Goal: Task Accomplishment & Management: Use online tool/utility

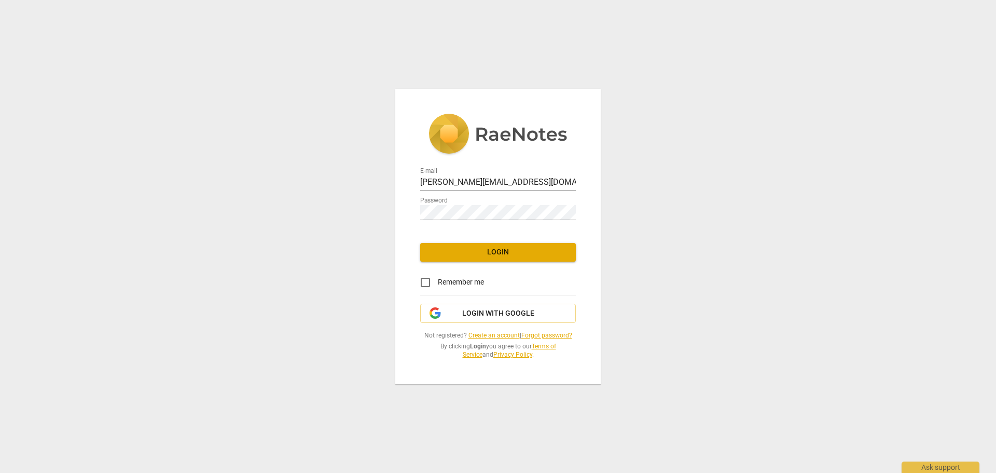
click at [503, 254] on span "Login" at bounding box center [497, 252] width 139 height 10
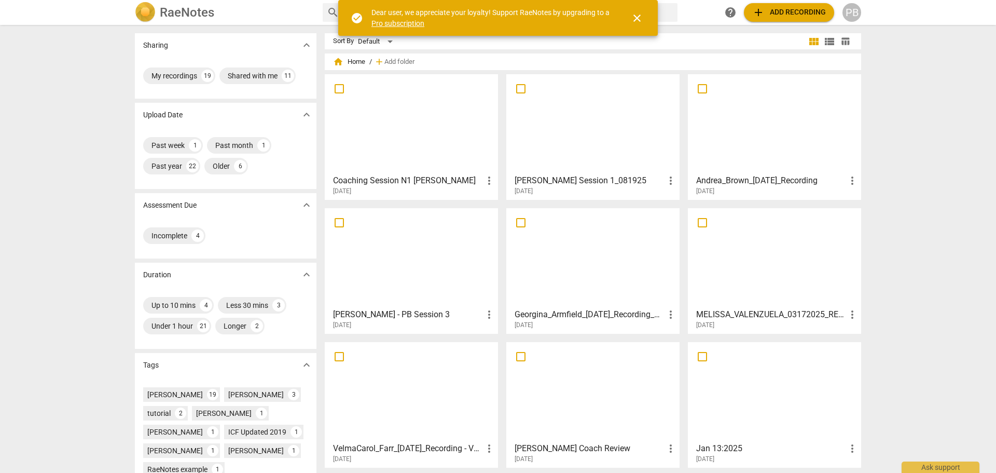
click at [408, 140] on div at bounding box center [411, 124] width 166 height 92
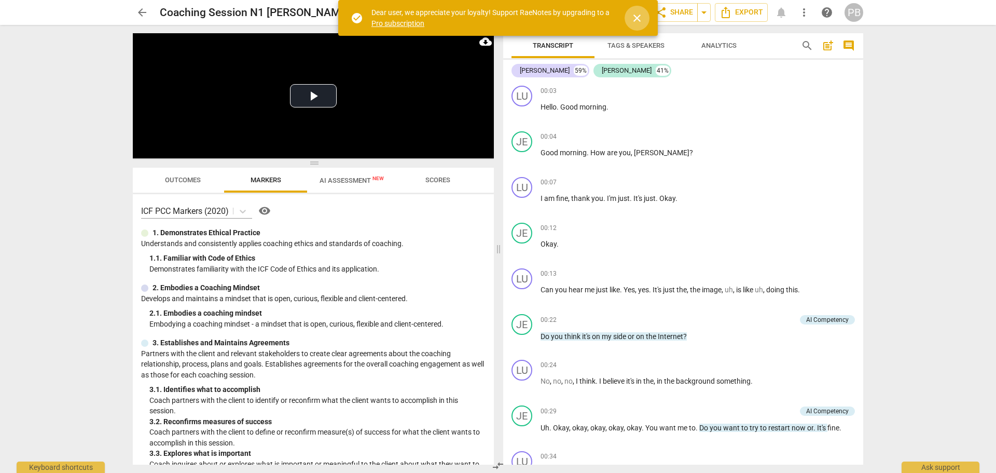
click at [638, 18] on span "close" at bounding box center [637, 18] width 12 height 12
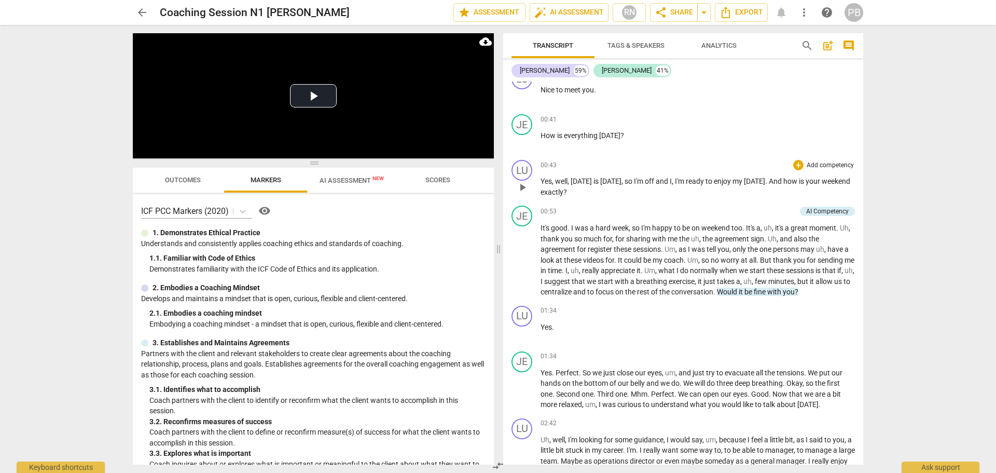
scroll to position [467, 0]
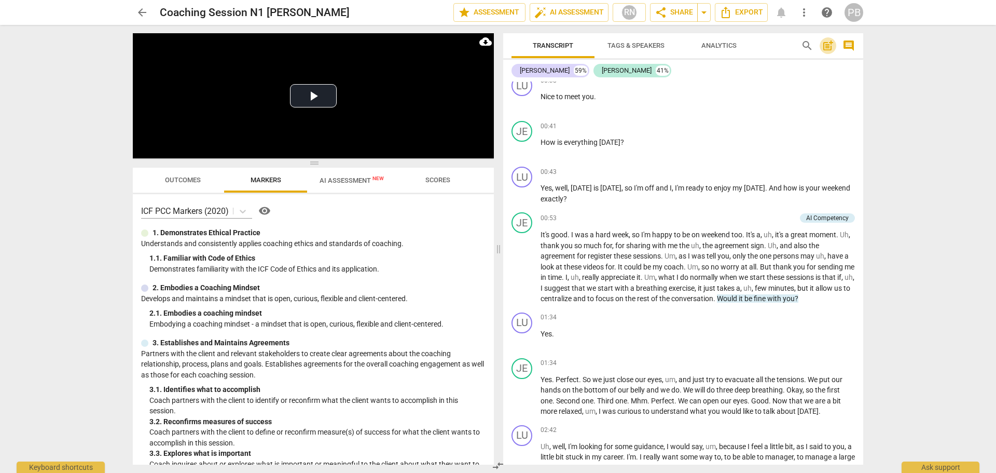
click at [834, 47] on span "post_add" at bounding box center [828, 45] width 12 height 12
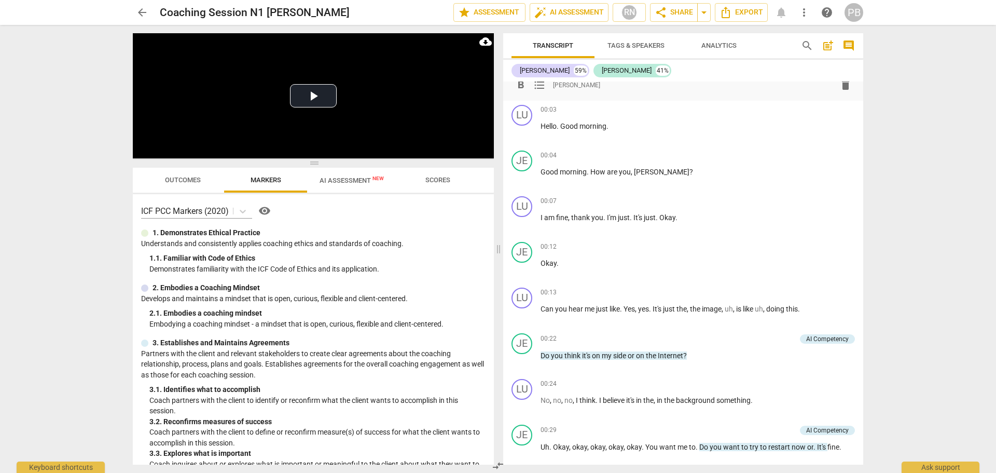
click at [557, 86] on span "[PERSON_NAME]" at bounding box center [576, 84] width 47 height 9
click at [554, 87] on span "[PERSON_NAME]" at bounding box center [576, 84] width 47 height 9
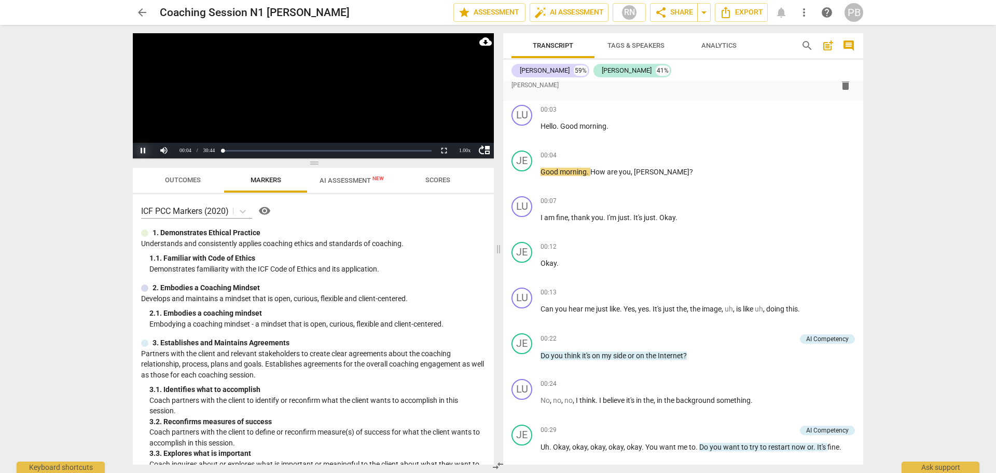
click at [137, 151] on button "Pause" at bounding box center [143, 151] width 21 height 16
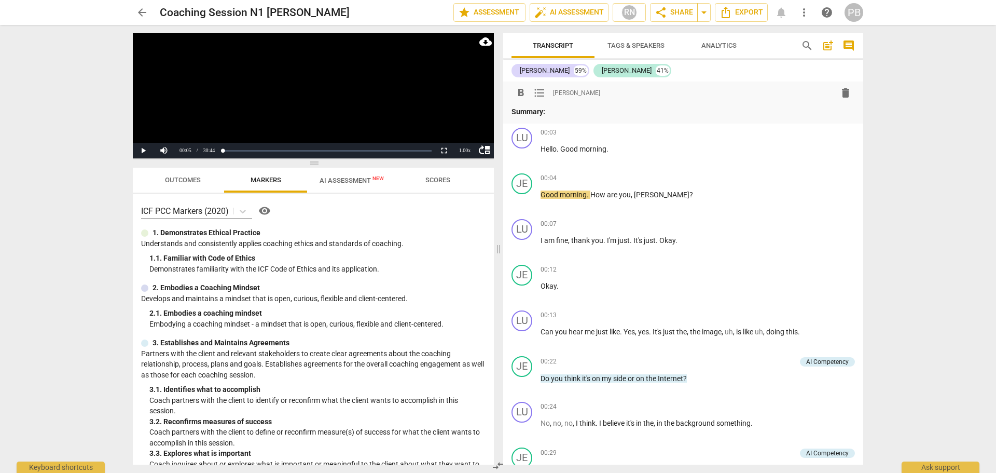
click at [550, 88] on div "format_bold format_list_bulleted [PERSON_NAME] delete" at bounding box center [682, 93] width 343 height 19
click at [533, 92] on span "format_list_bulleted" at bounding box center [539, 93] width 12 height 12
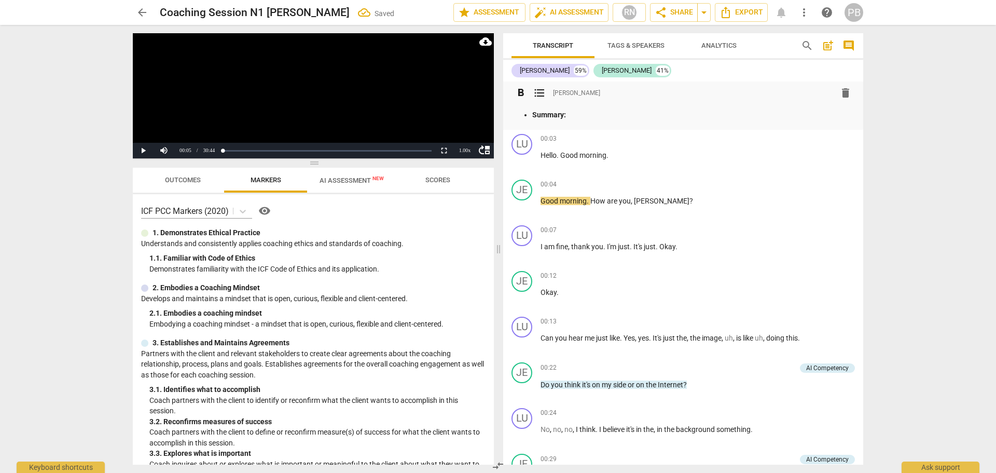
click at [531, 115] on ul "Summary:" at bounding box center [682, 114] width 343 height 11
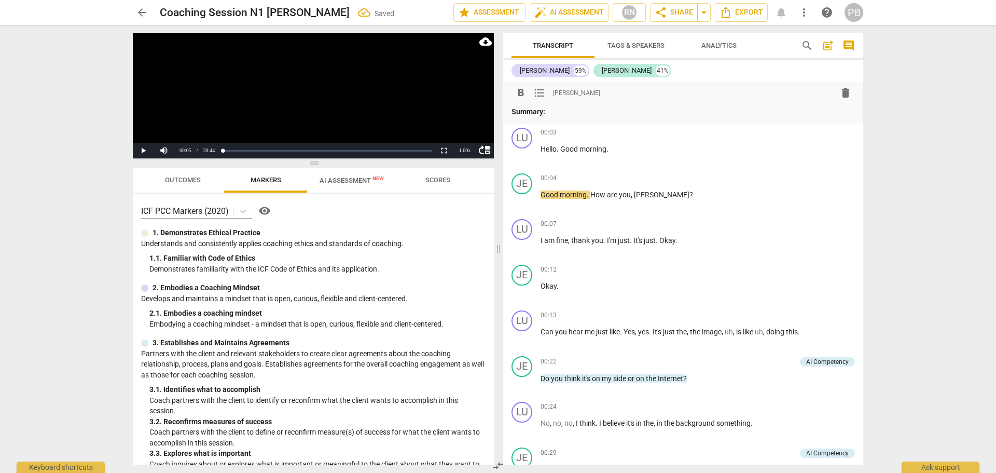
click at [577, 107] on p "Summary:" at bounding box center [682, 111] width 343 height 11
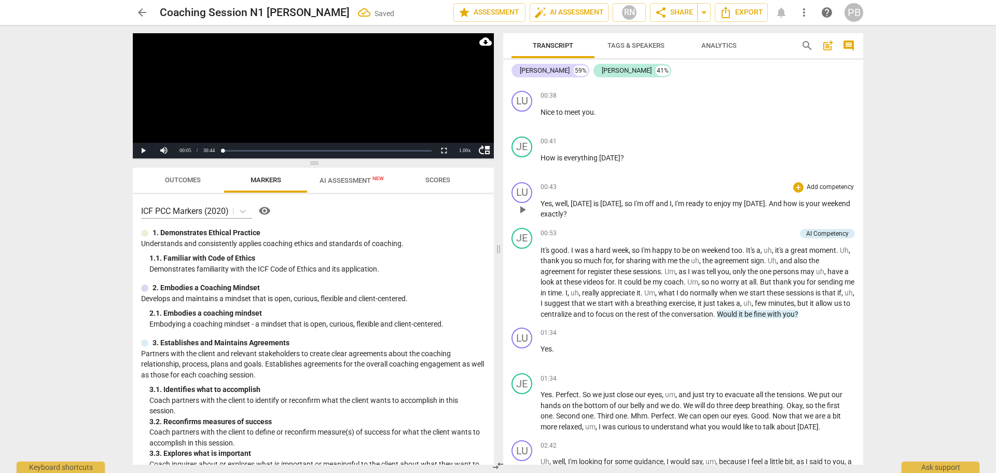
scroll to position [571, 0]
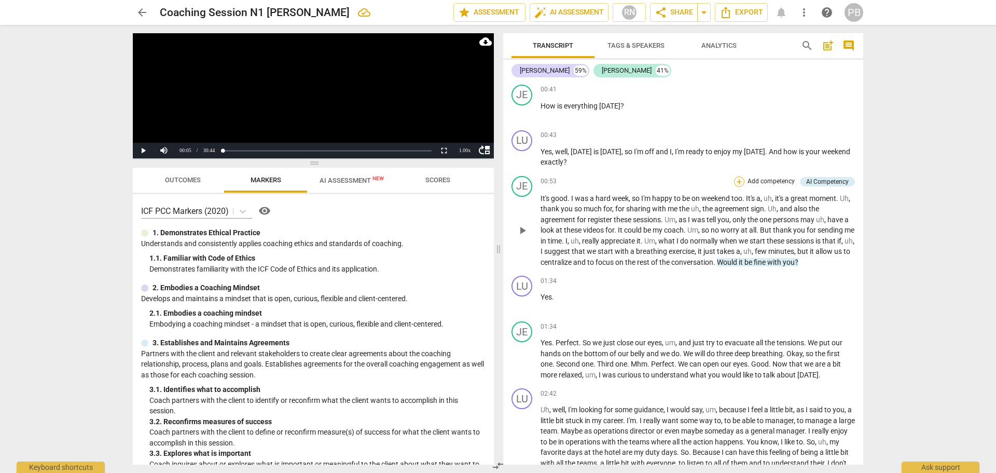
click at [735, 179] on div "+" at bounding box center [739, 181] width 10 height 10
click at [805, 183] on b "5.Presence" at bounding box center [804, 183] width 31 height 12
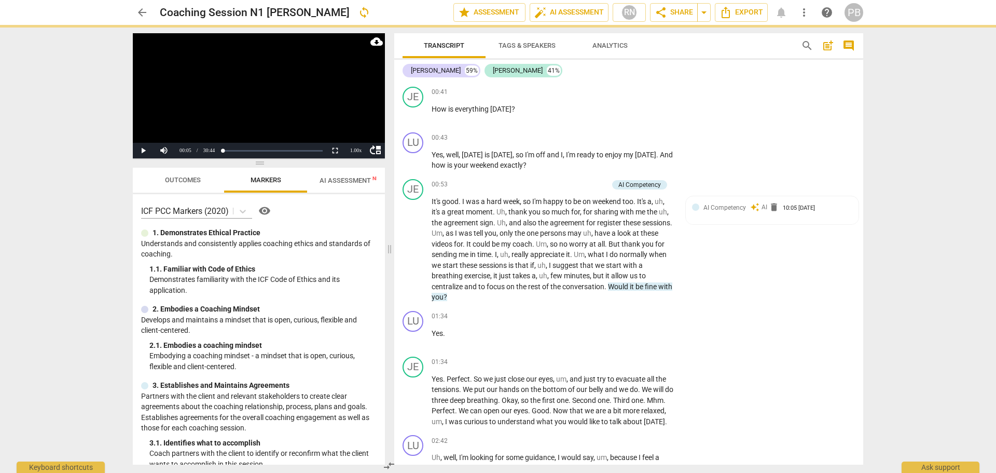
scroll to position [573, 0]
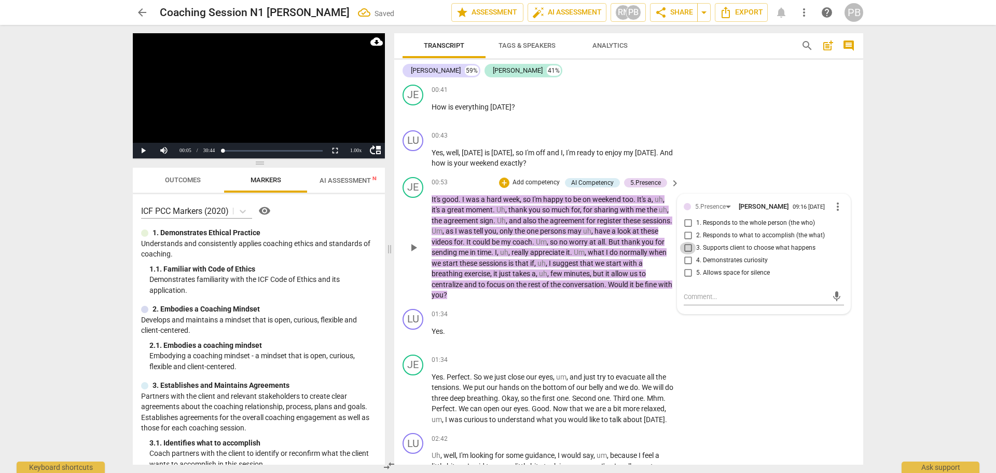
click at [685, 247] on input "3. Supports client to choose what happens" at bounding box center [688, 248] width 17 height 12
checkbox input "true"
click at [726, 143] on div "LU play_arrow pause 00:43 + Add competency keyboard_arrow_right Yes , well , [D…" at bounding box center [628, 149] width 469 height 47
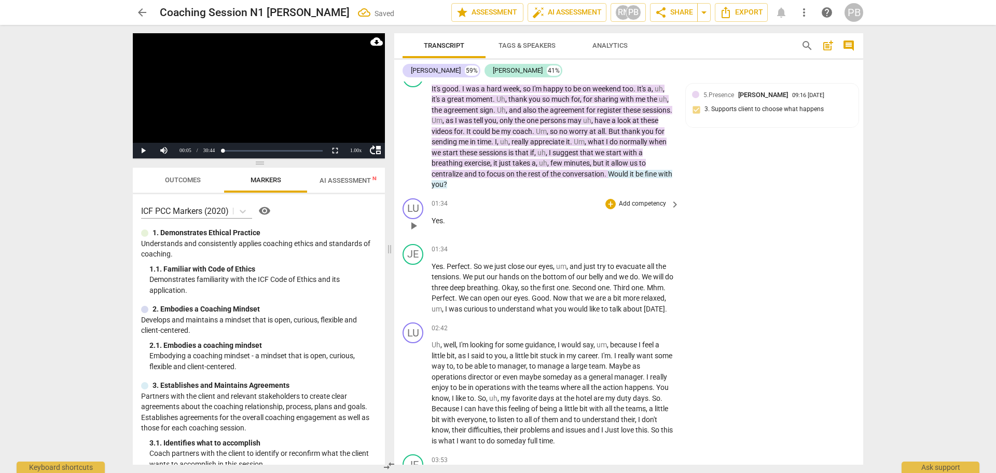
scroll to position [728, 0]
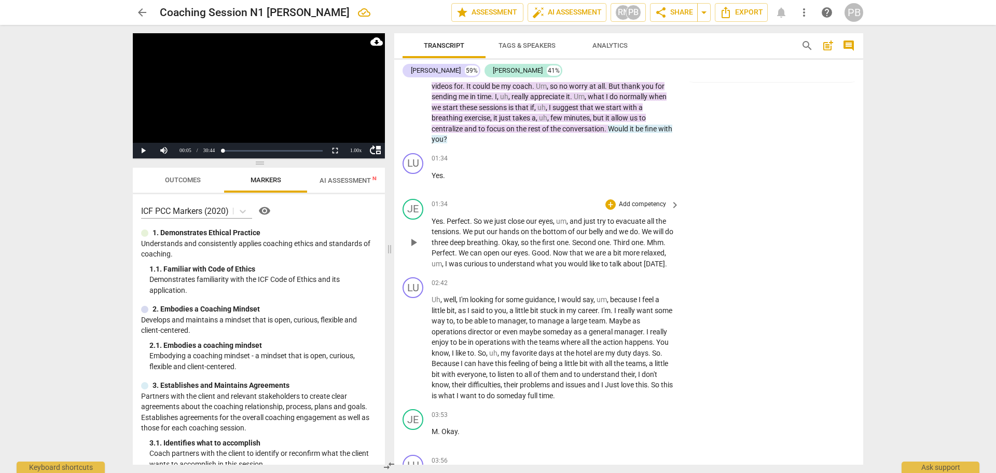
click at [619, 204] on p "Add competency" at bounding box center [642, 204] width 49 height 9
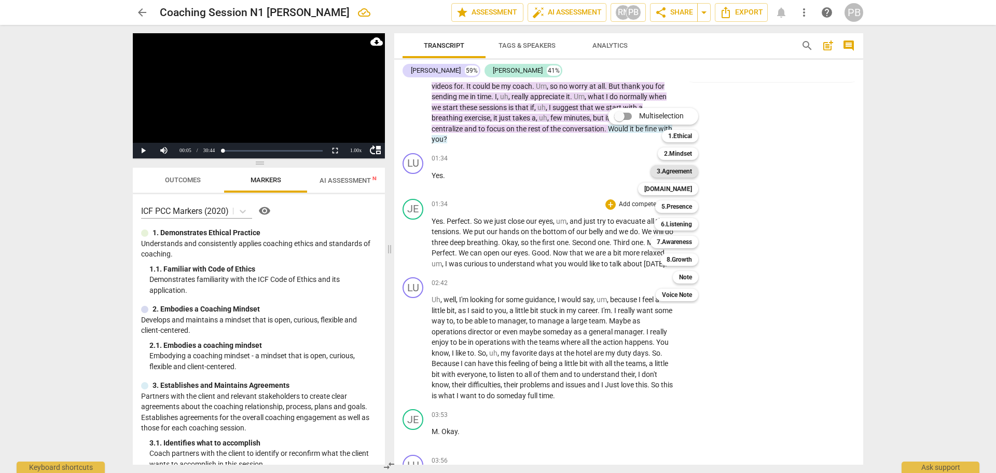
click at [674, 172] on b "3.Agreement" at bounding box center [674, 171] width 35 height 12
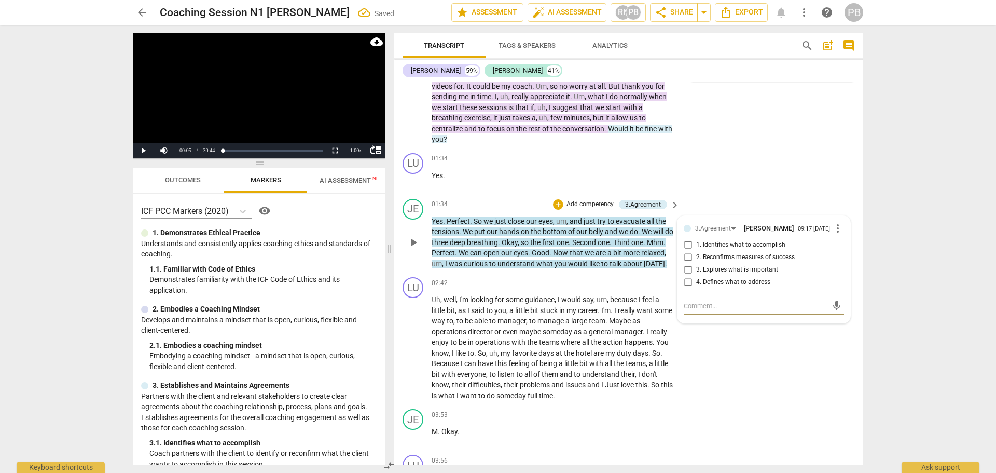
click at [686, 245] on input "1. Identifies what to accomplish" at bounding box center [688, 245] width 17 height 12
checkbox input "true"
click at [735, 374] on div "LU play_arrow pause 02:42 + Add competency keyboard_arrow_right Uh , well , I'm…" at bounding box center [628, 339] width 469 height 132
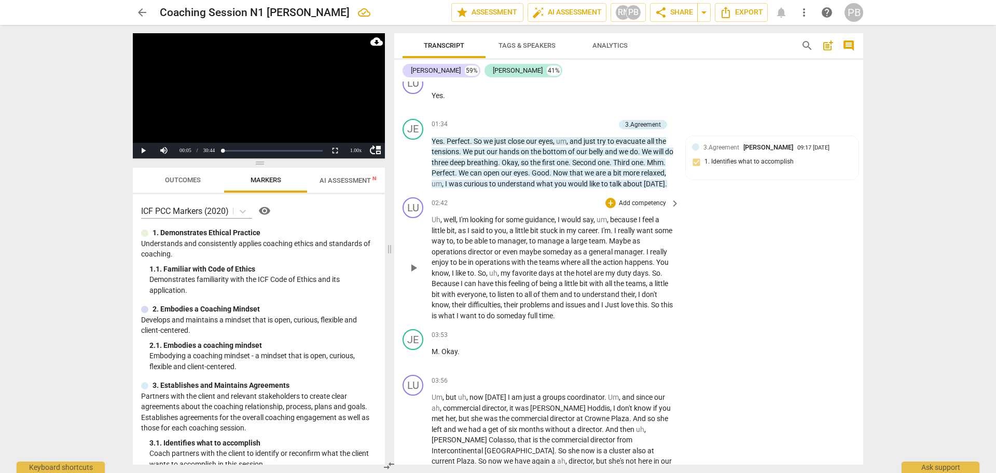
scroll to position [832, 0]
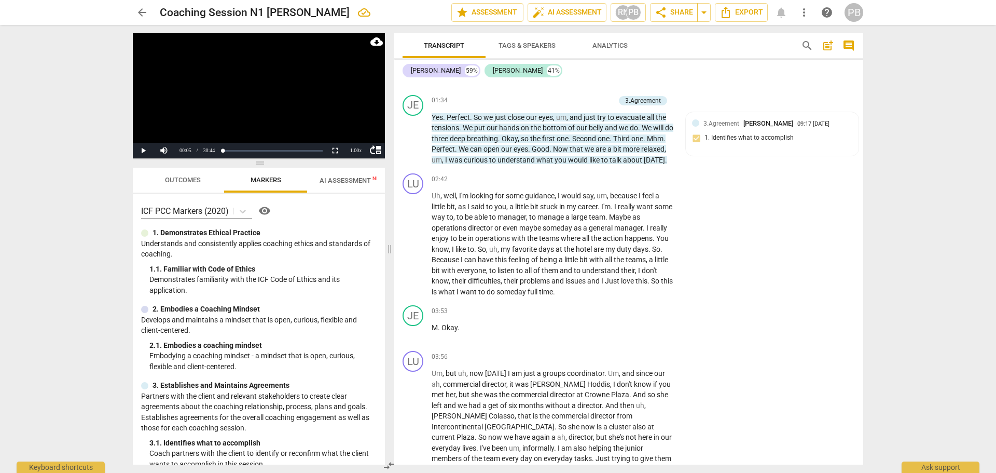
click at [184, 177] on span "Outcomes" at bounding box center [183, 180] width 36 height 8
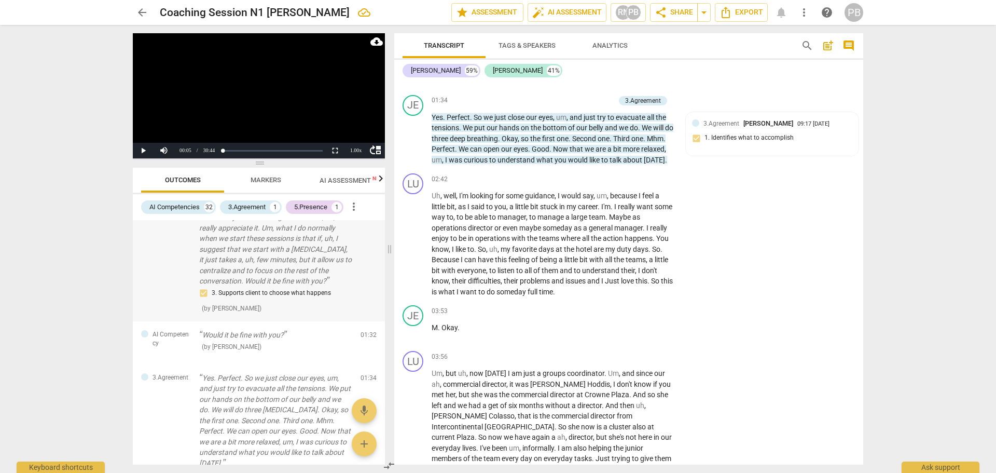
scroll to position [156, 0]
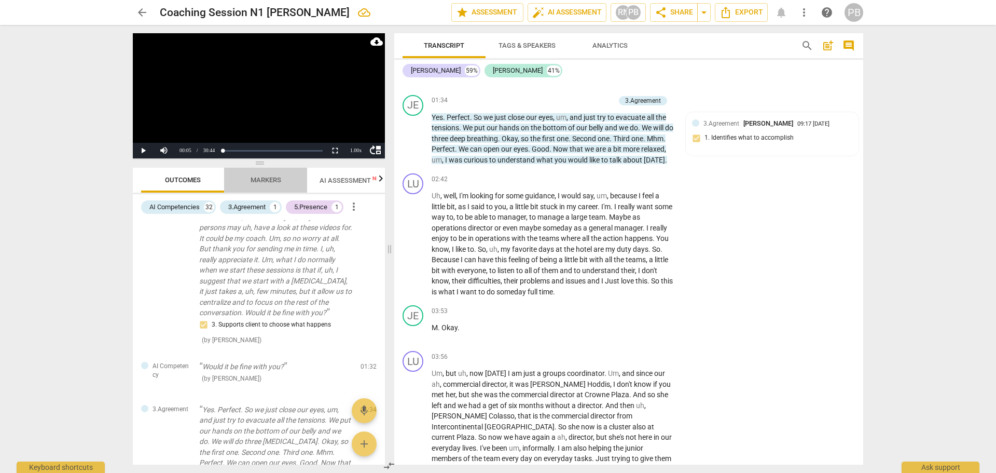
click at [265, 176] on span "Markers" at bounding box center [266, 180] width 31 height 8
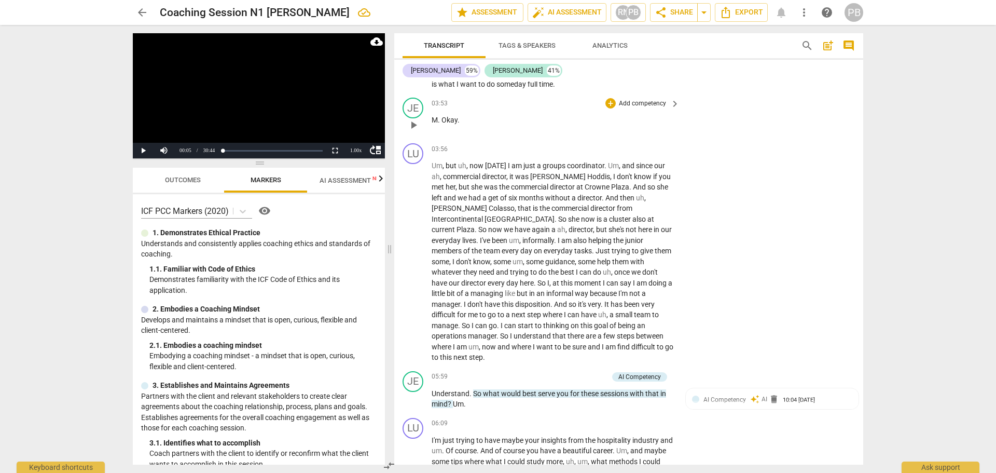
scroll to position [1091, 0]
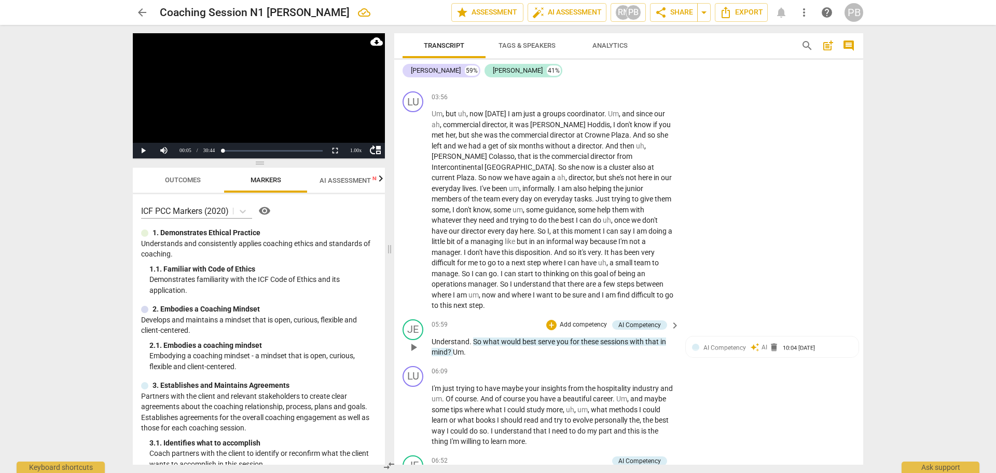
click at [570, 322] on p "Add competency" at bounding box center [583, 324] width 49 height 9
click at [620, 288] on b "3.Agreement" at bounding box center [615, 291] width 35 height 12
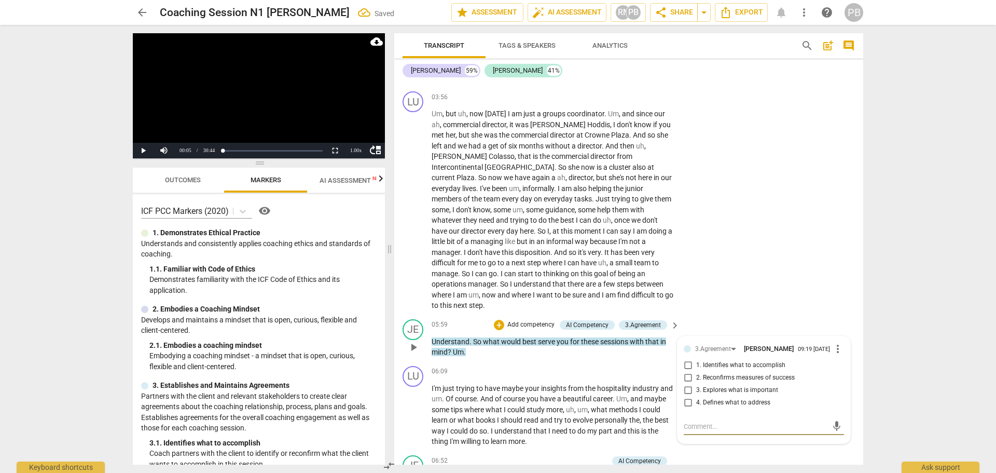
click at [685, 367] on input "1. Identifies what to accomplish" at bounding box center [688, 365] width 17 height 12
checkbox input "true"
click at [842, 248] on div "LU play_arrow pause 03:56 + Add competency keyboard_arrow_right Um , but uh , n…" at bounding box center [628, 201] width 469 height 228
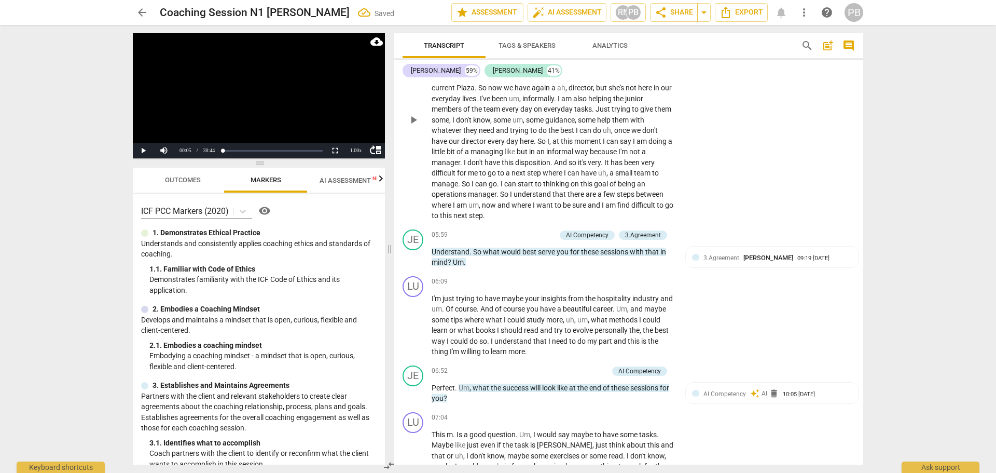
scroll to position [1247, 0]
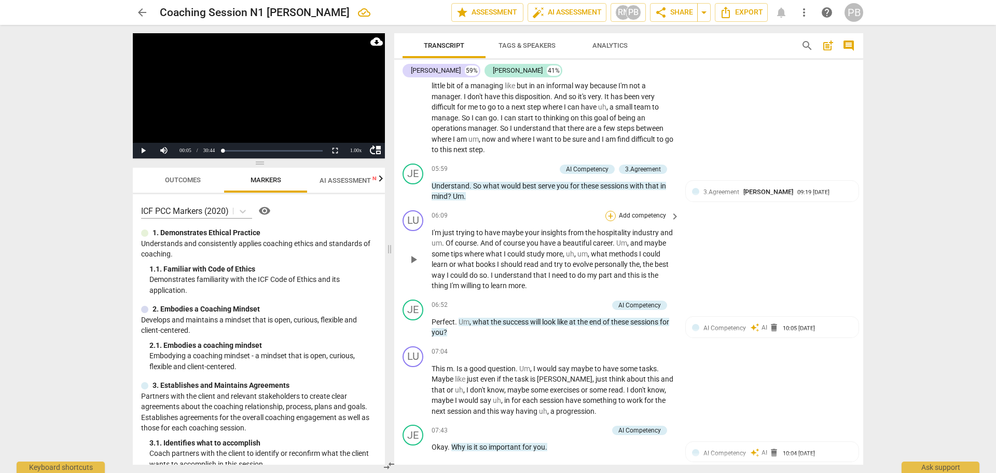
click at [607, 214] on div "+" at bounding box center [610, 216] width 10 height 10
click at [686, 289] on b "Note" at bounding box center [685, 288] width 13 height 12
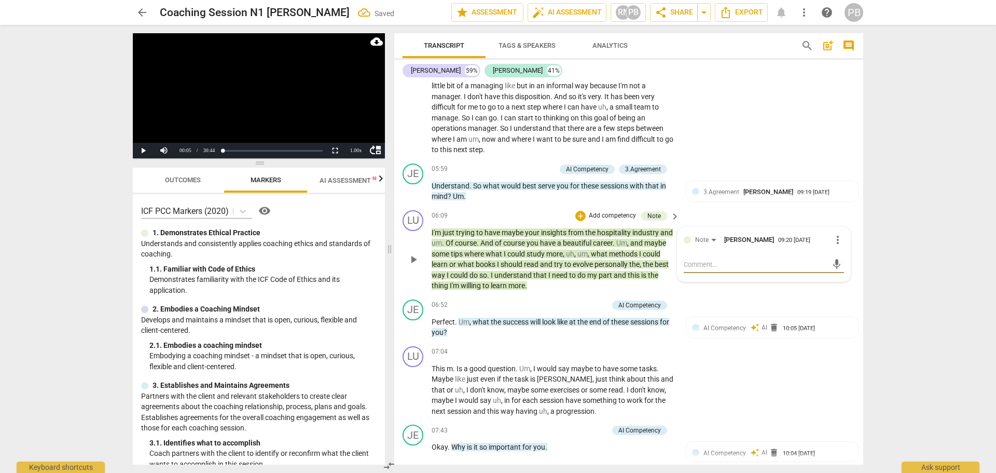
type textarea "T"
type textarea "To"
type textarea "To m"
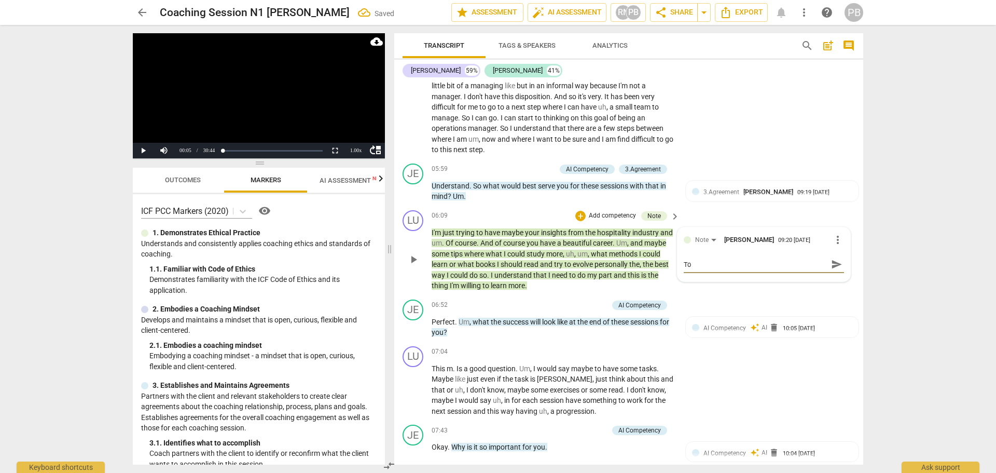
type textarea "To m"
type textarea "To me"
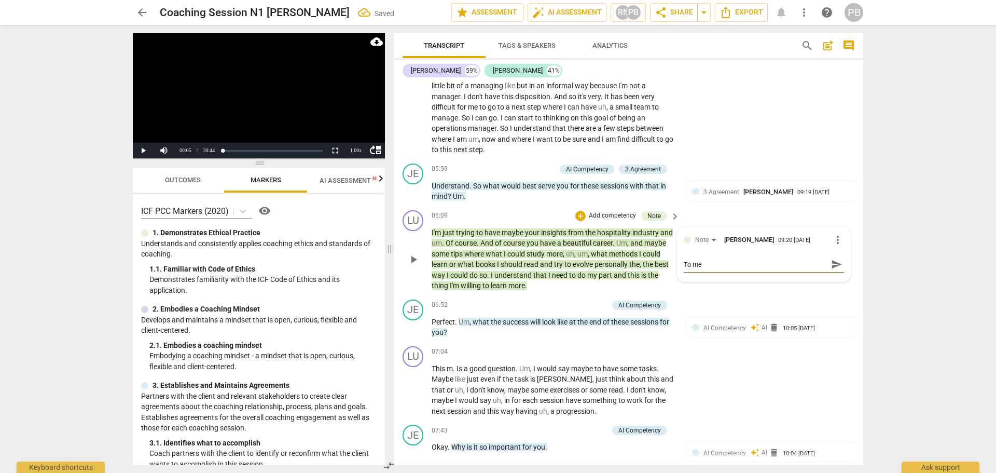
type textarea "To me s"
type textarea "To me sh"
type textarea "To me she"
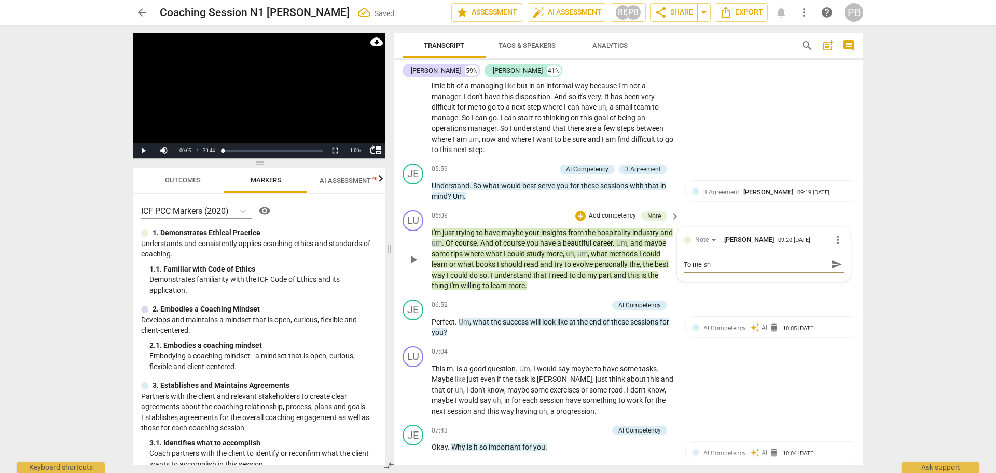
type textarea "To me she"
type textarea "To me she i"
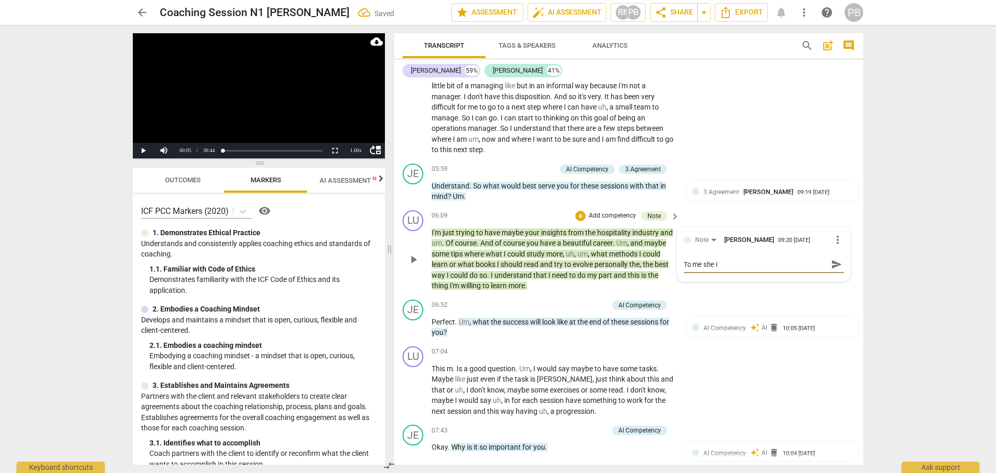
type textarea "To me she is"
type textarea "To me she is s"
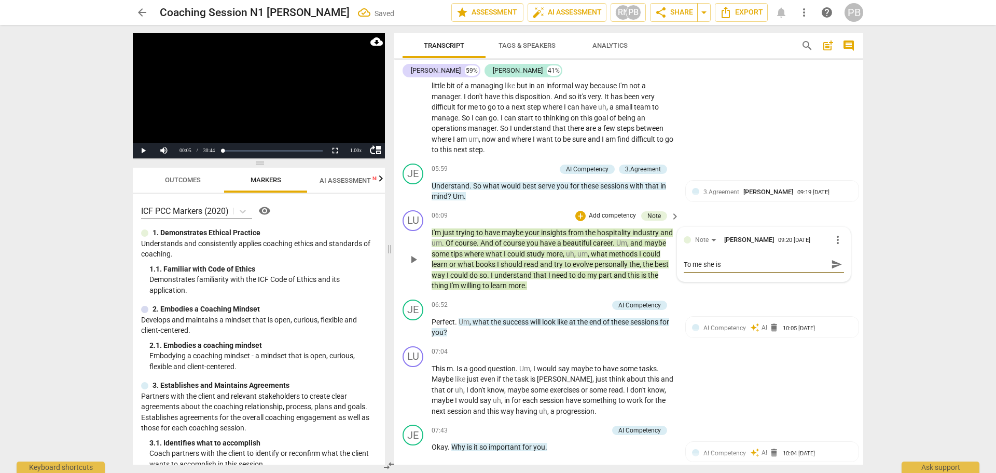
type textarea "To me she is s"
type textarea "To me she is so"
type textarea "To me she is sou"
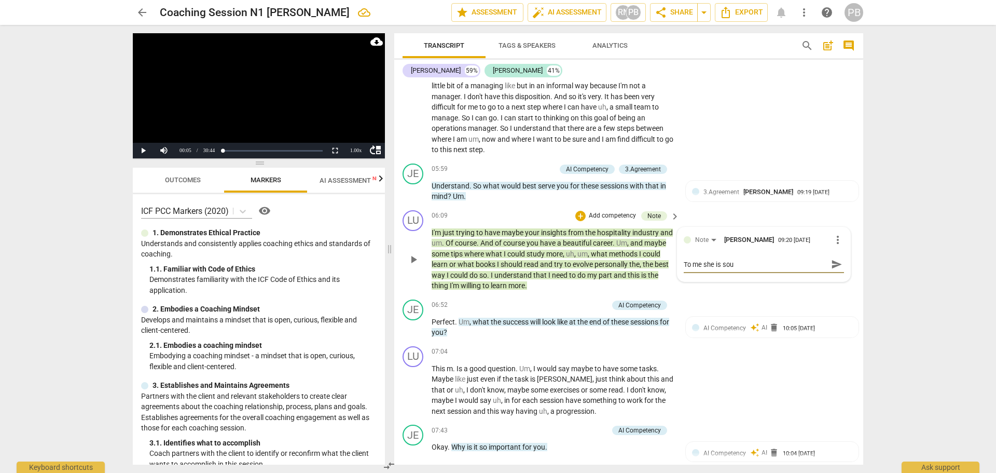
type textarea "To me she is soun"
type textarea "To me she is sound"
type textarea "To me she is soundi"
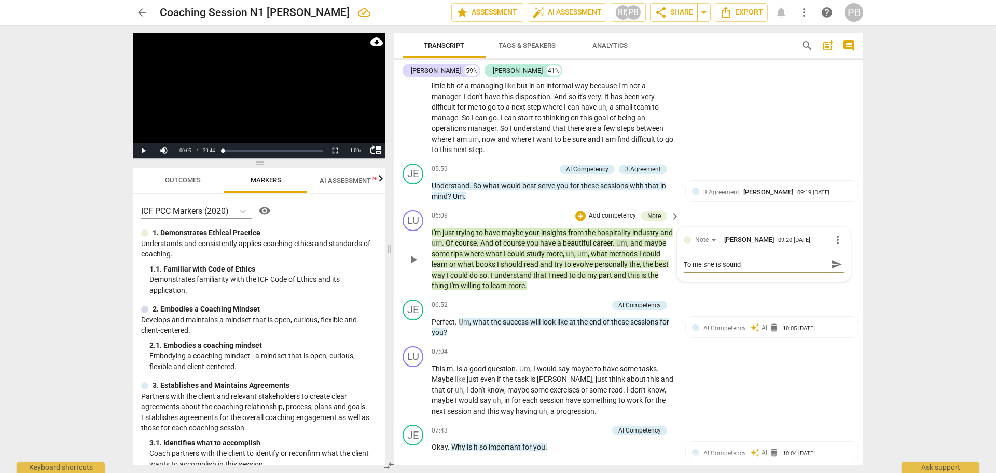
type textarea "To me she is soundi"
type textarea "To me she is soundin"
type textarea "To me she is sounding"
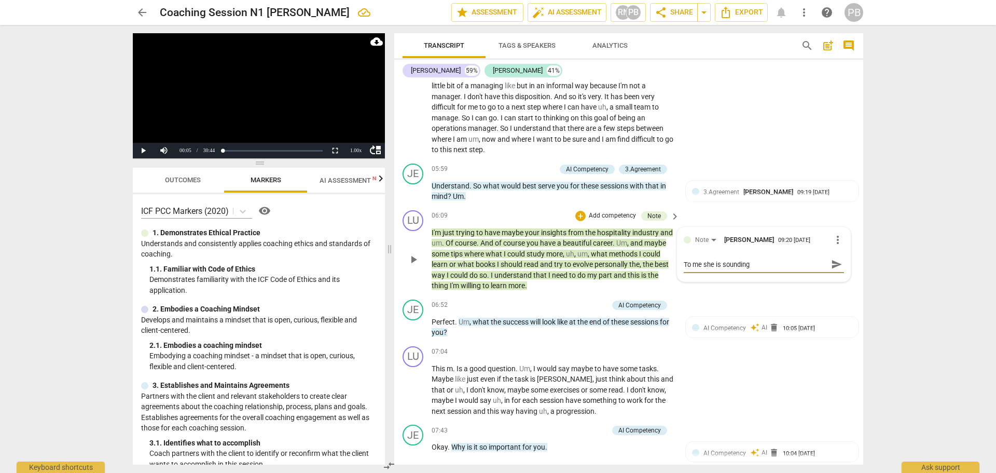
type textarea "To me she is sounding l"
type textarea "To me she is sounding li"
type textarea "To me she is sounding lik"
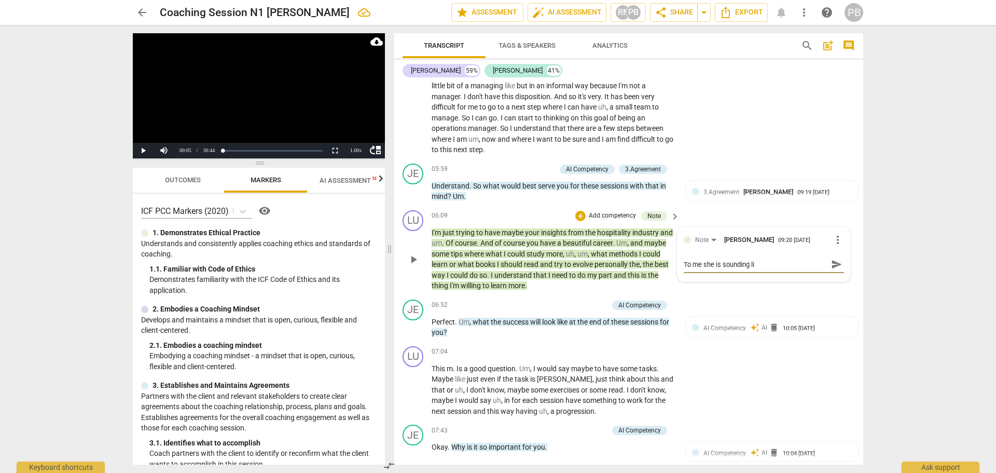
type textarea "To me she is sounding lik"
type textarea "To me she is sounding like"
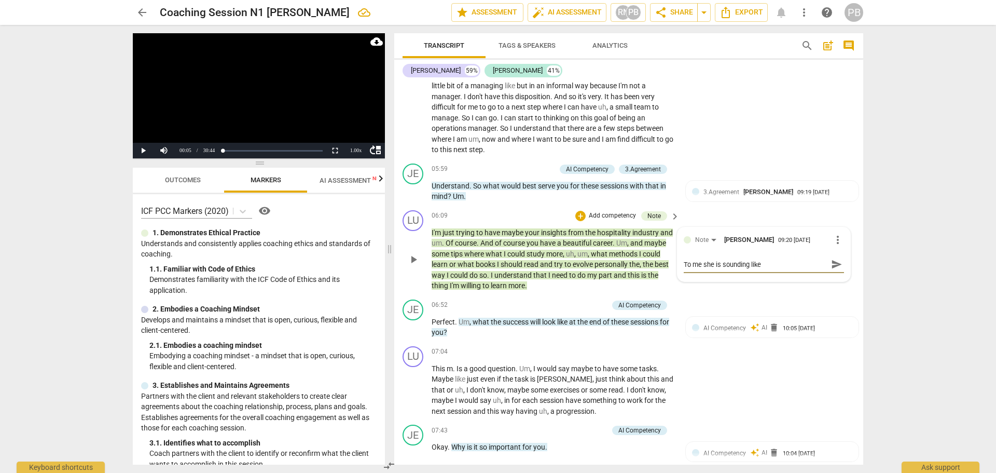
type textarea "To me she is sounding like s"
type textarea "To me she is sounding like sh"
type textarea "To me she is sounding like she"
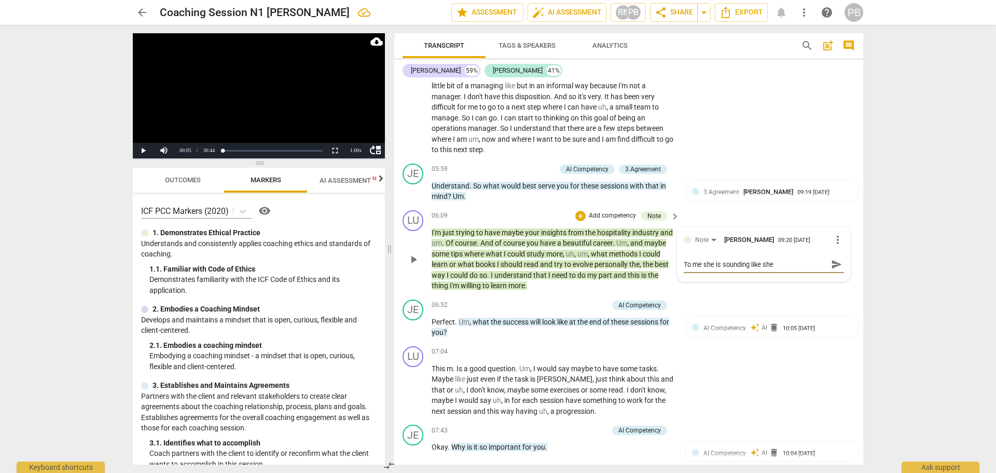
type textarea "To me she is sounding like she"
type textarea "To me she is sounding like she w"
type textarea "To me she is sounding like she wa"
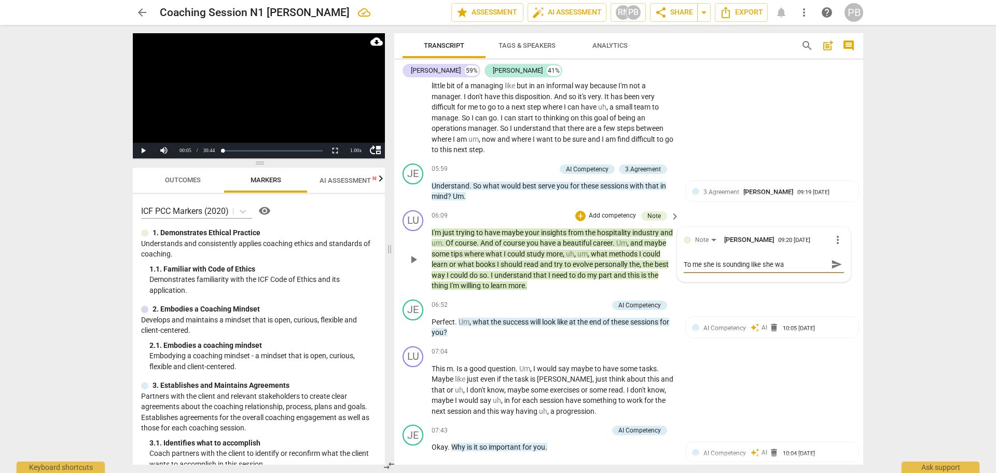
type textarea "To me she is sounding like she wan"
type textarea "To me she is sounding like she want"
type textarea "To me she is sounding like she wants"
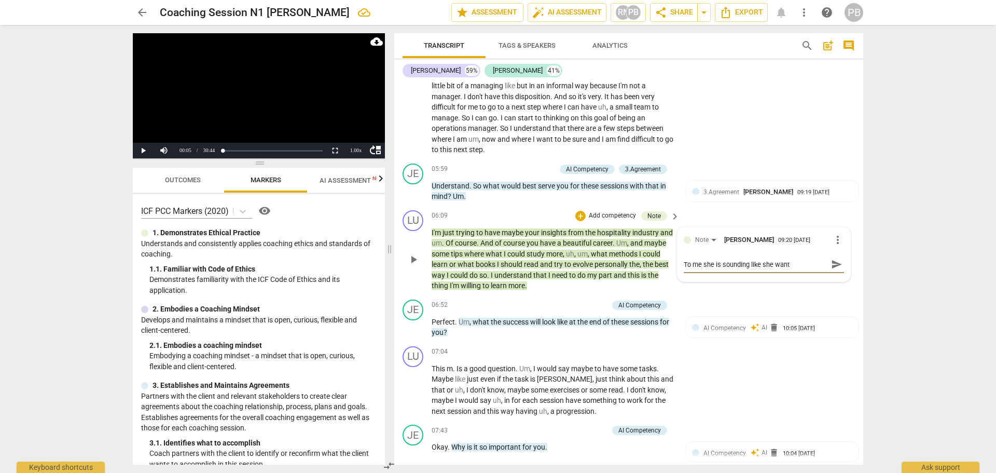
type textarea "To me she is sounding like she wants"
type textarea "To me she is sounding like she wants m"
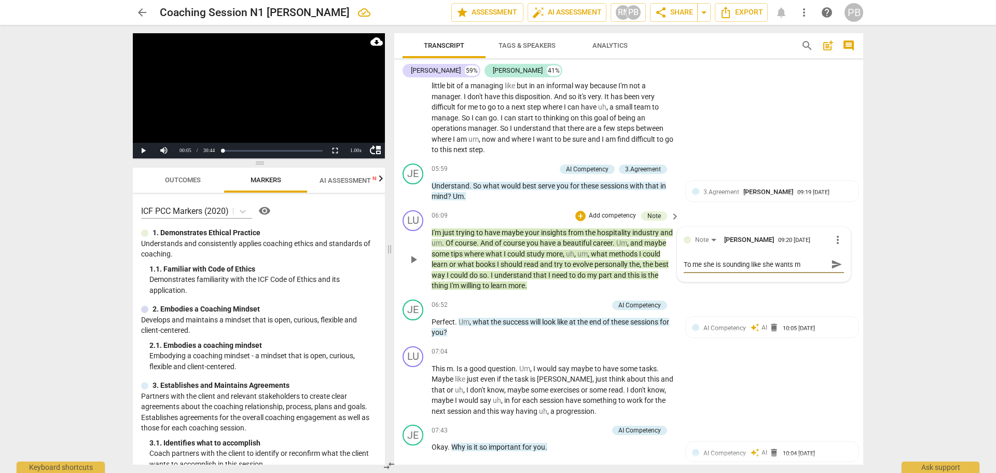
type textarea "To me she is sounding like she wants me"
type textarea "To me she is sounding like she wants men"
type textarea "To me she is sounding like she wants ment"
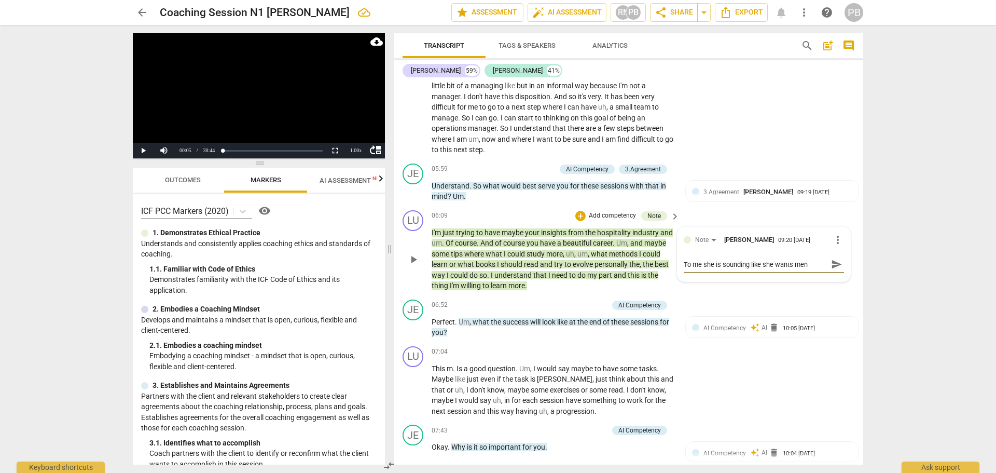
type textarea "To me she is sounding like she wants ment"
type textarea "To me she is sounding like she wants [PERSON_NAME]"
type textarea "To me she is sounding like she wants mentor"
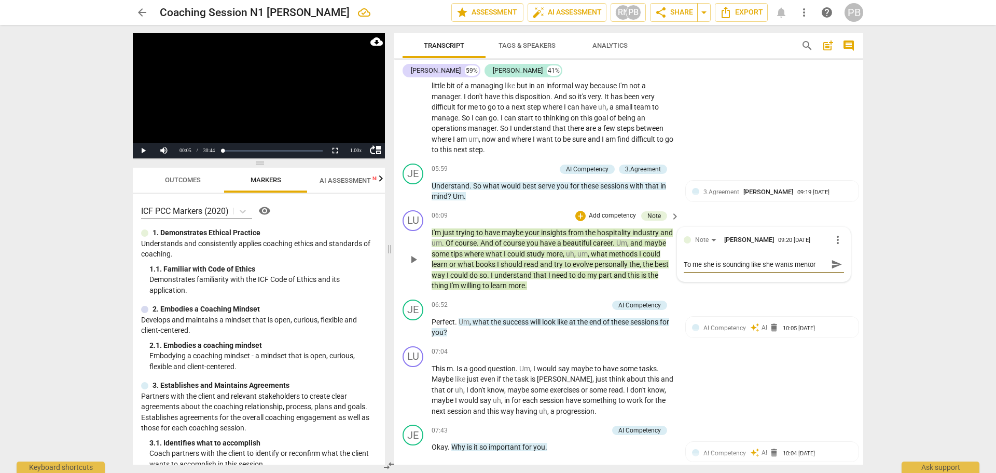
type textarea "To me she is sounding like she wants mentori"
type textarea "To me she is sounding like she wants mentorin"
type textarea "To me she is sounding like she wants mentoring"
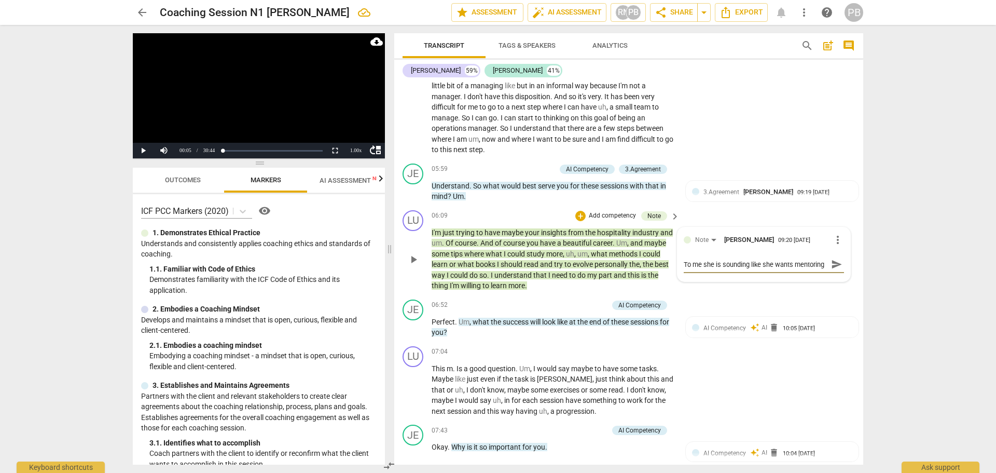
type textarea "To me she is sounding like she wants mentoring"
type textarea "To me she is sounding like she wants mentoring n"
type textarea "To me she is sounding like she wants mentoring no"
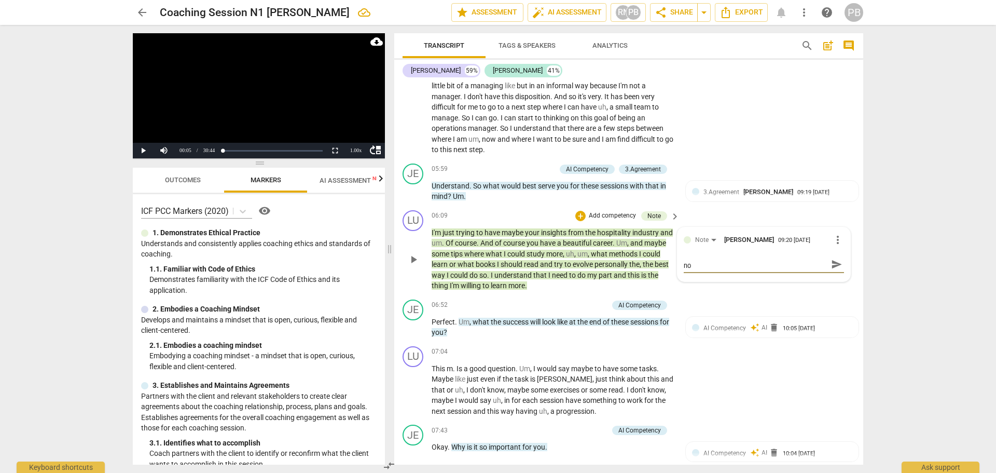
type textarea "To me she is sounding like she wants mentoring not"
type textarea "To me she is sounding like she wants mentoring not c"
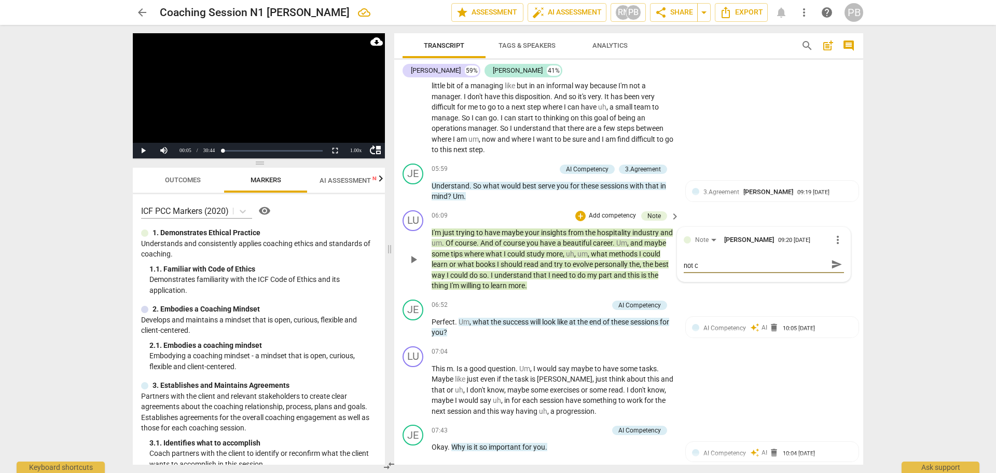
type textarea "To me she is sounding like she wants mentoring not co"
type textarea "To me she is sounding like she wants mentoring not coa"
type textarea "To me she is sounding like she wants mentoring not coac"
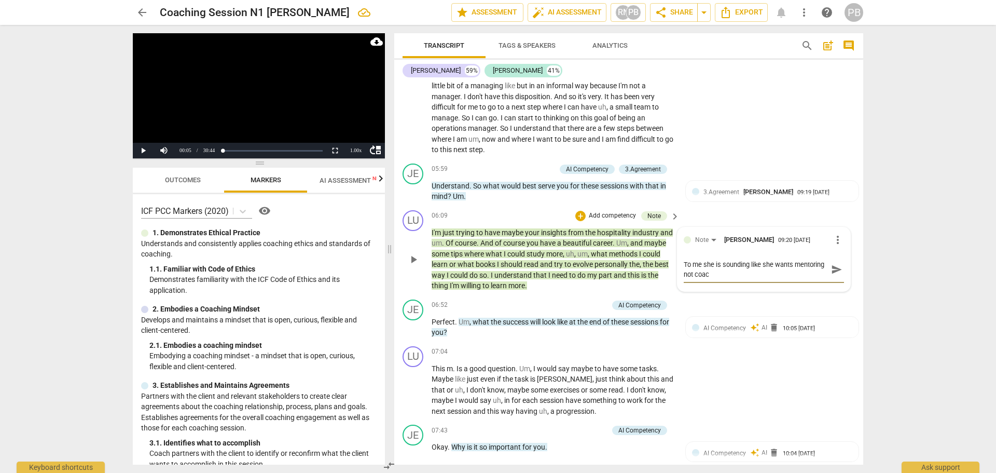
type textarea "To me she is sounding like she wants mentoring not coach"
type textarea "To me she is sounding like she wants mentoring not coachi"
type textarea "To me she is sounding like she wants mentoring not coachin"
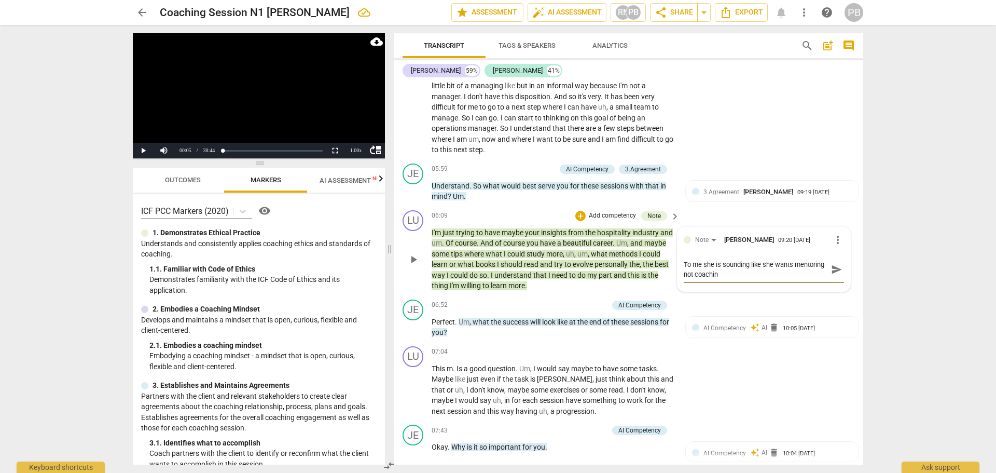
type textarea "To me she is sounding like she wants mentoring not coaching"
type textarea "To me she is sounding like she wants mentoring not coaching."
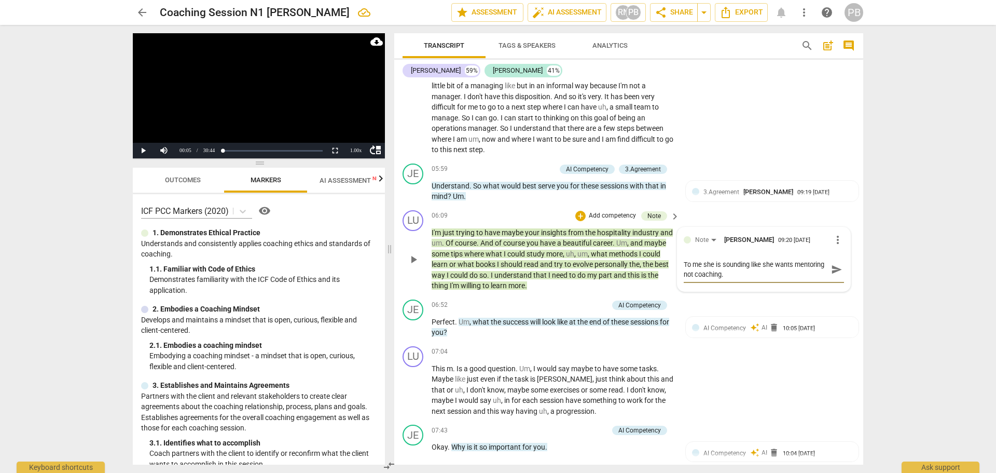
type textarea "To me she is sounding like she wants mentoring not coaching."
type textarea "To me she is sounding like she wants mentoring not coaching. D"
type textarea "To me she is sounding like she wants mentoring not coaching. Di"
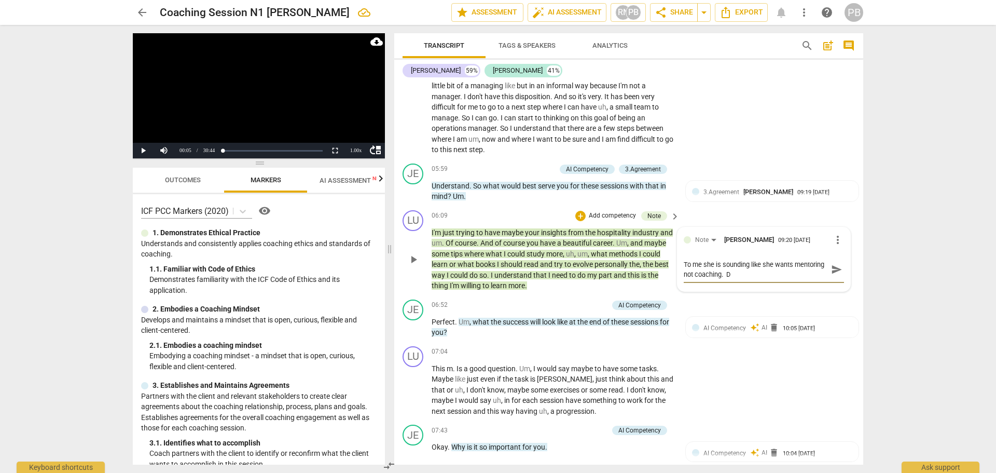
type textarea "To me she is sounding like she wants mentoring not coaching. Di"
type textarea "To me she is sounding like she wants mentoring not coaching. Did"
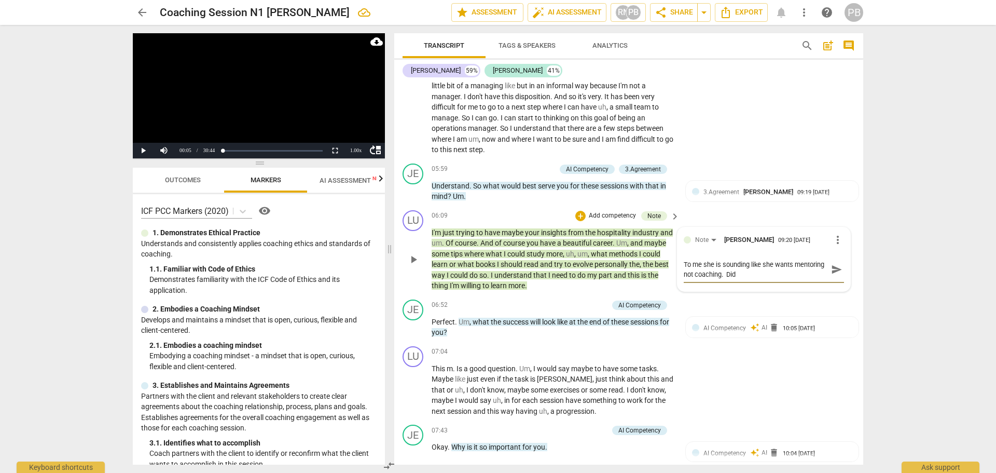
type textarea "To me she is sounding like she wants mentoring not coaching. Did y"
type textarea "To me she is sounding like she wants mentoring not coaching. Did yo"
type textarea "To me she is sounding like she wants mentoring not coaching. Did you"
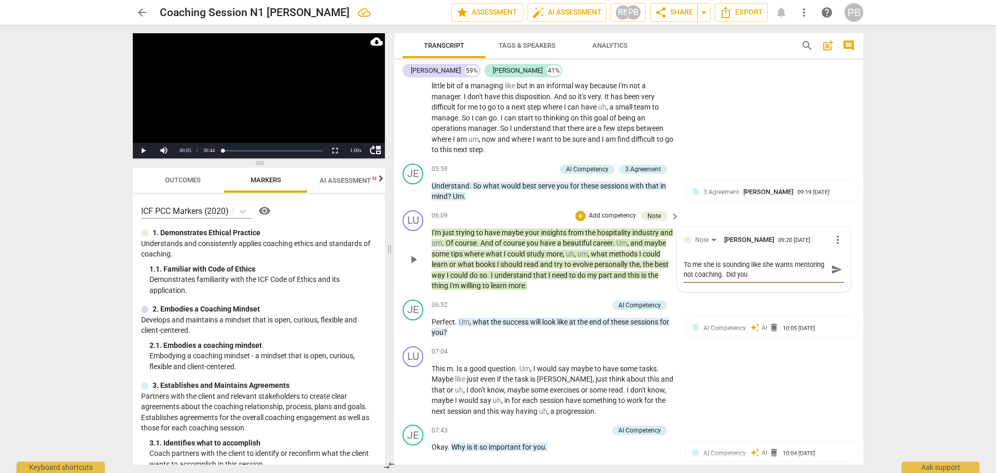
type textarea "To me she is sounding like she wants mentoring not coaching. Did you"
type textarea "To me she is sounding like she wants mentoring not coaching. Did you a"
type textarea "To me she is sounding like she wants mentoring not coaching. Did you al"
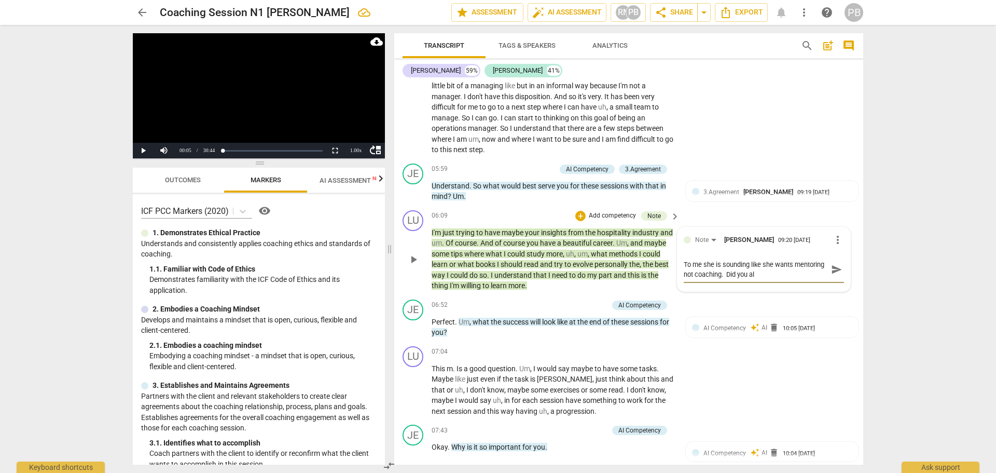
type textarea "To me she is sounding like she wants mentoring not coaching. Did you alr"
type textarea "To me she is sounding like she wants mentoring not coaching. Did you alre"
type textarea "To me she is sounding like she wants mentoring not coaching. Did you alrea"
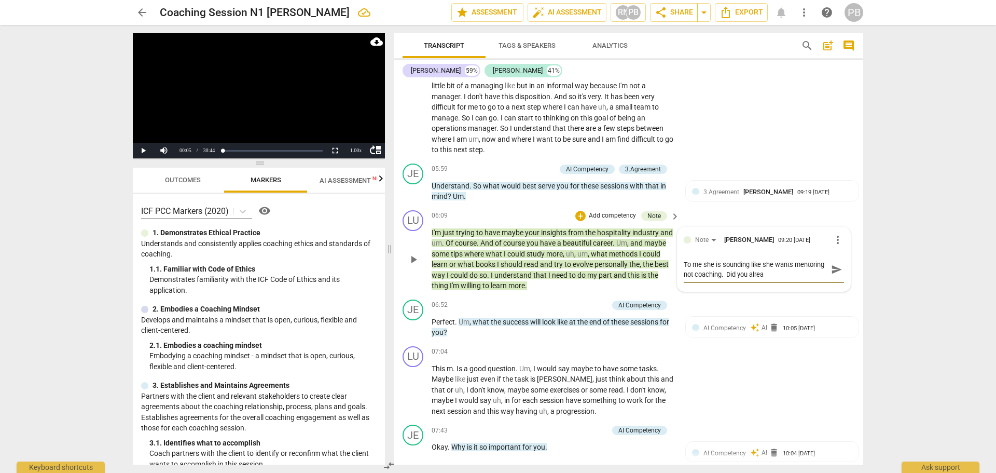
type textarea "To me she is sounding like she wants mentoring not coaching. Did you alread"
type textarea "To me she is sounding like she wants mentoring not coaching. Did you already"
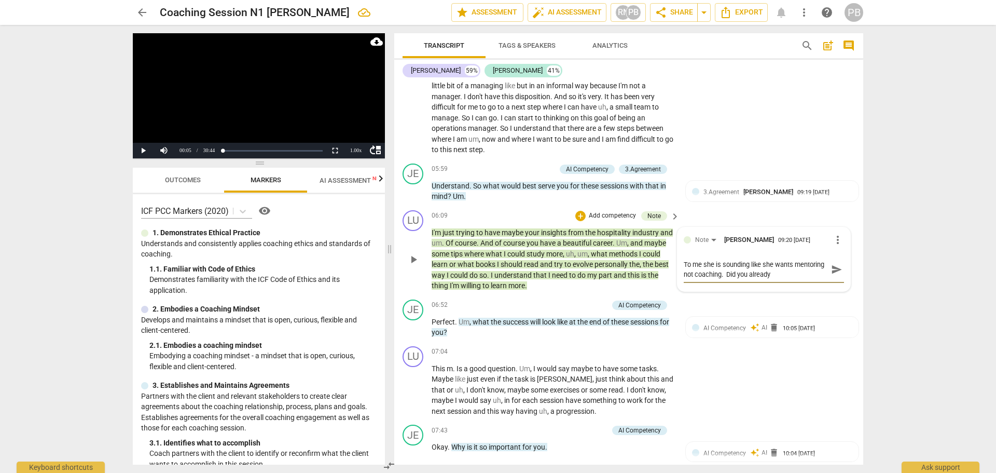
type textarea "To me she is sounding like she wants mentoring not coaching. Did you already h"
type textarea "To me she is sounding like she wants mentoring not coaching. Did you already ha"
type textarea "To me she is sounding like she wants mentoring not coaching. Did you already hav"
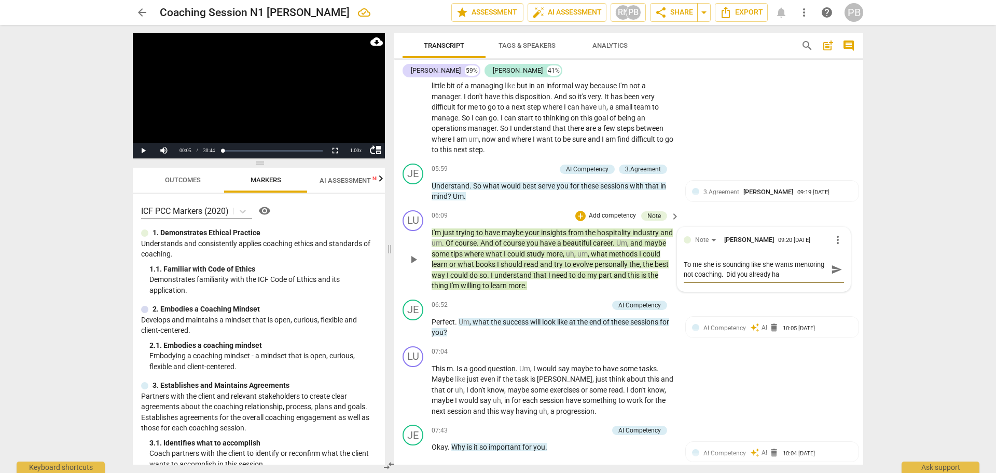
type textarea "To me she is sounding like she wants mentoring not coaching. Did you already hav"
type textarea "To me she is sounding like she wants mentoring not coaching. Did you already ha…"
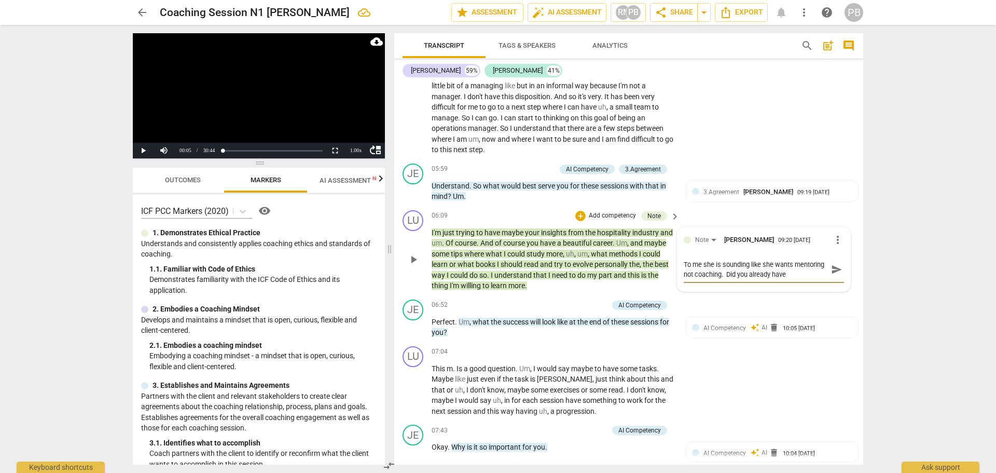
type textarea "To me she is sounding like she wants mentoring not coaching. Did you already ha…"
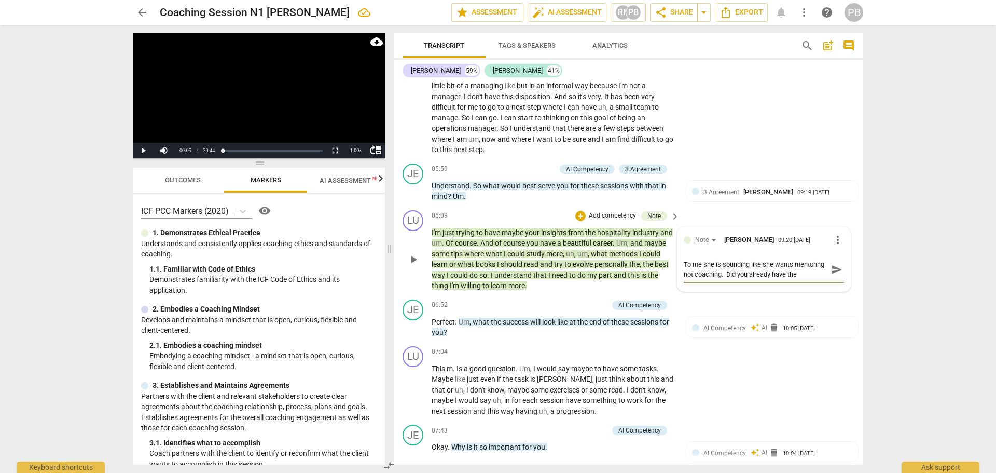
type textarea "To me she is sounding like she wants mentoring not coaching. Did you already ha…"
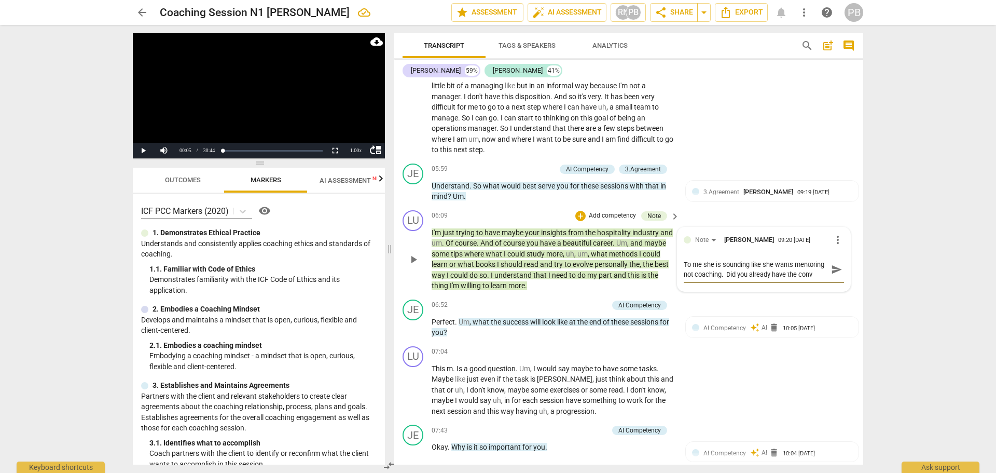
type textarea "To me she is sounding like she wants mentoring not coaching. Did you already ha…"
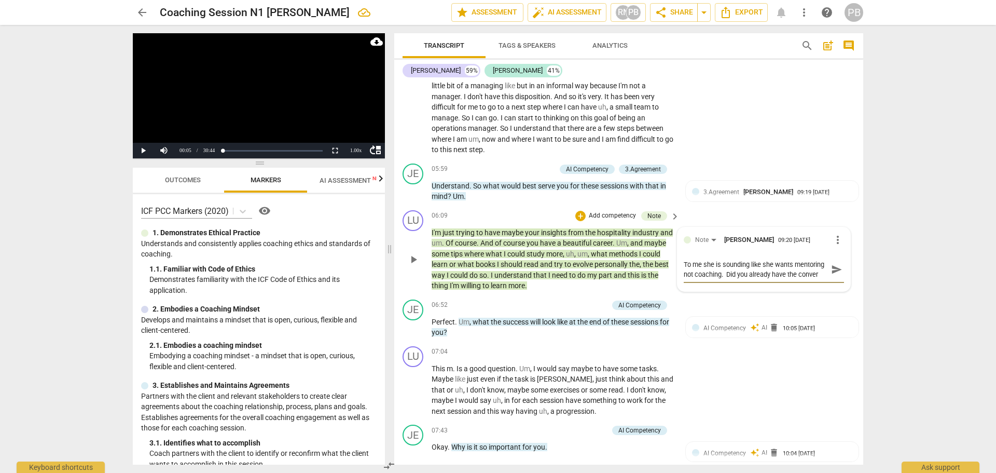
type textarea "To me she is sounding like she wants mentoring not coaching. Did you already ha…"
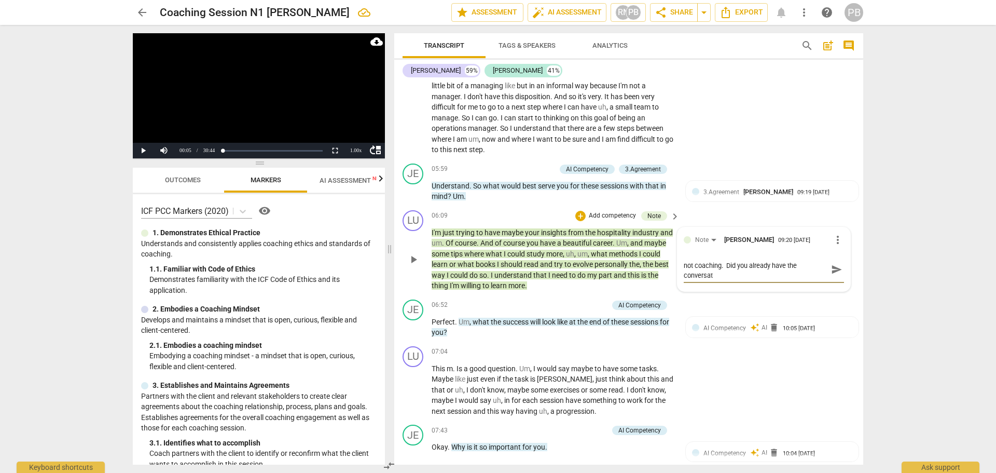
type textarea "To me she is sounding like she wants mentoring not coaching. Did you already ha…"
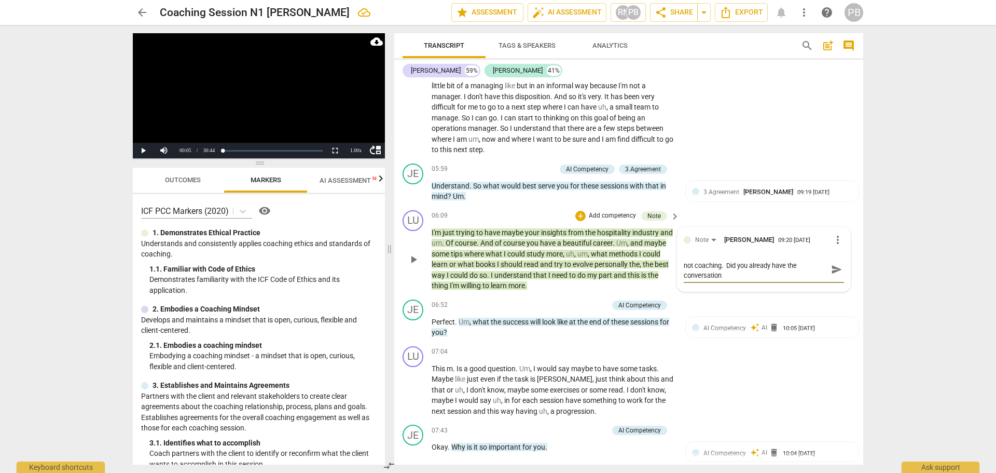
type textarea "To me she is sounding like she wants mentoring not coaching. Did you already ha…"
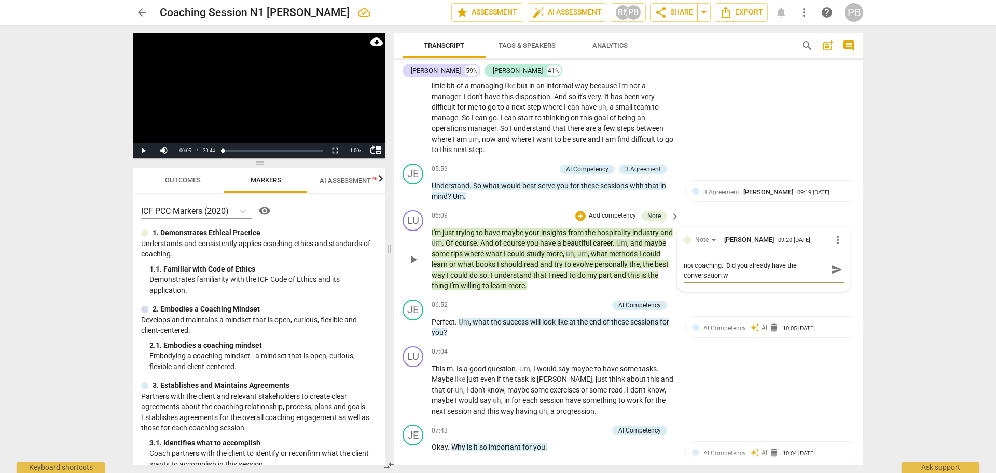
type textarea "To me she is sounding like she wants mentoring not coaching. Did you already ha…"
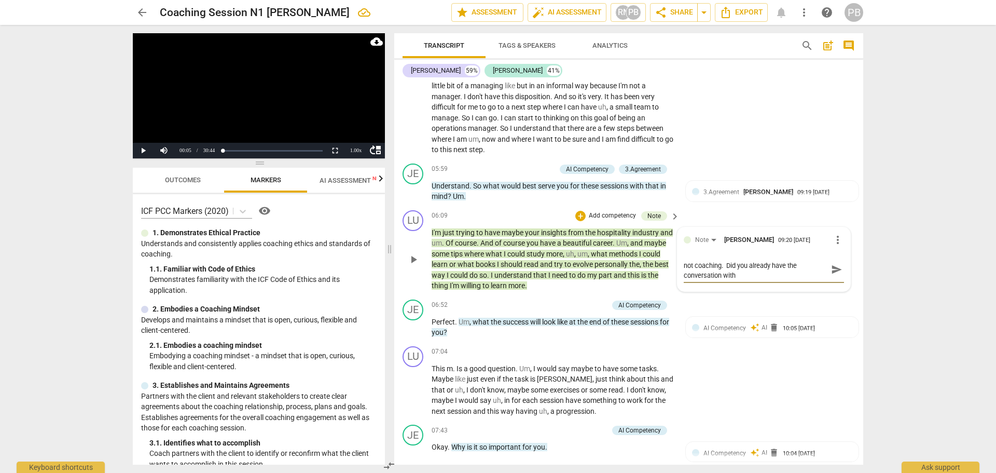
type textarea "To me she is sounding like she wants mentoring not coaching. Did you already ha…"
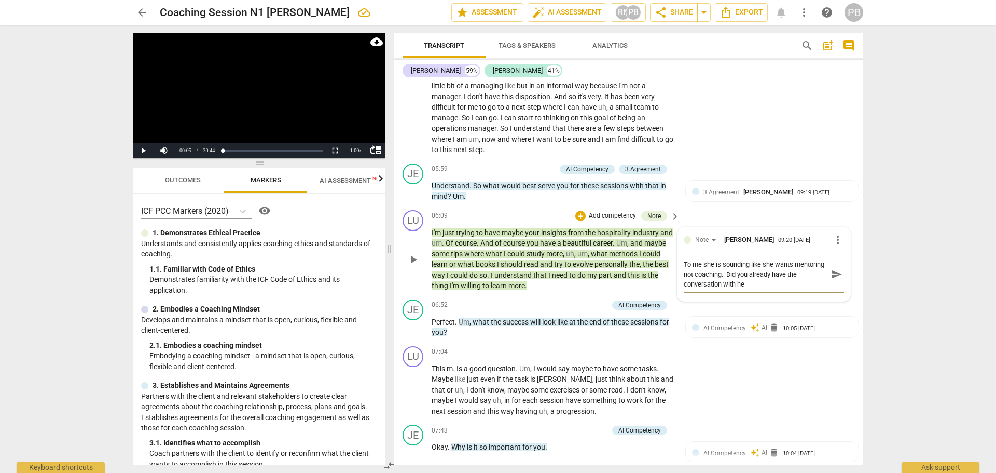
type textarea "To me she is sounding like she wants mentoring not coaching. Did you already ha…"
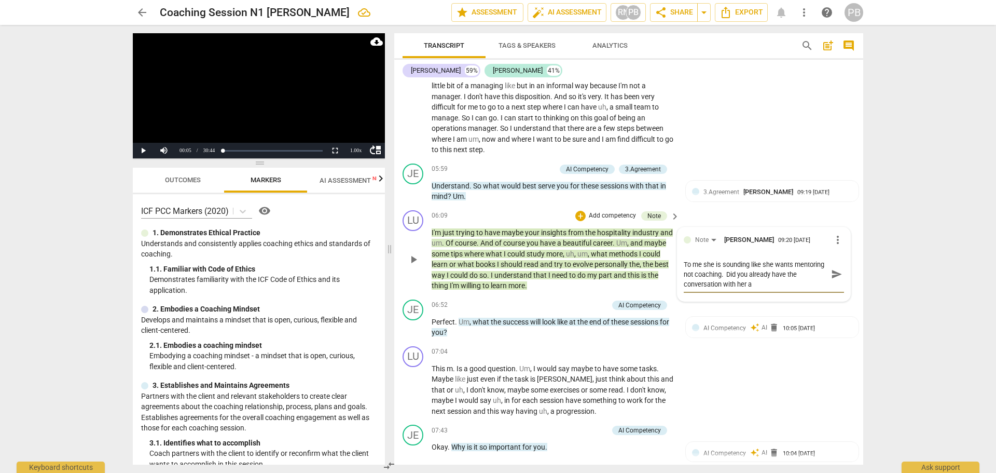
type textarea "To me she is sounding like she wants mentoring not coaching. Did you already ha…"
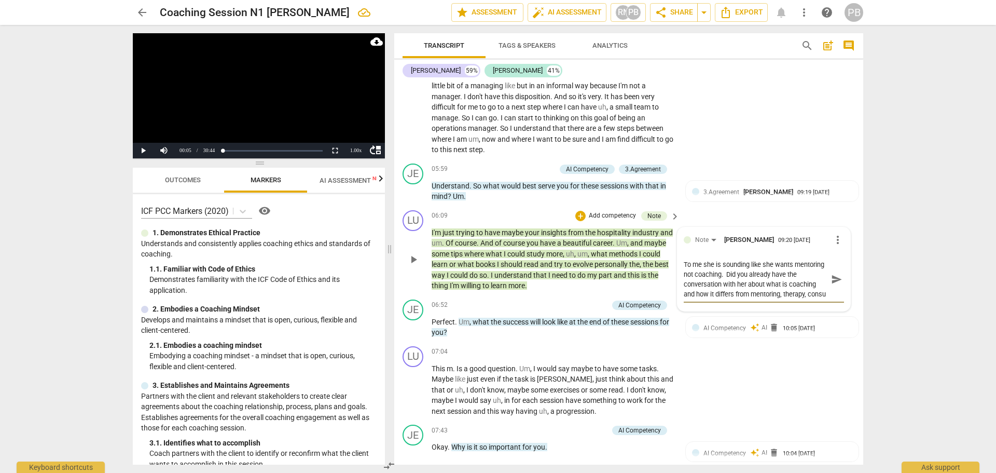
scroll to position [9, 0]
click at [832, 282] on span "send" at bounding box center [836, 278] width 11 height 11
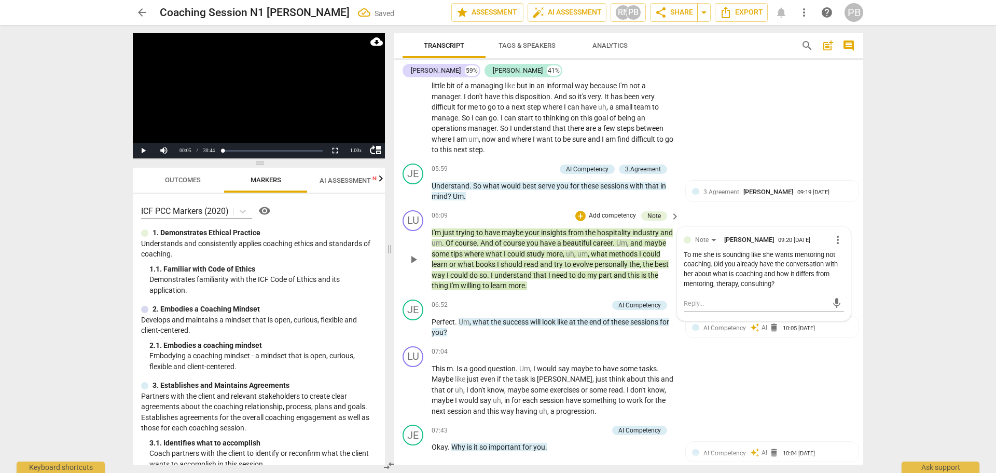
scroll to position [0, 0]
click at [633, 340] on div "JE play_arrow pause 06:52 + Add competency AI Competency keyboard_arrow_right P…" at bounding box center [628, 318] width 469 height 47
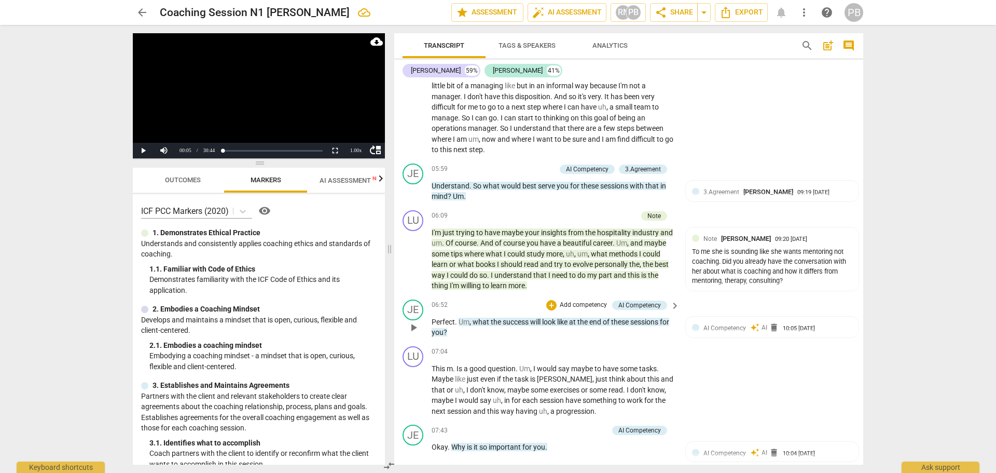
click at [596, 302] on p "Add competency" at bounding box center [583, 304] width 49 height 9
click at [619, 271] on b "3.Agreement" at bounding box center [615, 272] width 35 height 12
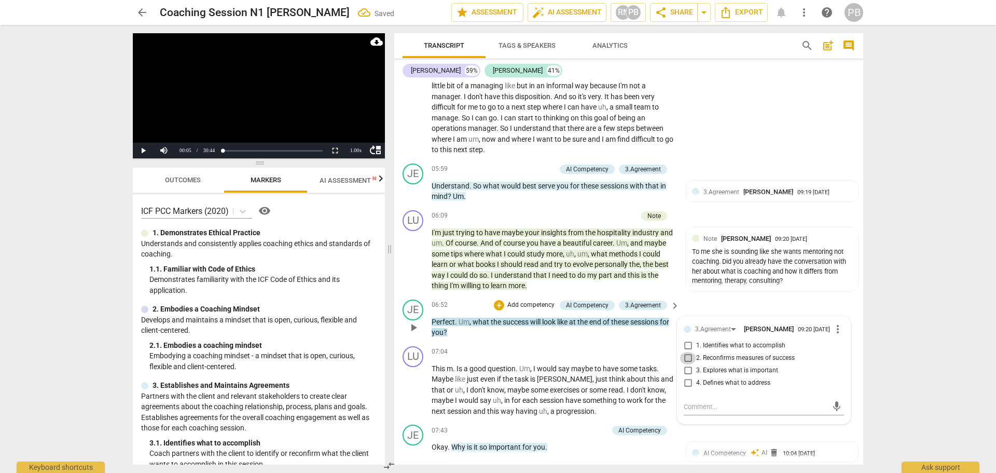
click at [688, 360] on input "2. Reconfirms measures of success" at bounding box center [688, 358] width 17 height 12
click at [823, 95] on div "LU play_arrow pause 03:56 + Add competency keyboard_arrow_right Um , but uh , n…" at bounding box center [628, 46] width 469 height 228
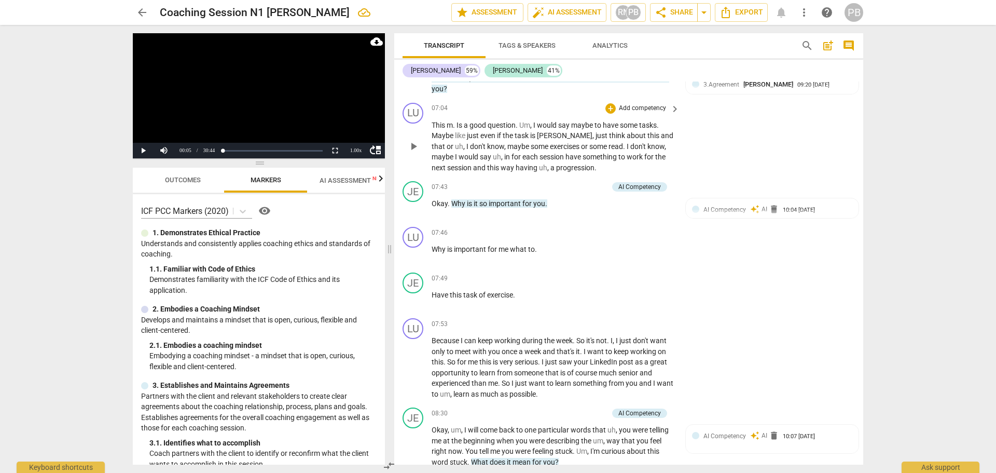
scroll to position [1506, 0]
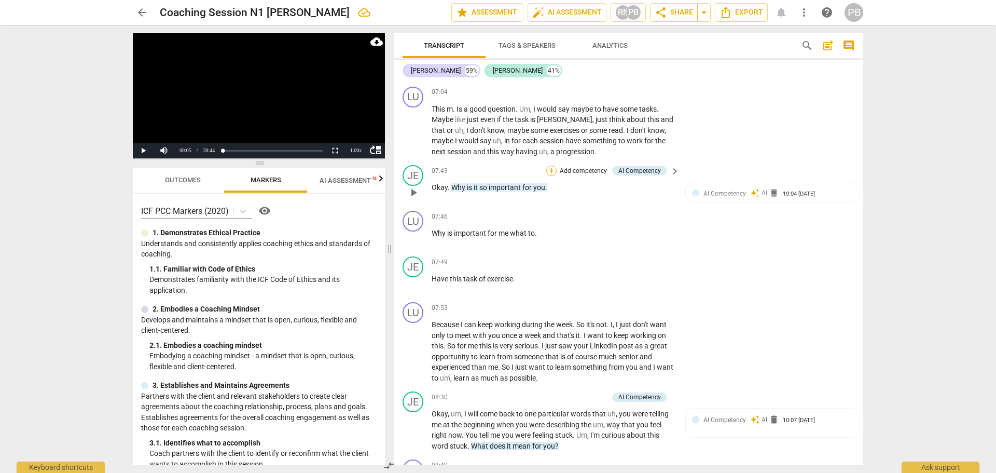
click at [551, 170] on div "+" at bounding box center [551, 170] width 10 height 10
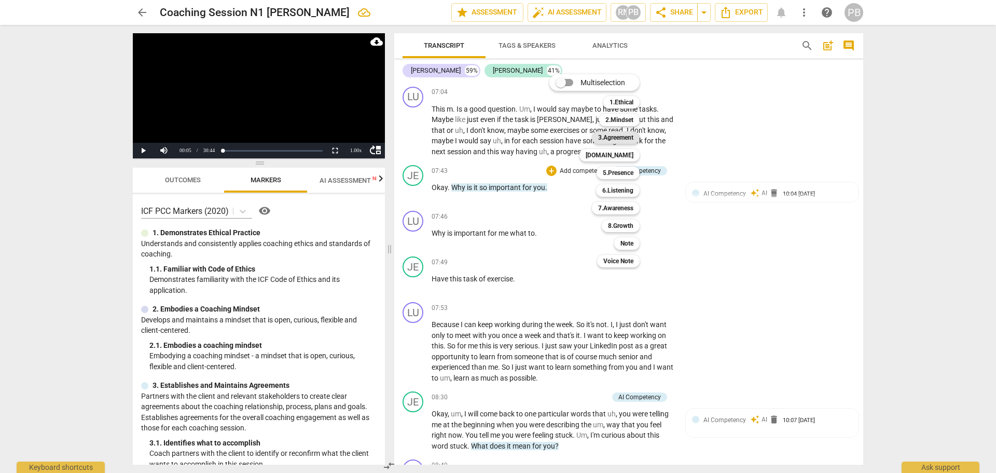
click at [619, 137] on b "3.Agreement" at bounding box center [615, 137] width 35 height 12
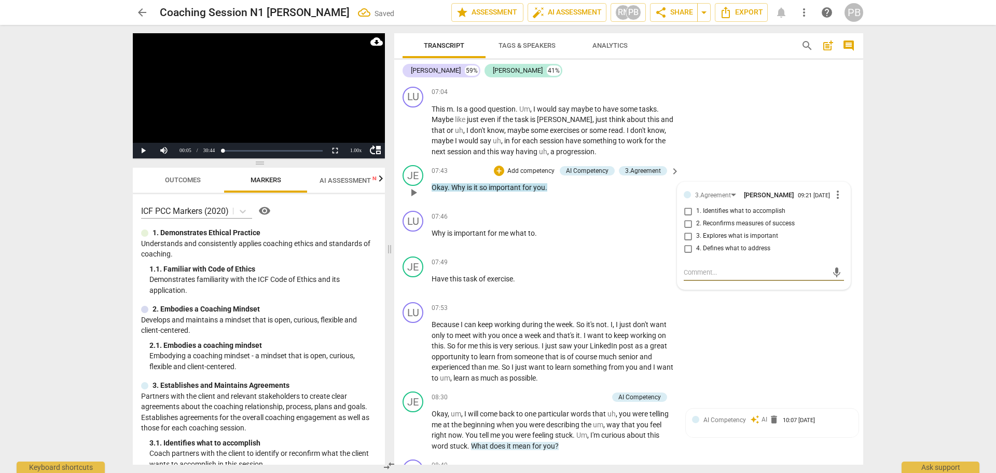
click at [688, 239] on input "3. Explores what is important" at bounding box center [688, 236] width 17 height 12
click at [524, 210] on div "LU play_arrow pause 07:46 + Add competency keyboard_arrow_right Why is importan…" at bounding box center [628, 229] width 469 height 46
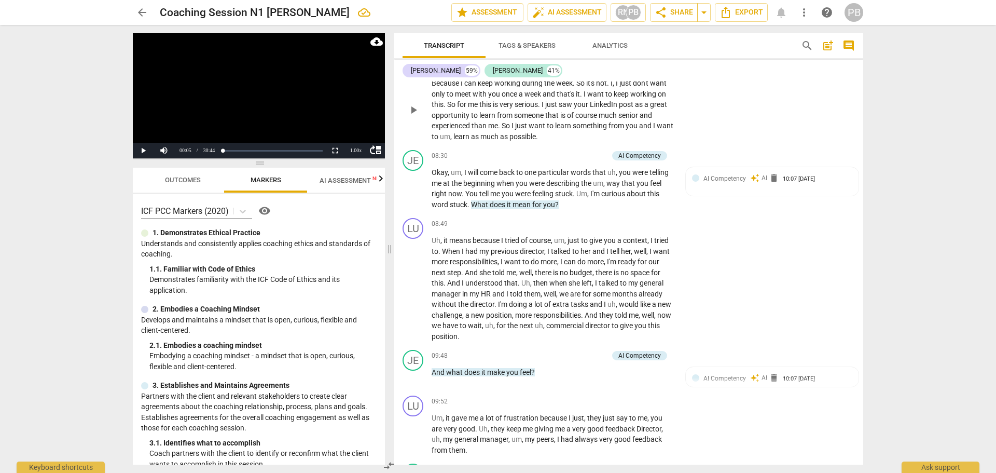
scroll to position [1766, 0]
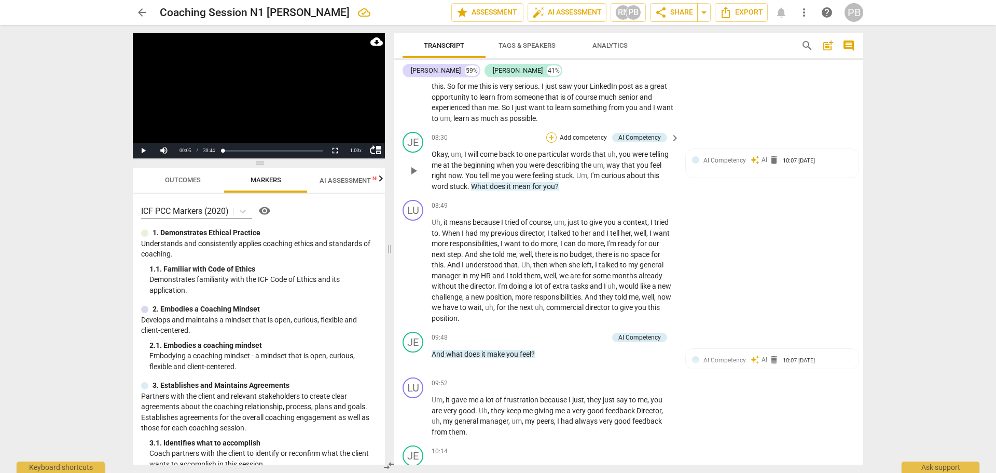
click at [547, 135] on div "+" at bounding box center [551, 137] width 10 height 10
click at [614, 158] on b "6.Listening" at bounding box center [617, 157] width 31 height 12
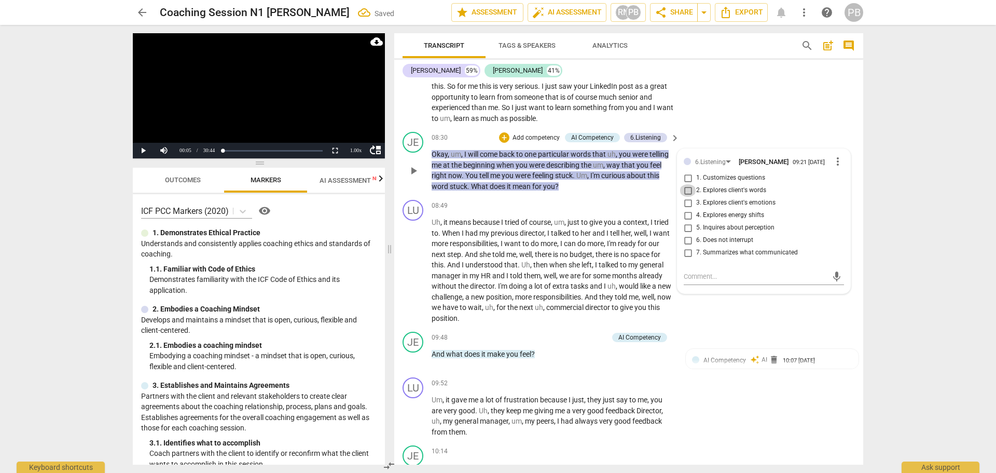
click at [683, 193] on input "2. Explores client's words" at bounding box center [688, 190] width 17 height 12
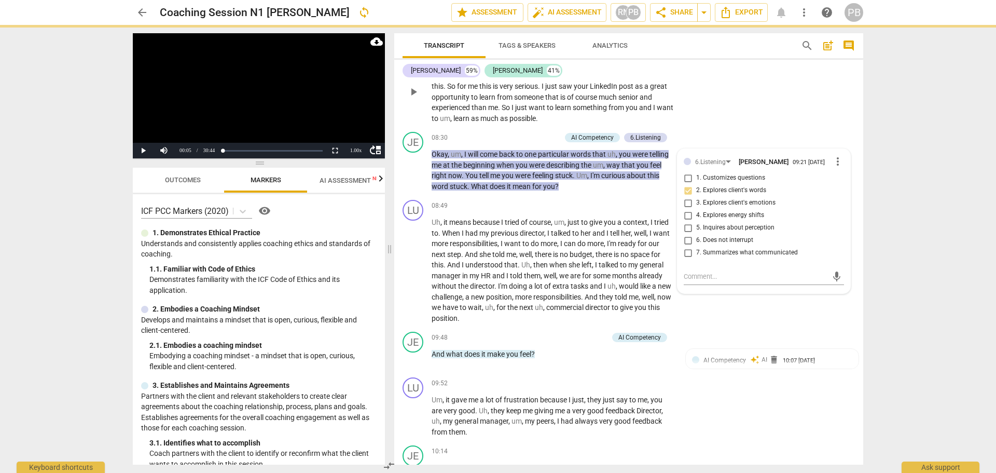
click at [747, 118] on div "LU play_arrow pause 07:53 + Add competency keyboard_arrow_right Because I can k…" at bounding box center [628, 82] width 469 height 89
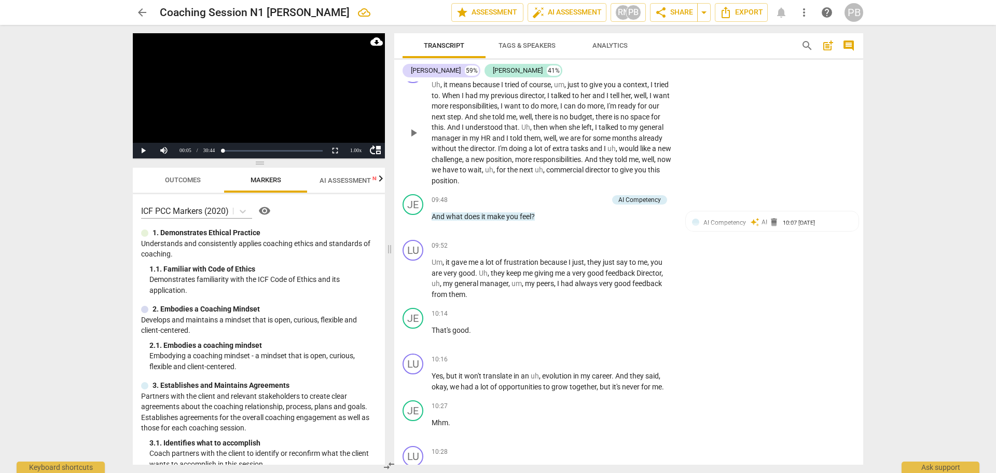
scroll to position [1921, 0]
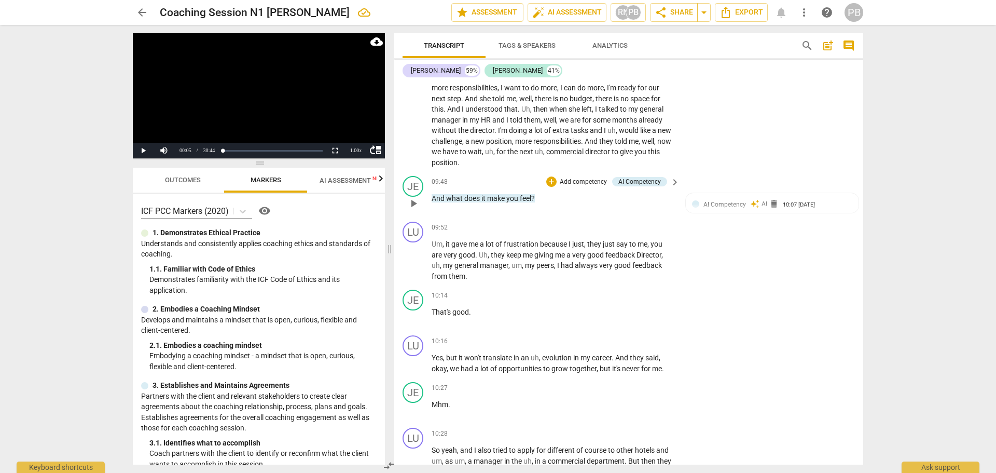
click at [580, 178] on p "Add competency" at bounding box center [583, 181] width 49 height 9
click at [621, 196] on b "6.Listening" at bounding box center [617, 201] width 31 height 12
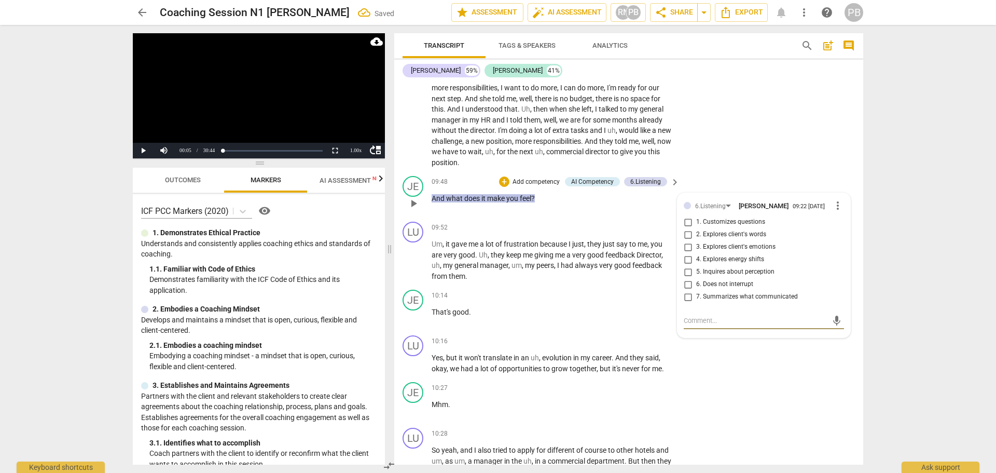
click at [686, 251] on input "3. Explores client's emotions" at bounding box center [688, 247] width 17 height 12
click at [742, 93] on div "LU play_arrow pause 08:49 + Add competency keyboard_arrow_right Uh , it means b…" at bounding box center [628, 106] width 469 height 132
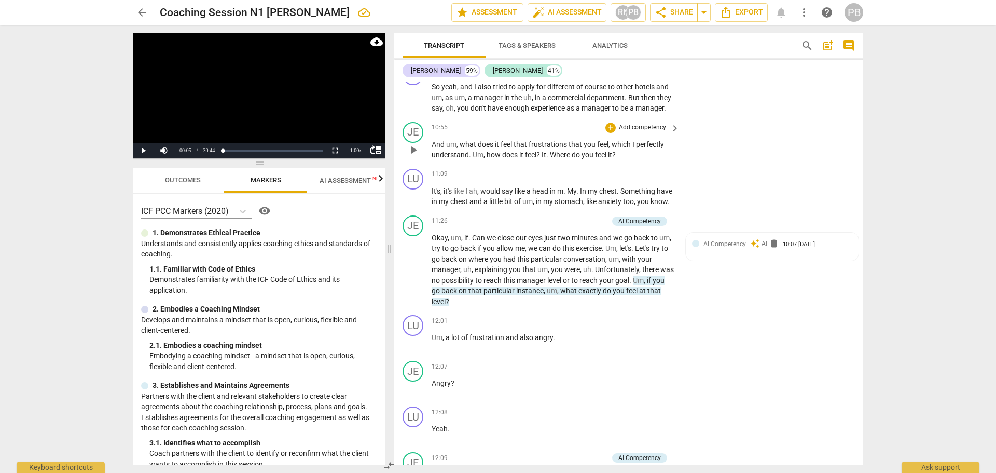
scroll to position [2233, 0]
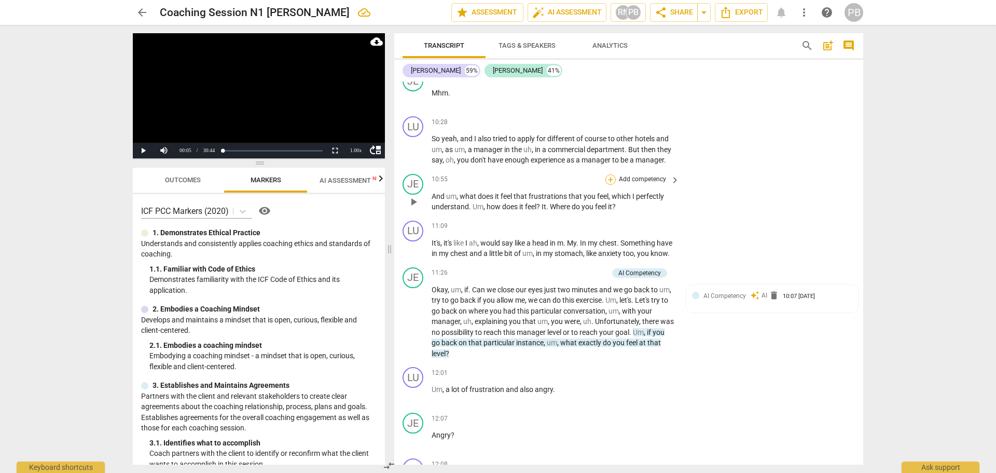
click at [607, 185] on div "+" at bounding box center [610, 179] width 10 height 10
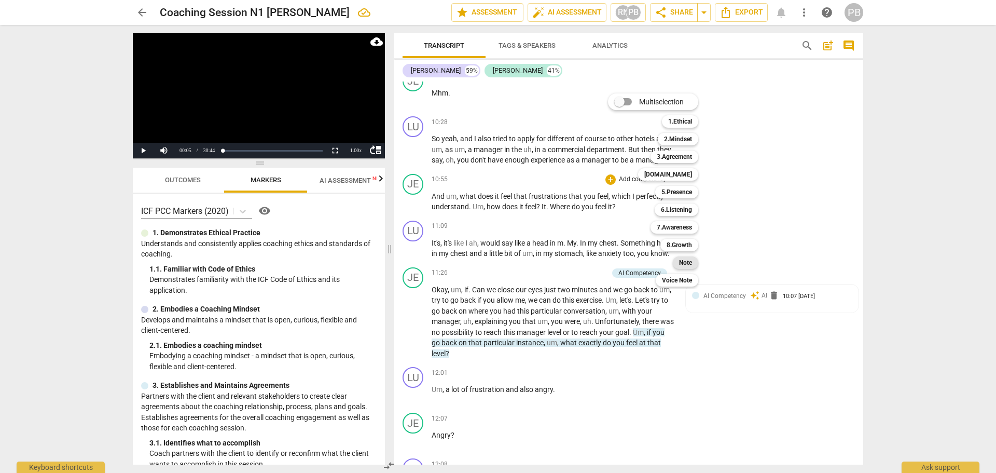
click at [683, 260] on b "Note" at bounding box center [685, 262] width 13 height 12
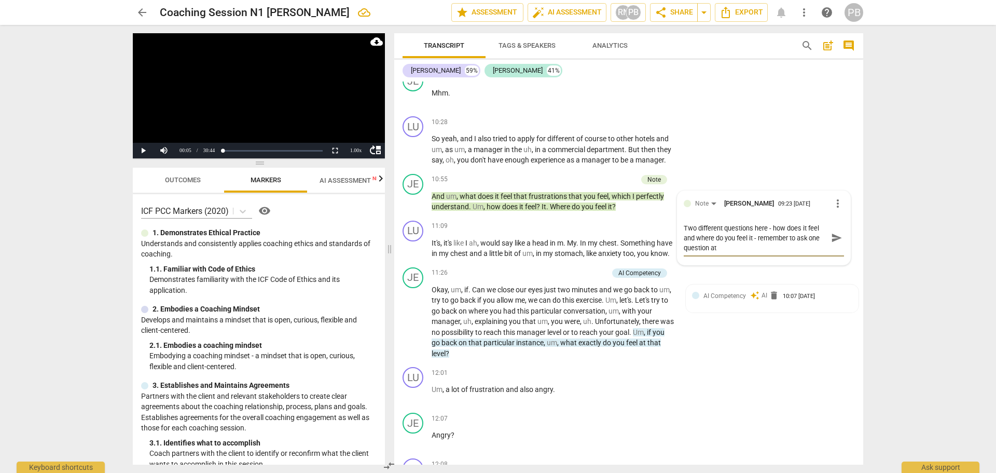
scroll to position [0, 0]
click at [602, 184] on p "Add competency" at bounding box center [612, 179] width 49 height 9
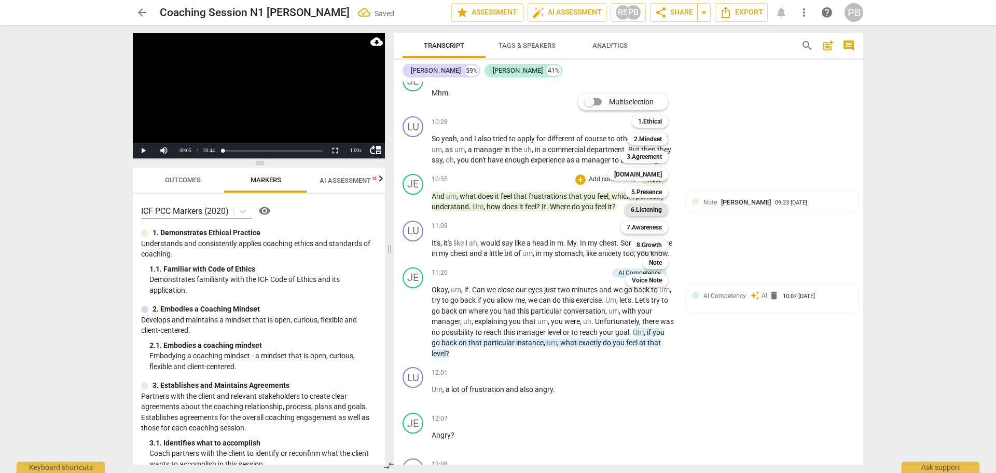
click at [659, 209] on b "6.Listening" at bounding box center [646, 209] width 31 height 12
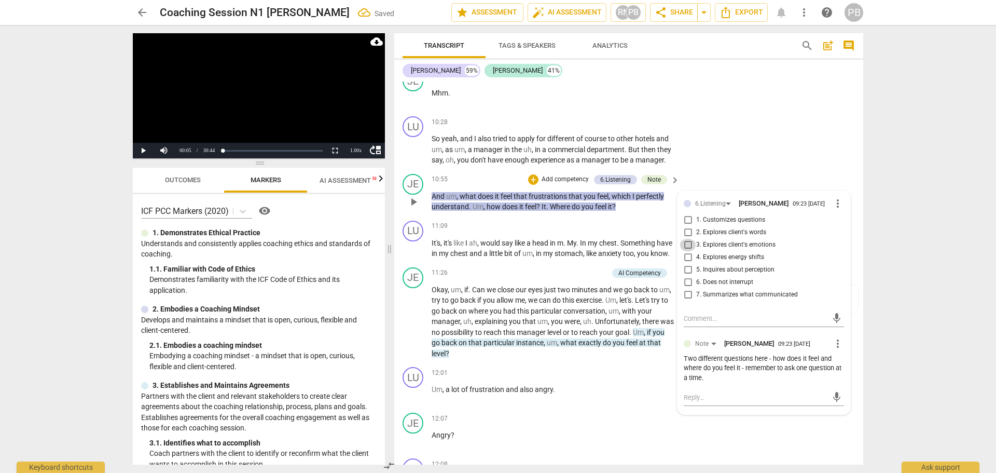
click at [687, 251] on input "3. Explores client's emotions" at bounding box center [688, 245] width 17 height 12
click at [811, 128] on div "LU play_arrow pause 10:28 + Add competency keyboard_arrow_right So yeah , and I…" at bounding box center [628, 141] width 469 height 58
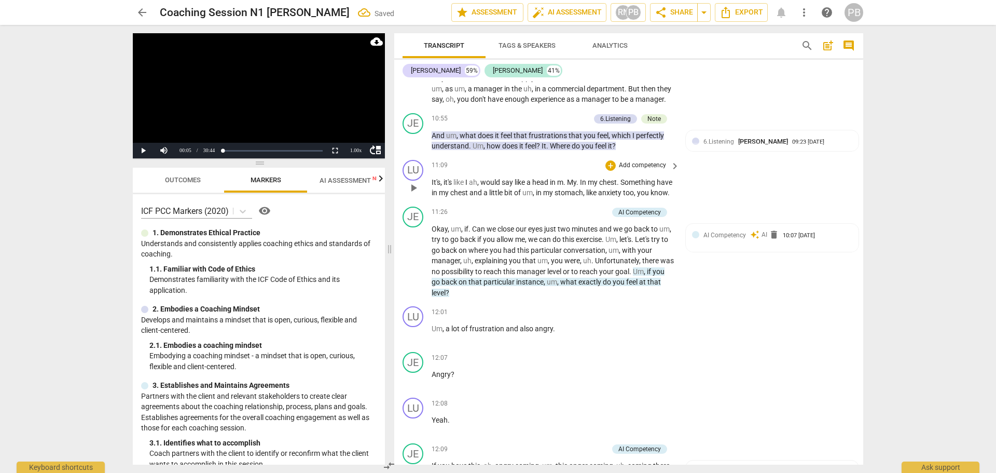
scroll to position [2336, 0]
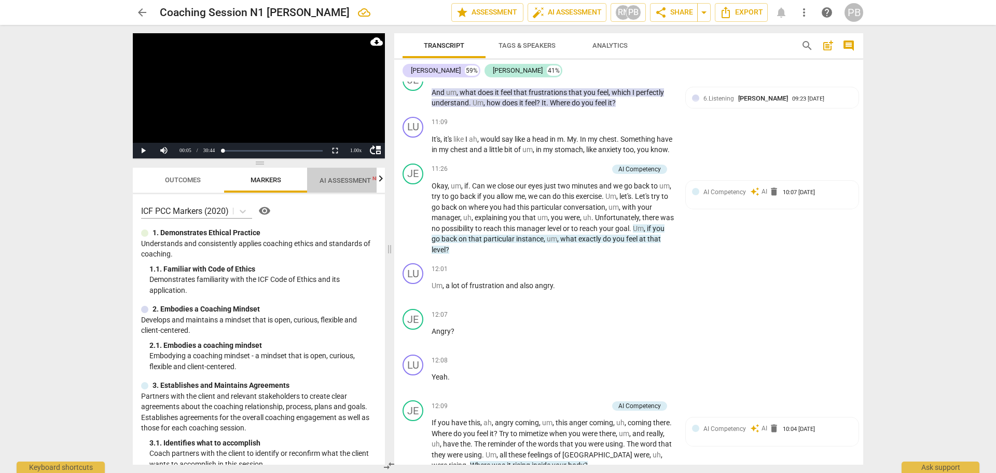
click at [341, 178] on span "AI Assessment New" at bounding box center [352, 180] width 64 height 8
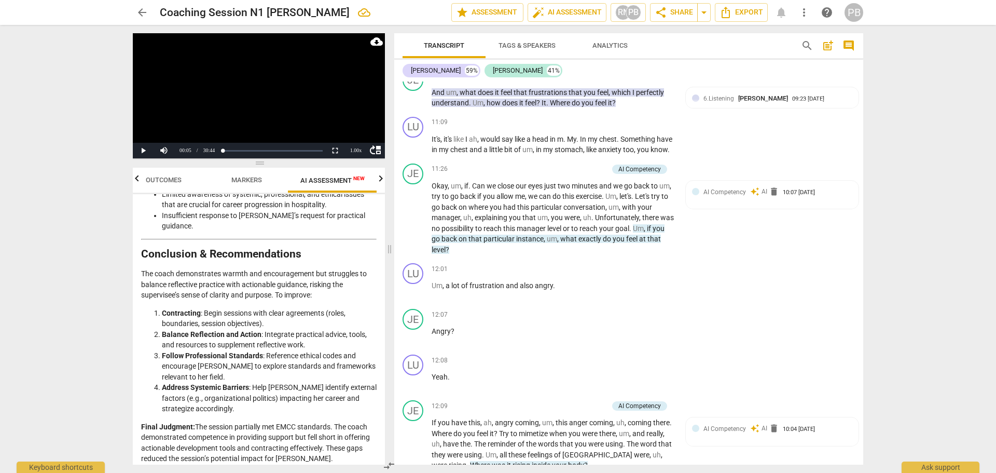
scroll to position [2342, 0]
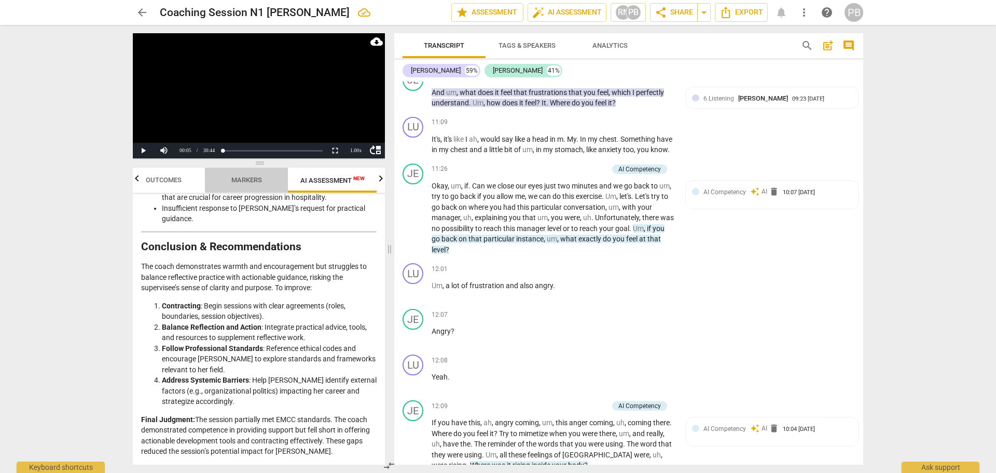
click at [257, 178] on span "Markers" at bounding box center [246, 180] width 31 height 8
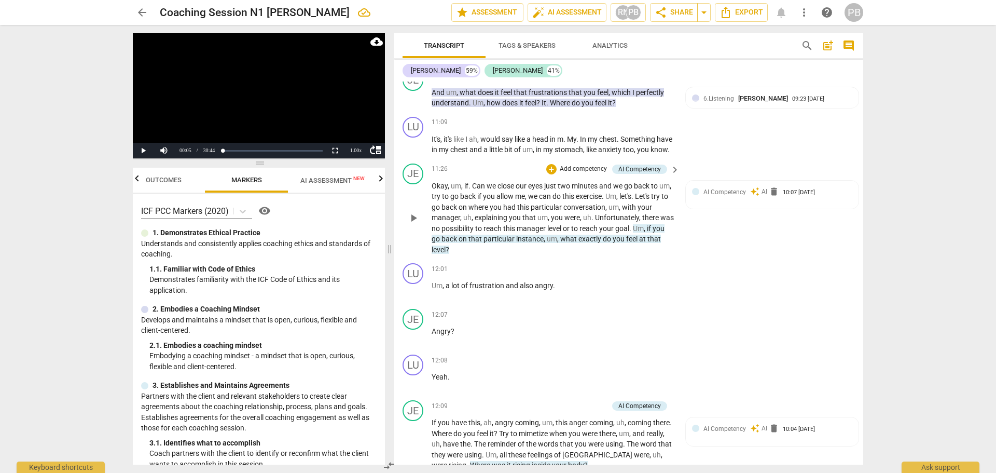
click at [583, 174] on p "Add competency" at bounding box center [583, 168] width 49 height 9
click at [628, 260] on b "Note" at bounding box center [626, 263] width 13 height 12
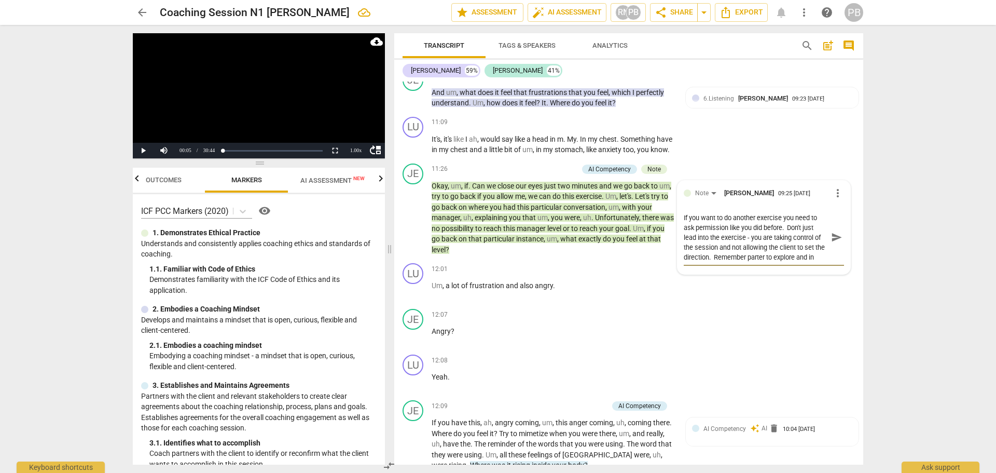
scroll to position [9, 0]
click at [831, 243] on span "send" at bounding box center [836, 236] width 11 height 11
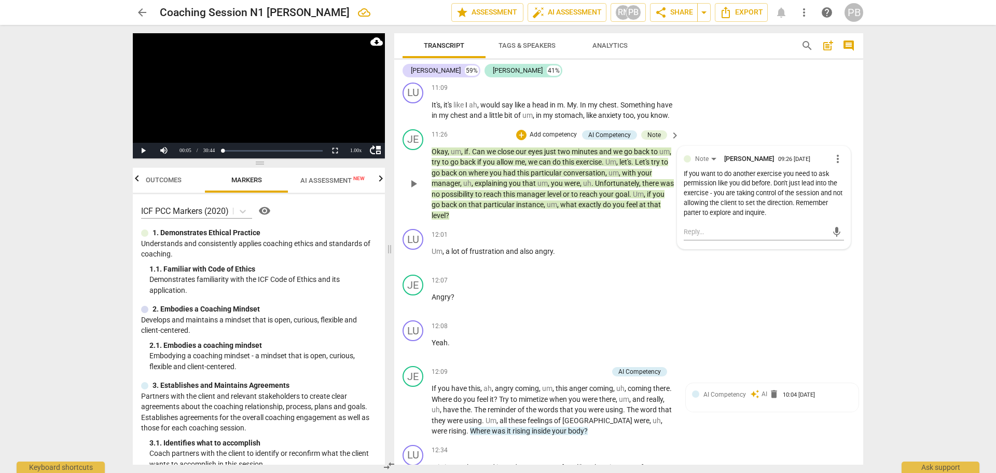
scroll to position [2388, 0]
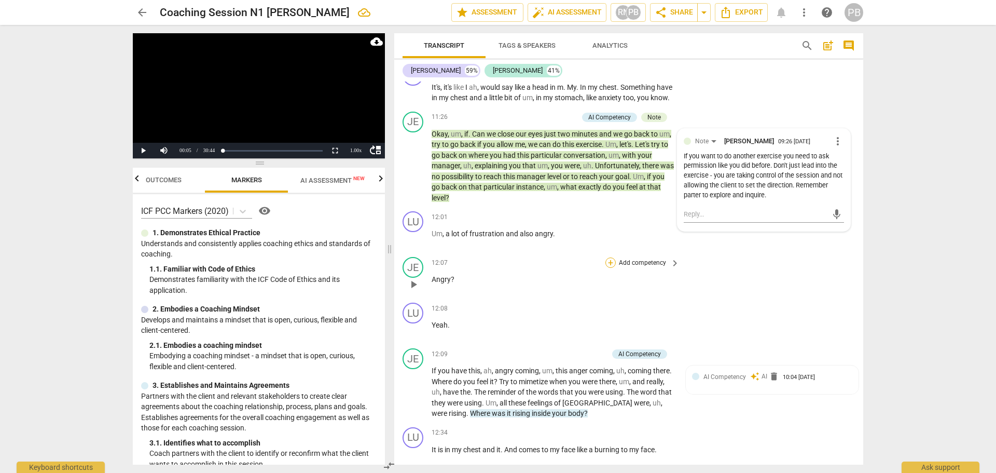
click at [610, 268] on div "+" at bounding box center [610, 262] width 10 height 10
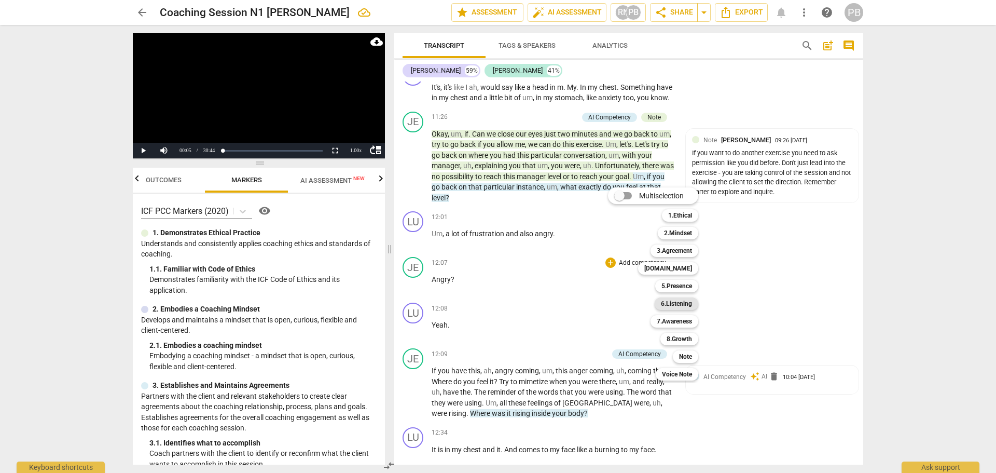
click at [682, 304] on b "6.Listening" at bounding box center [676, 303] width 31 height 12
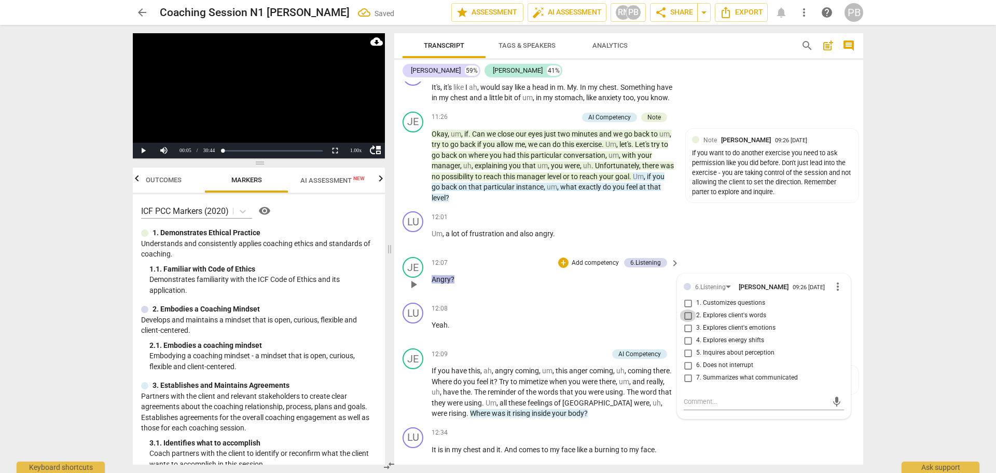
click at [686, 322] on input "2. Explores client's words" at bounding box center [688, 315] width 17 height 12
click at [773, 51] on div "Transcript Tags & Speakers Analytics" at bounding box center [594, 45] width 382 height 25
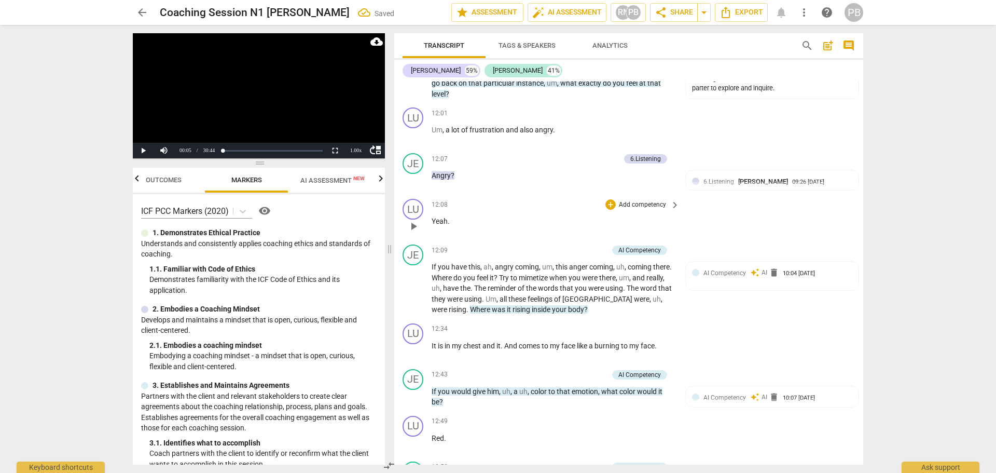
scroll to position [2544, 0]
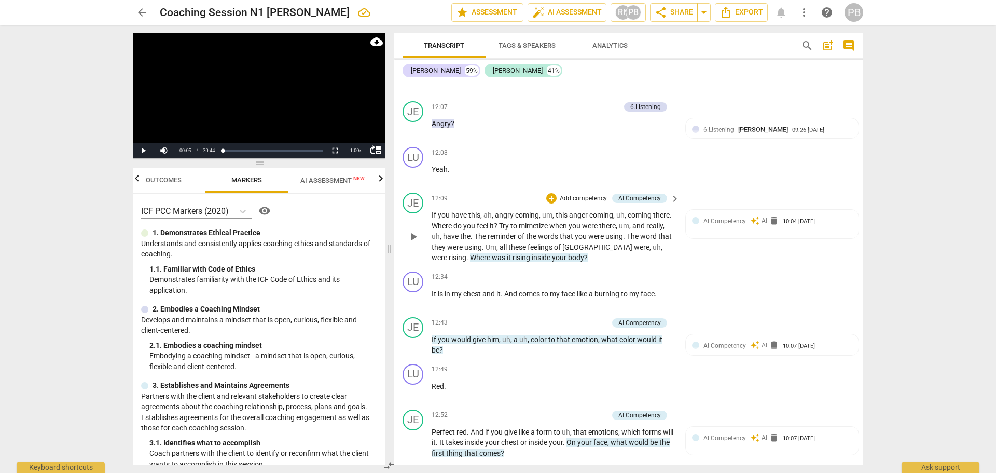
click at [569, 203] on p "Add competency" at bounding box center [583, 198] width 49 height 9
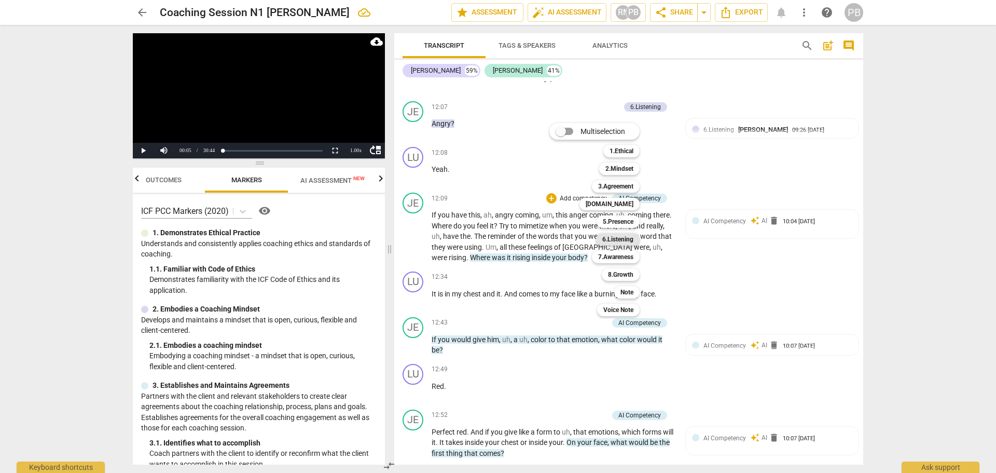
click at [616, 241] on b "6.Listening" at bounding box center [617, 239] width 31 height 12
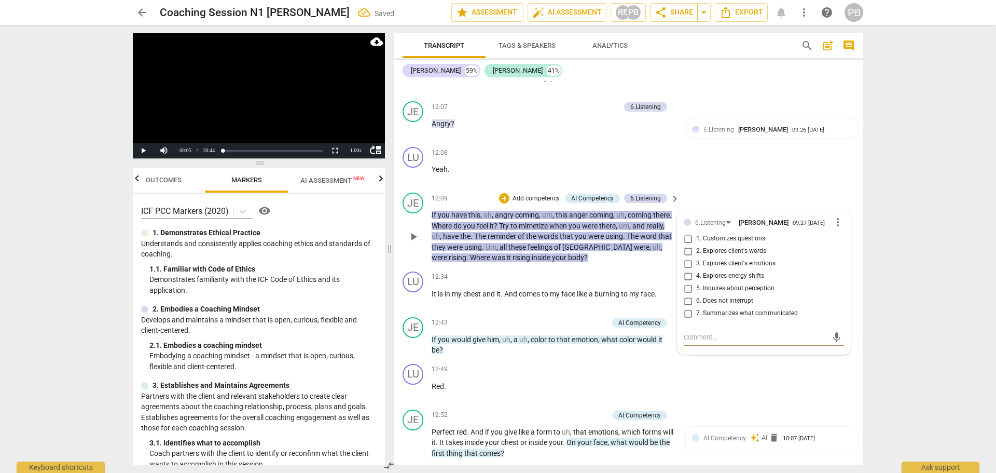
click at [687, 282] on input "4. Explores energy shifts" at bounding box center [688, 276] width 17 height 12
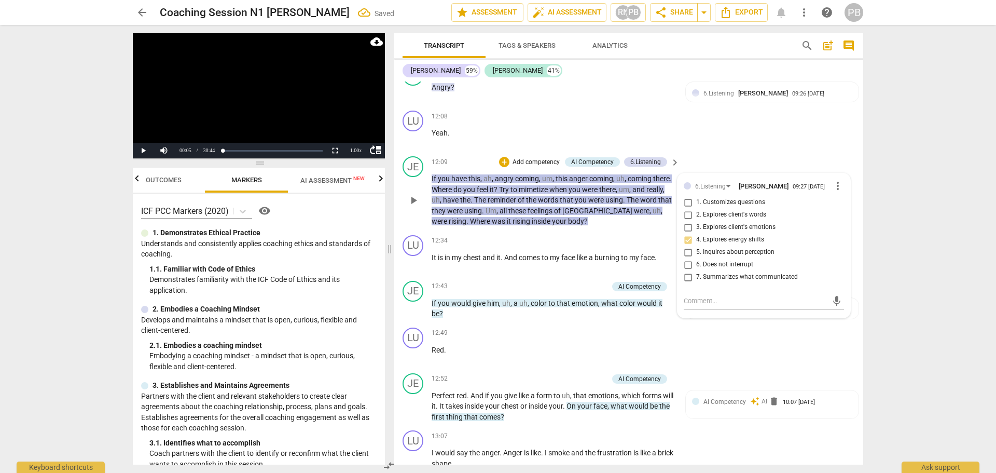
scroll to position [2648, 0]
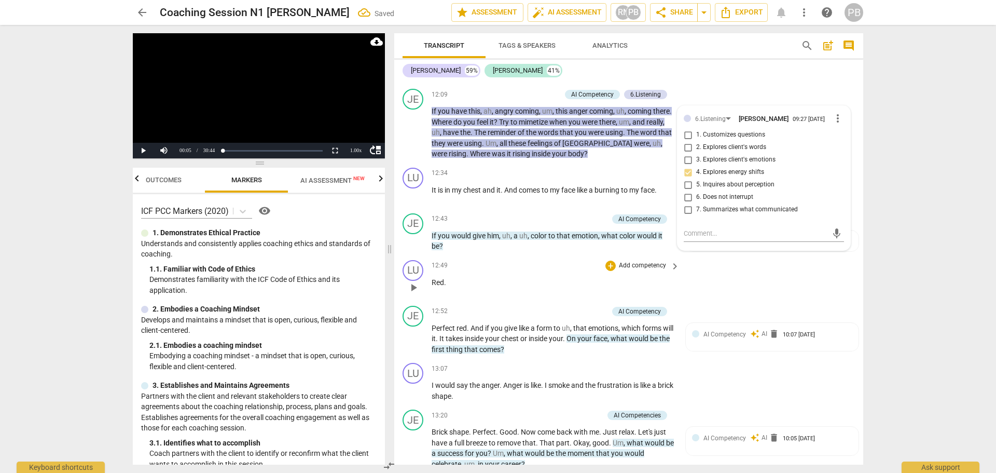
click at [815, 301] on div "LU play_arrow pause 12:49 + Add competency keyboard_arrow_right Red ." at bounding box center [628, 279] width 469 height 46
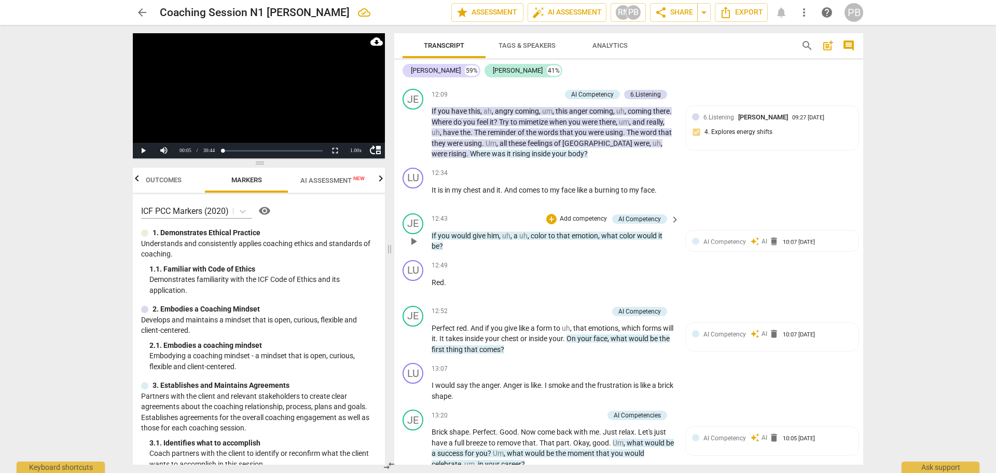
click at [580, 224] on p "Add competency" at bounding box center [583, 218] width 49 height 9
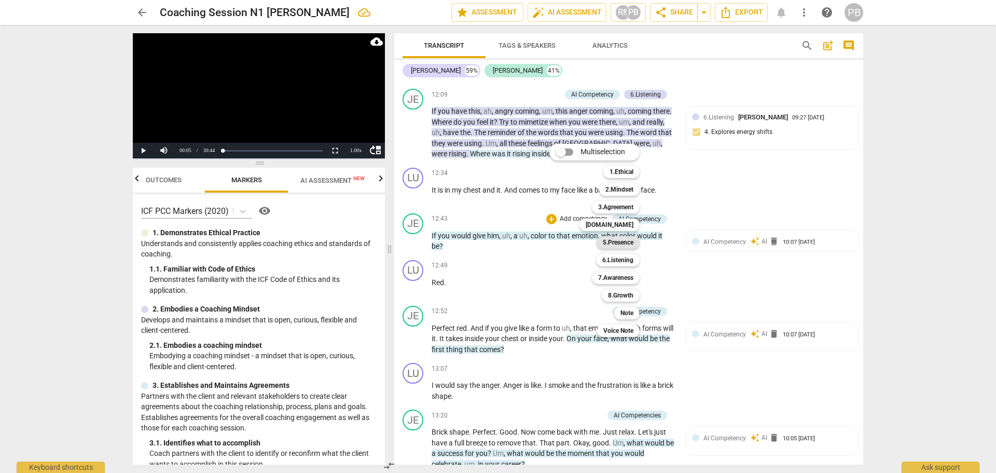
click at [608, 245] on b "5.Presence" at bounding box center [618, 242] width 31 height 12
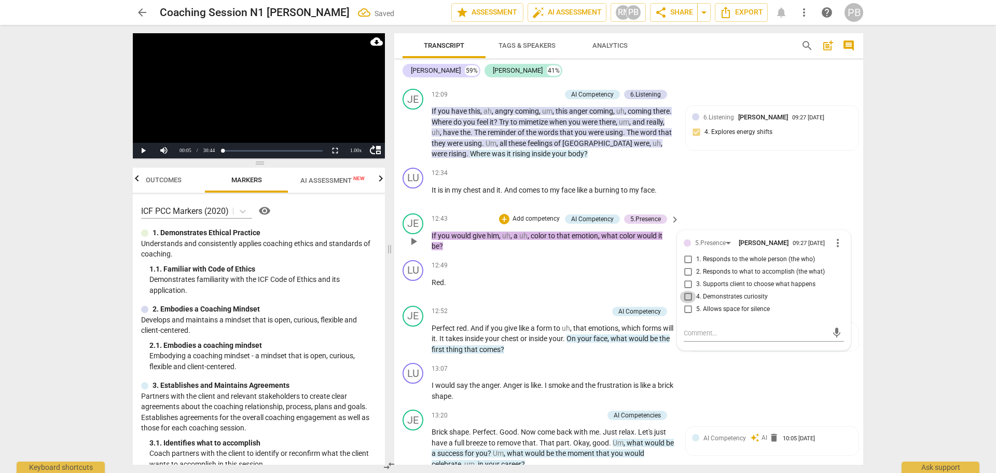
click at [683, 303] on input "4. Demonstrates curiosity" at bounding box center [688, 296] width 17 height 12
click at [761, 47] on div "Transcript Tags & Speakers Analytics" at bounding box center [594, 45] width 382 height 25
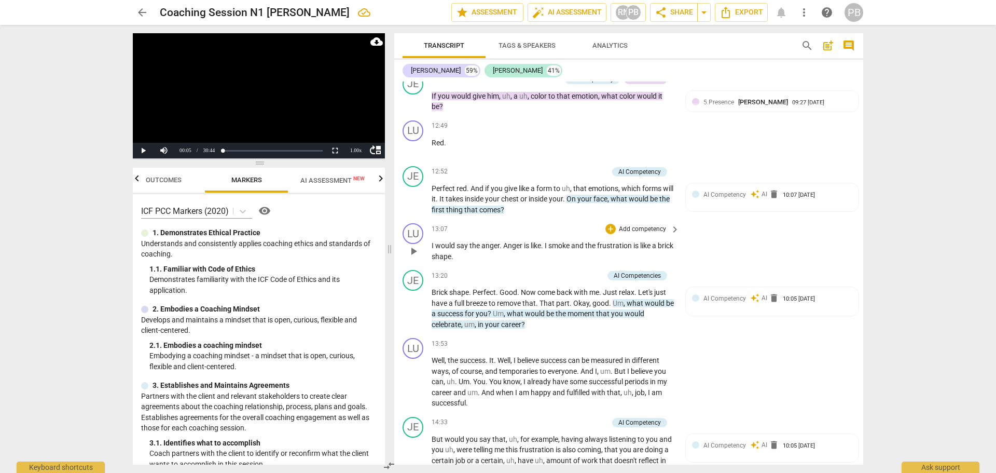
scroll to position [2803, 0]
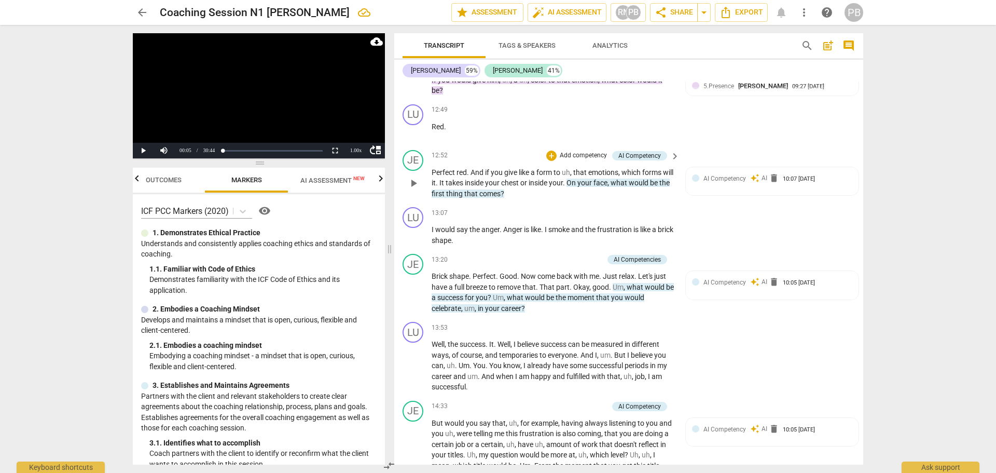
click at [584, 160] on p "Add competency" at bounding box center [583, 155] width 49 height 9
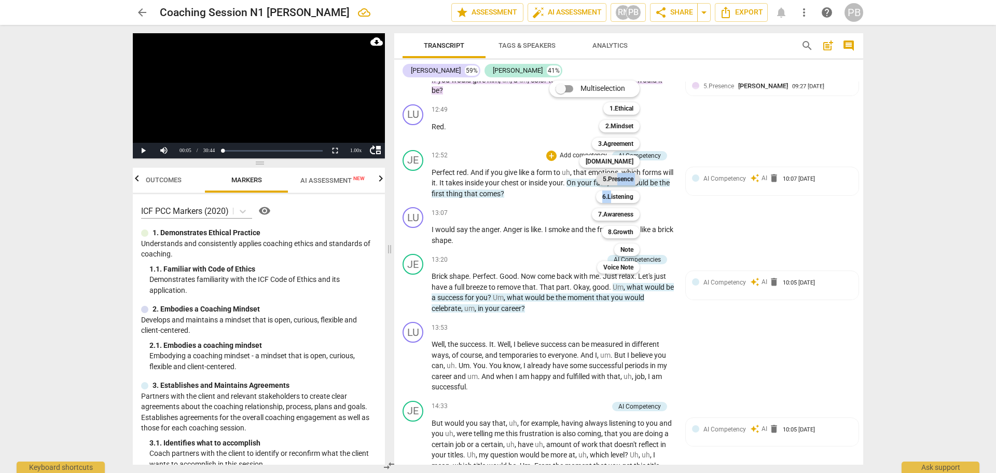
drag, startPoint x: 612, startPoint y: 199, endPoint x: 618, endPoint y: 178, distance: 21.8
click at [618, 178] on div "Multiselection m 1.Ethical 1 2.Mindset 2 3.Agreement 3 [DOMAIN_NAME] 4 5.Presen…" at bounding box center [602, 177] width 114 height 198
click at [618, 178] on b "5.Presence" at bounding box center [618, 179] width 31 height 12
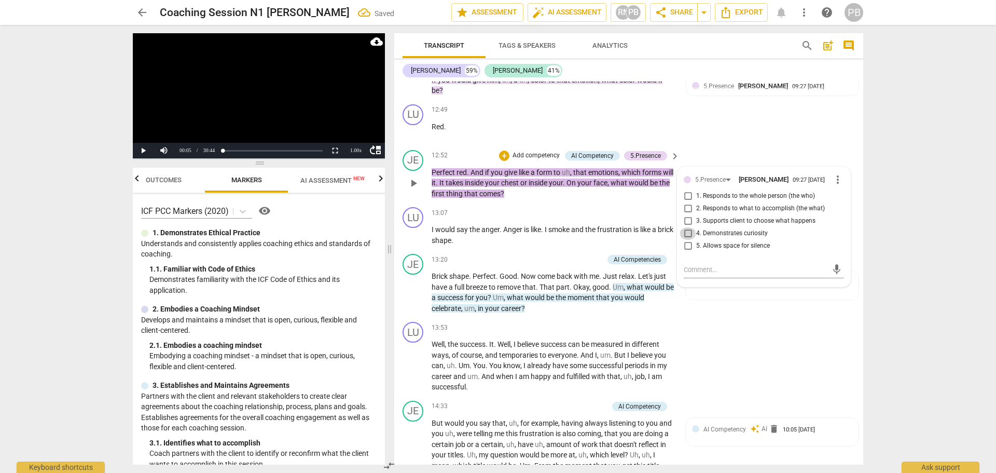
click at [687, 240] on input "4. Demonstrates curiosity" at bounding box center [688, 233] width 17 height 12
click at [643, 116] on div "+ Add competency keyboard_arrow_right" at bounding box center [641, 109] width 77 height 11
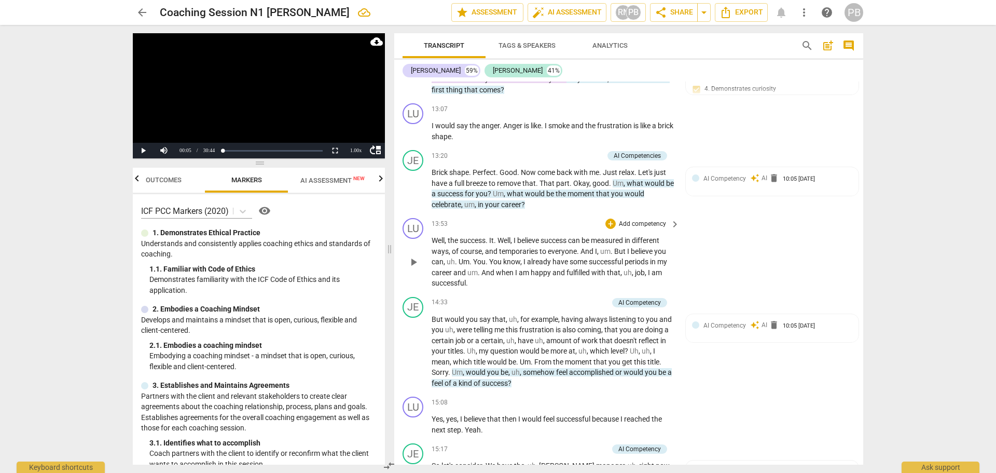
scroll to position [2959, 0]
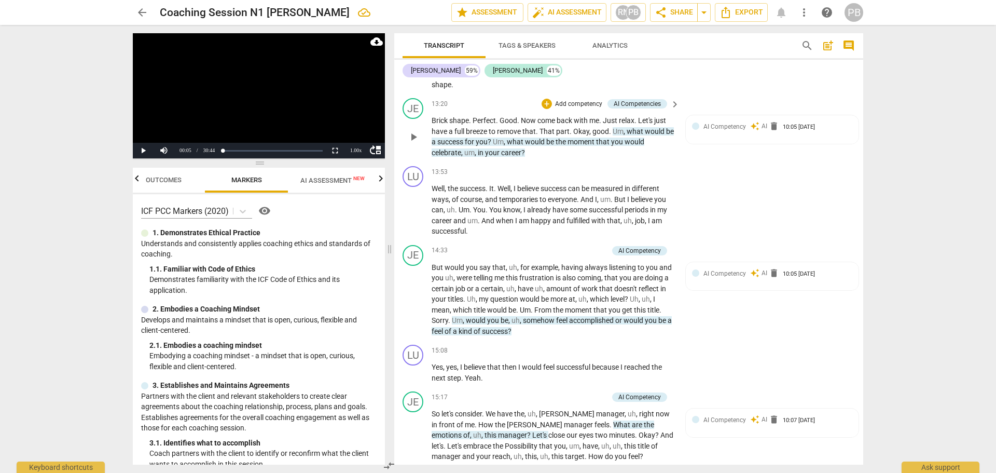
click at [583, 109] on p "Add competency" at bounding box center [578, 104] width 49 height 9
click at [621, 162] on b "7.Awareness" at bounding box center [610, 162] width 35 height 12
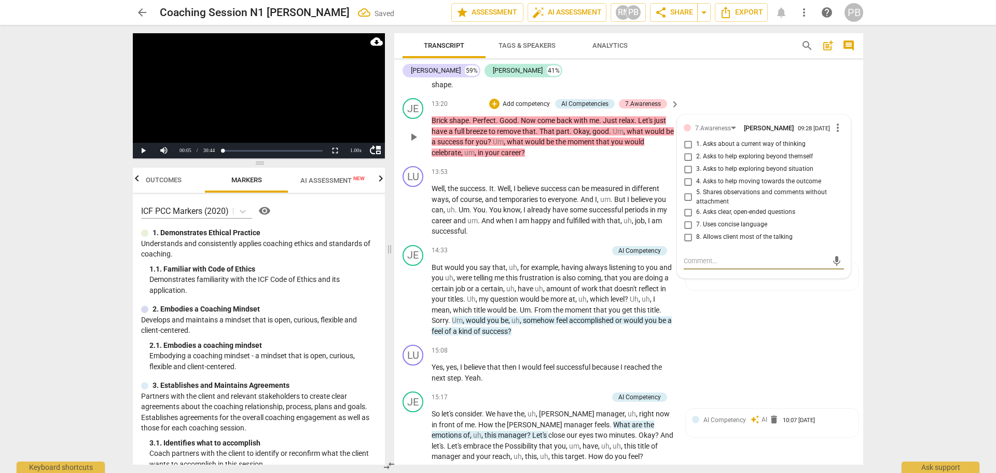
click at [685, 163] on input "2. Asks to help exploring beyond themself" at bounding box center [688, 156] width 17 height 12
click at [686, 163] on input "2. Asks to help exploring beyond themself" at bounding box center [688, 156] width 17 height 12
click at [684, 175] on input "3. Asks to help exploring beyond situation" at bounding box center [688, 169] width 17 height 12
click at [600, 192] on span "measured" at bounding box center [608, 188] width 34 height 8
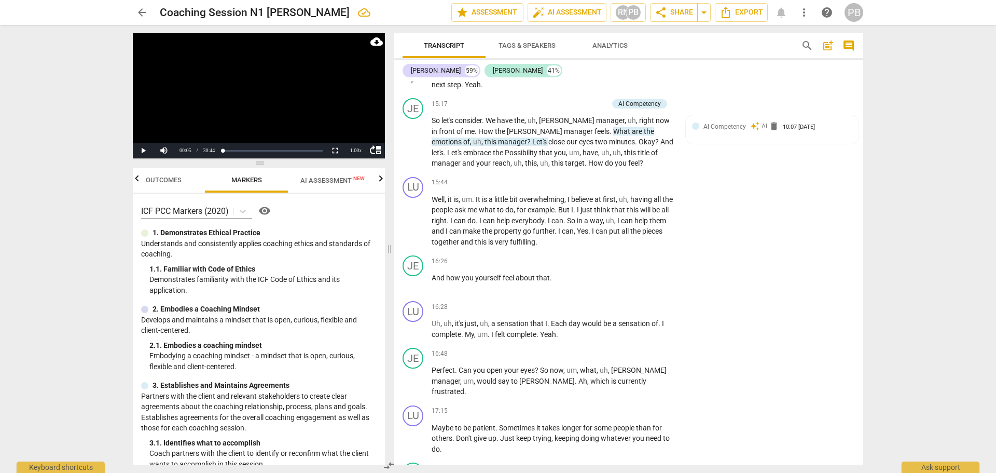
scroll to position [3270, 0]
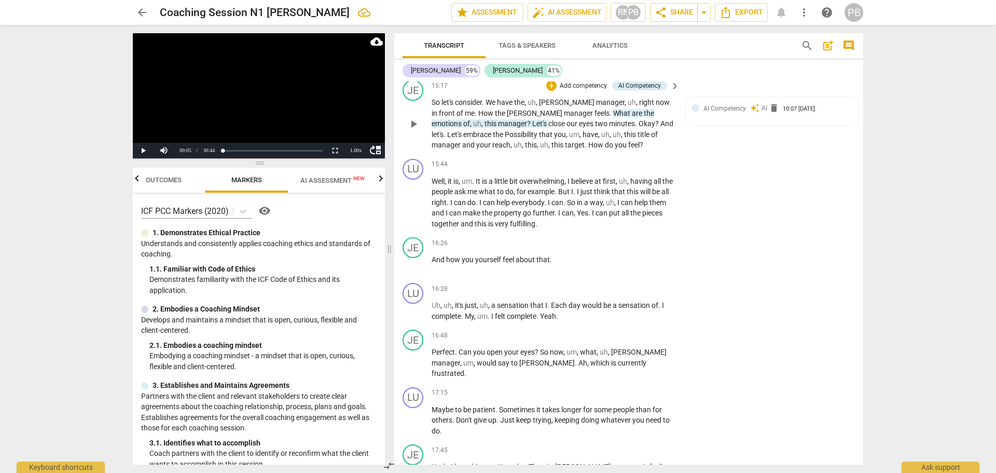
click at [574, 91] on p "Add competency" at bounding box center [583, 85] width 49 height 9
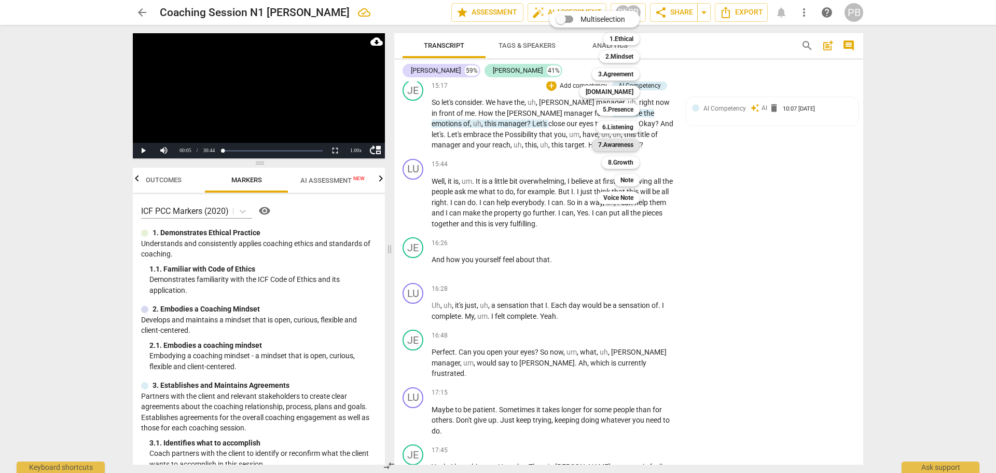
click at [625, 143] on b "7.Awareness" at bounding box center [615, 145] width 35 height 12
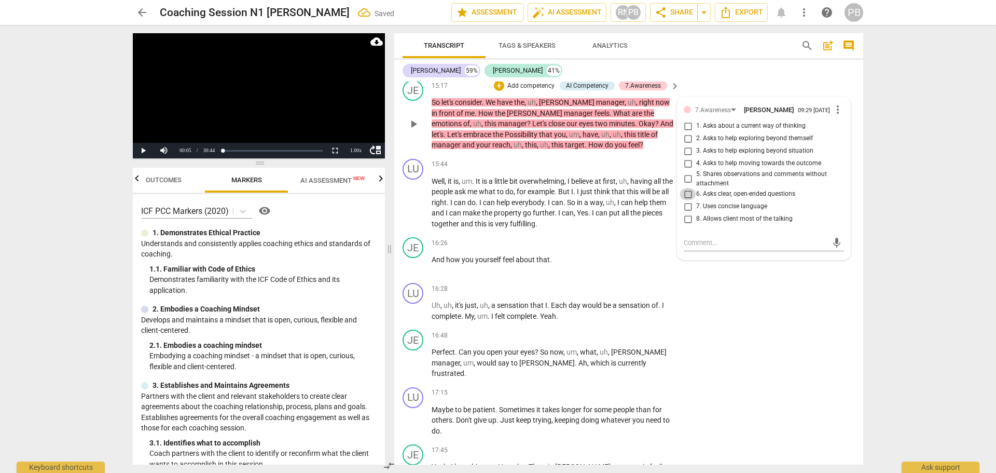
click at [684, 200] on input "6. Asks clear, open-ended questions" at bounding box center [688, 194] width 17 height 12
click at [696, 247] on textarea at bounding box center [756, 243] width 144 height 10
click at [820, 325] on div "LU play_arrow pause 16:28 + Add competency keyboard_arrow_right Uh , uh , it's …" at bounding box center [628, 302] width 469 height 47
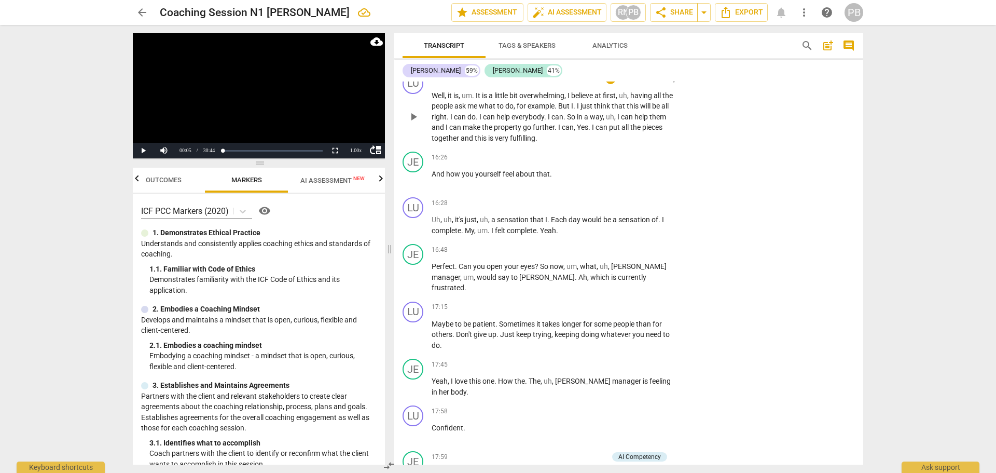
scroll to position [3374, 0]
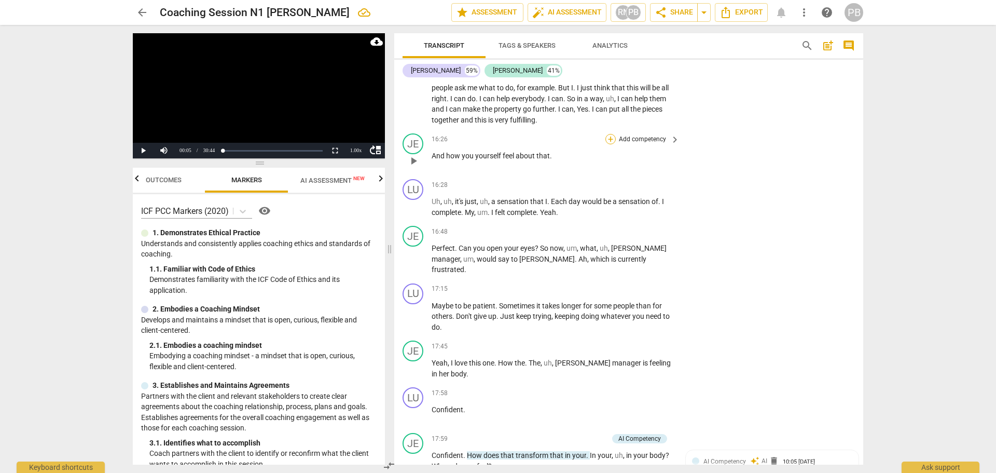
click at [608, 144] on div "+" at bounding box center [610, 139] width 10 height 10
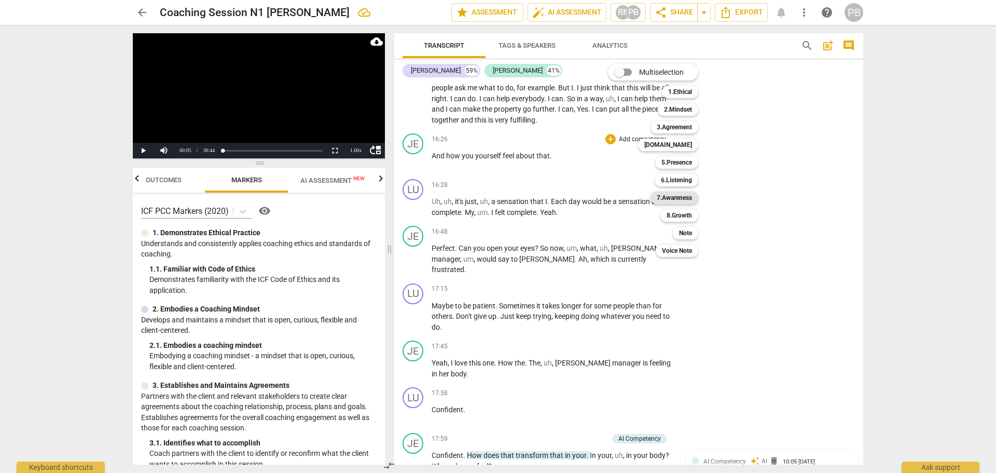
click at [669, 198] on b "7.Awareness" at bounding box center [674, 197] width 35 height 12
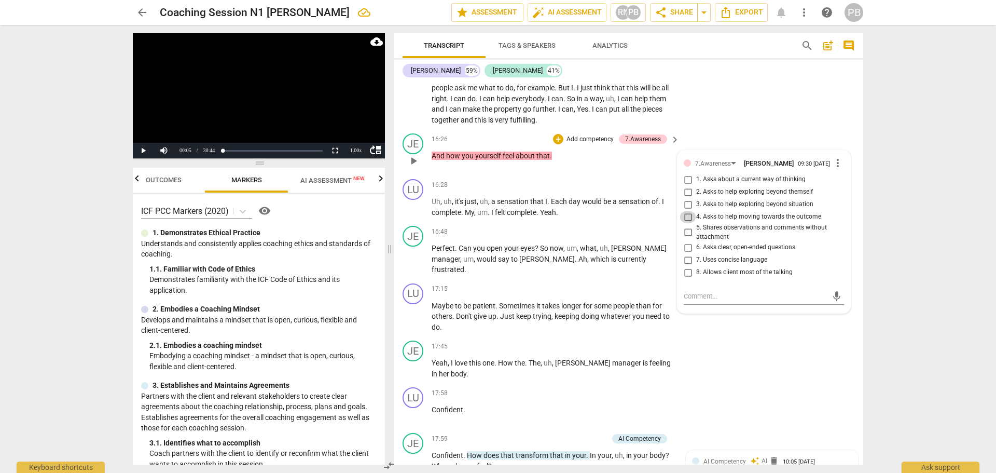
click at [687, 223] on input "4. Asks to help moving towards the outcome" at bounding box center [688, 217] width 17 height 12
click at [716, 126] on div "LU play_arrow pause 15:44 + Add competency keyboard_arrow_right Well , it is , …" at bounding box center [628, 90] width 469 height 79
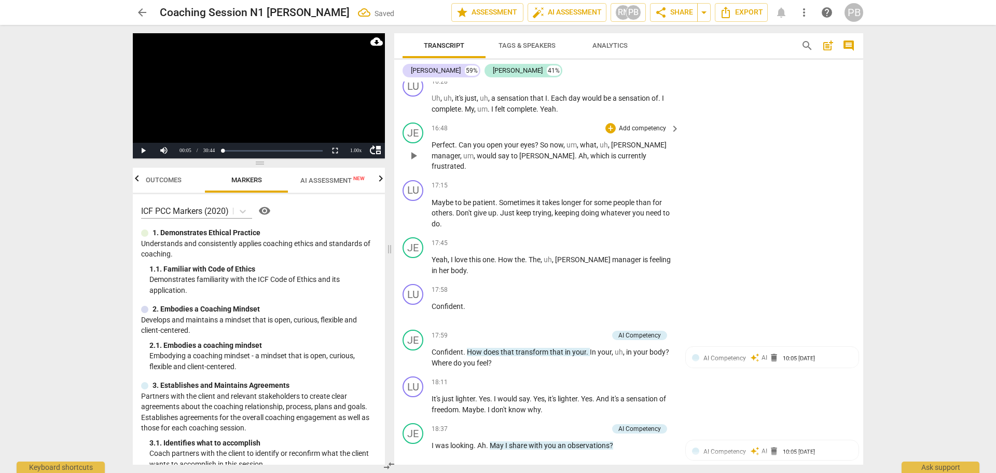
scroll to position [3478, 0]
click at [607, 133] on div "+" at bounding box center [610, 127] width 10 height 10
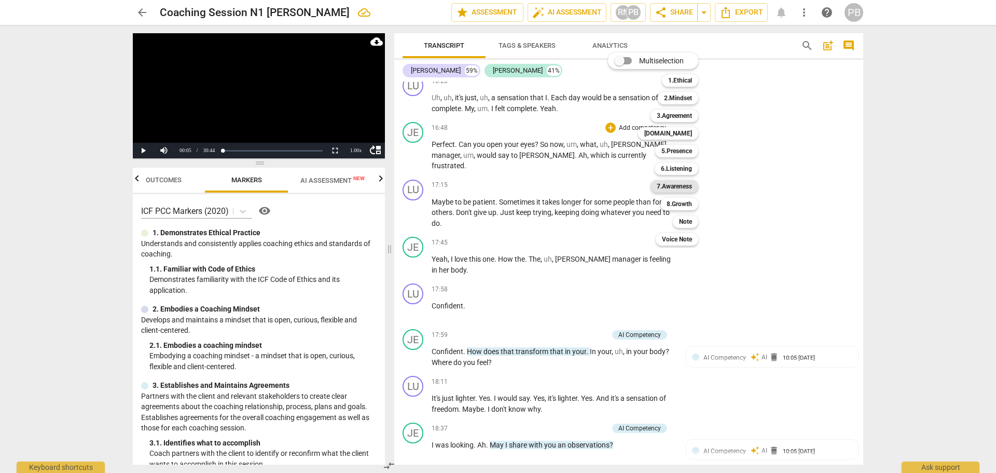
click at [673, 187] on b "7.Awareness" at bounding box center [674, 186] width 35 height 12
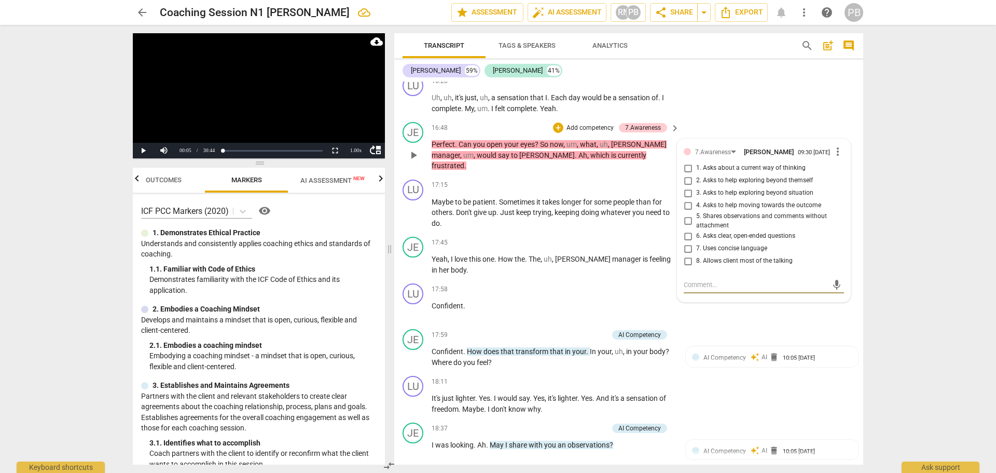
click at [688, 187] on input "2. Asks to help exploring beyond themself" at bounding box center [688, 180] width 17 height 12
click at [731, 118] on div "LU play_arrow pause 16:28 + Add competency keyboard_arrow_right Uh , uh , it's …" at bounding box center [628, 94] width 469 height 47
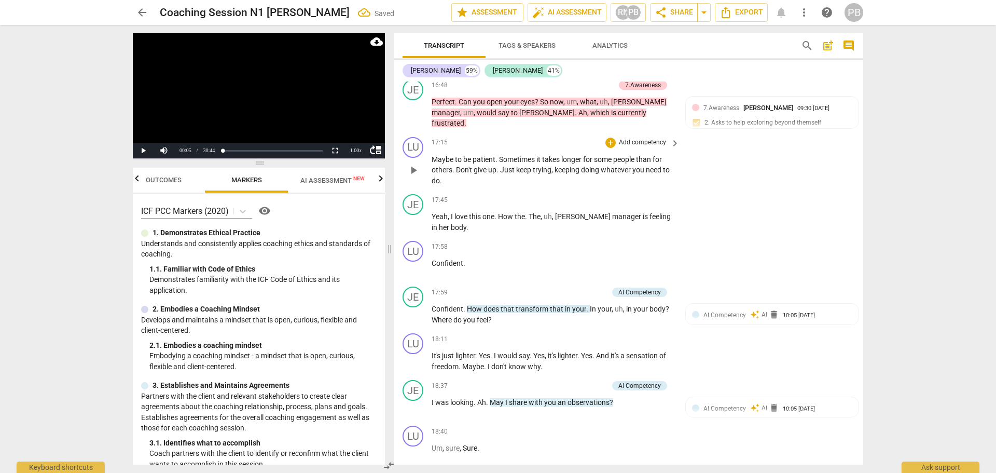
scroll to position [3529, 0]
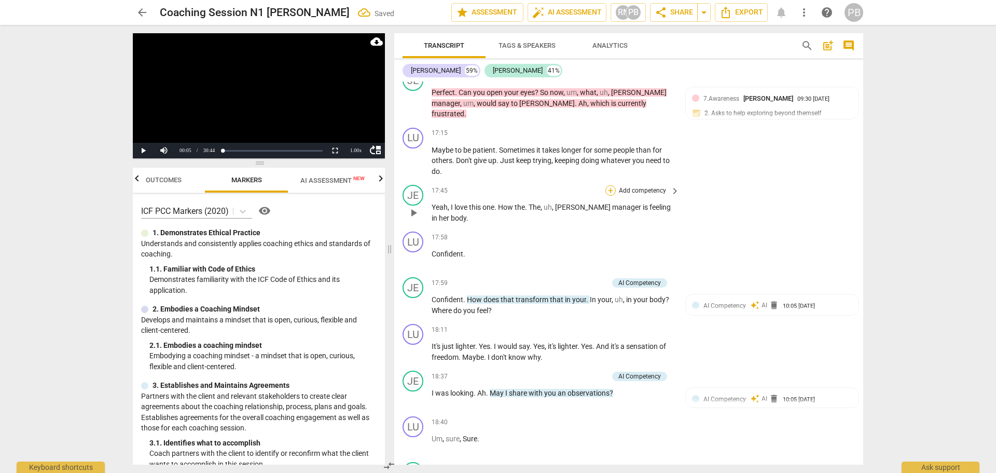
click at [612, 196] on div "+" at bounding box center [610, 190] width 10 height 10
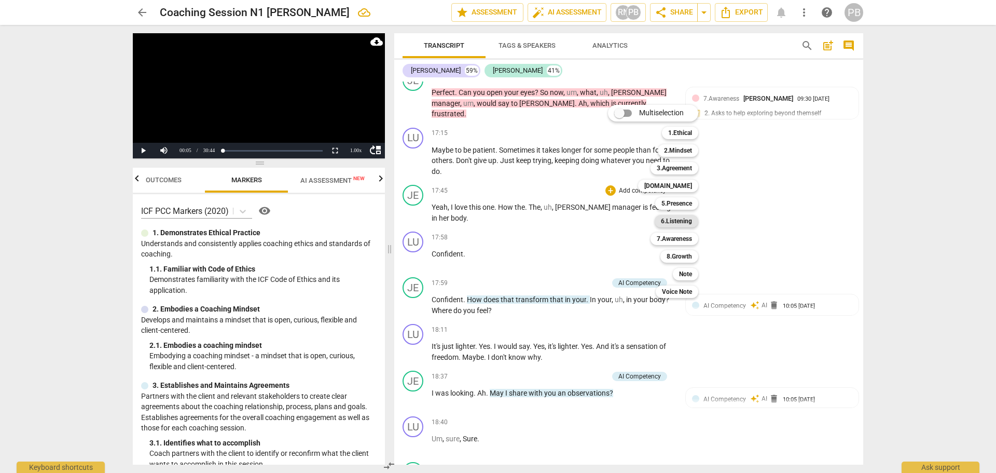
click at [668, 218] on b "6.Listening" at bounding box center [676, 221] width 31 height 12
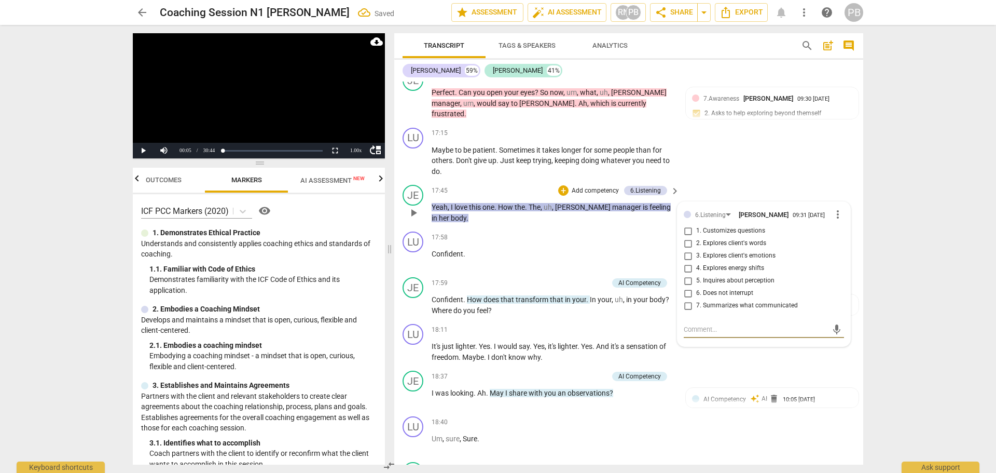
click at [685, 274] on input "4. Explores energy shifts" at bounding box center [688, 268] width 17 height 12
click at [557, 227] on div "JE play_arrow pause 17:45 + Add competency 6.Listening keyboard_arrow_right Yea…" at bounding box center [628, 204] width 469 height 47
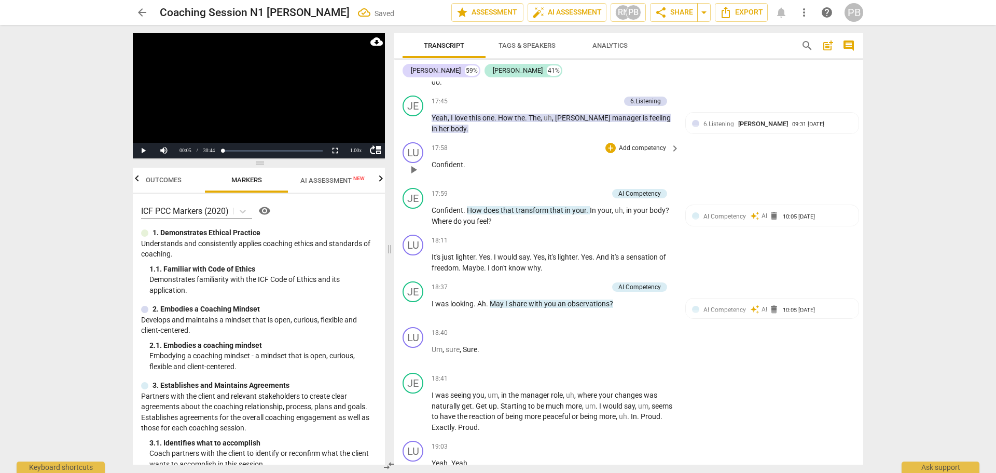
scroll to position [3633, 0]
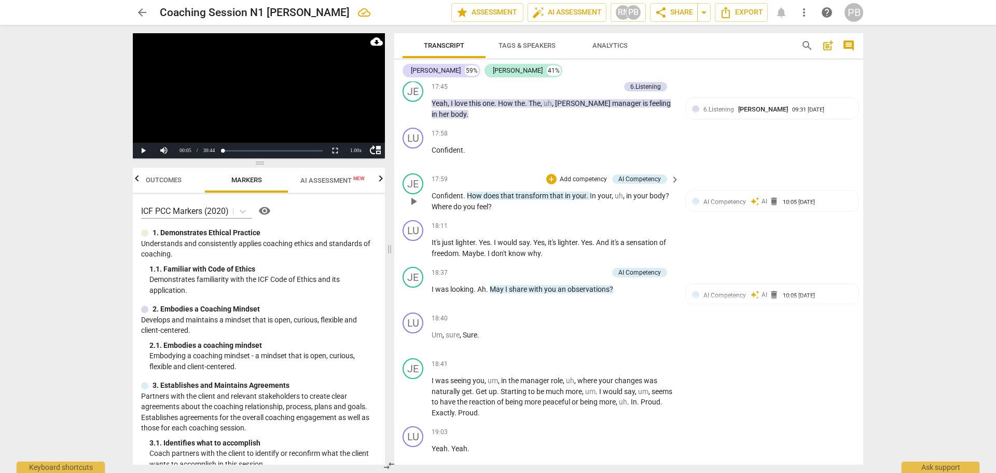
click at [589, 184] on p "Add competency" at bounding box center [583, 179] width 49 height 9
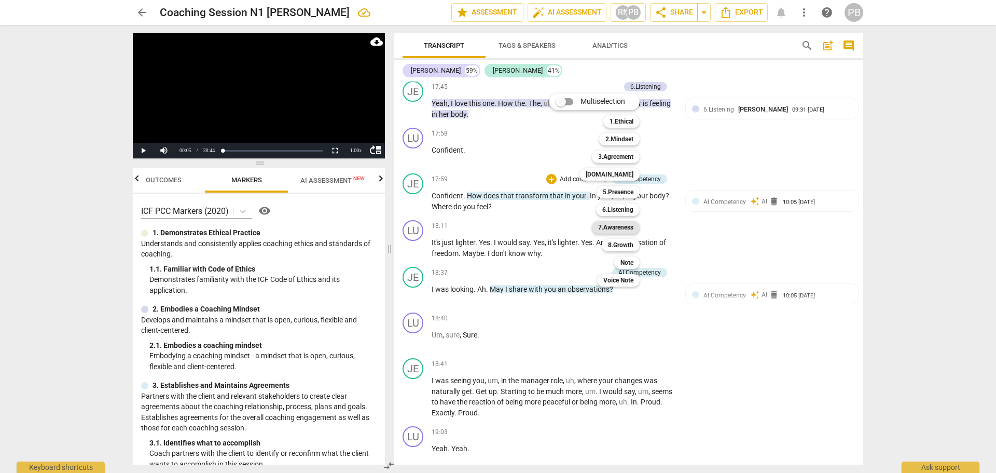
click at [611, 224] on b "7.Awareness" at bounding box center [615, 227] width 35 height 12
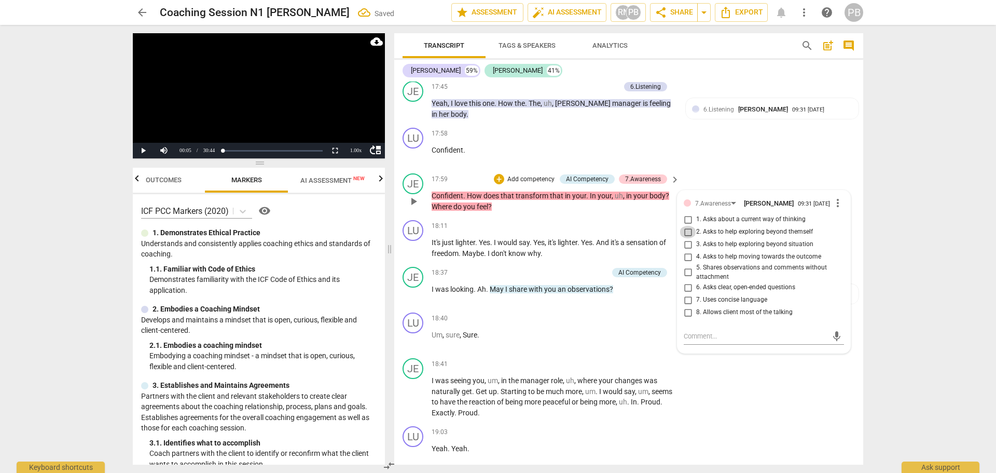
click at [687, 238] on input "2. Asks to help exploring beyond themself" at bounding box center [688, 232] width 17 height 12
click at [740, 157] on div "LU play_arrow pause 17:58 + Add competency keyboard_arrow_right Confident ." at bounding box center [628, 146] width 469 height 46
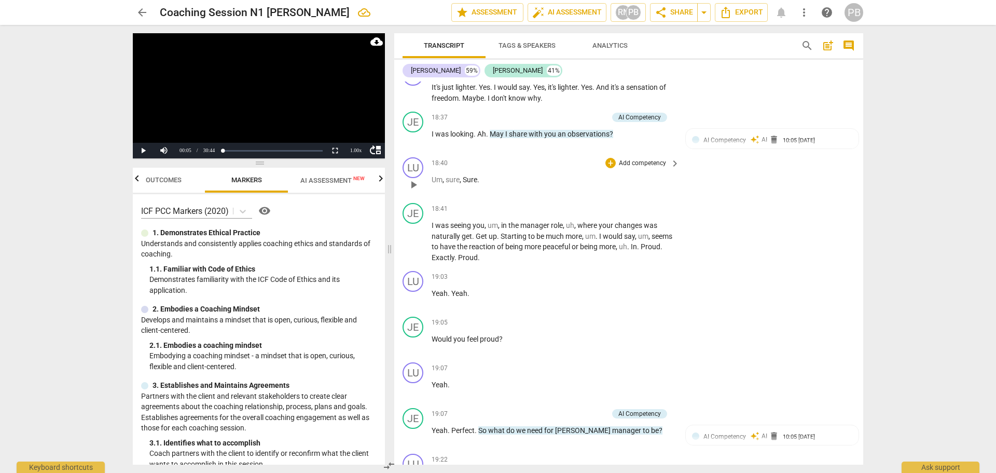
scroll to position [3789, 0]
click at [633, 213] on p "Add competency" at bounding box center [642, 208] width 49 height 9
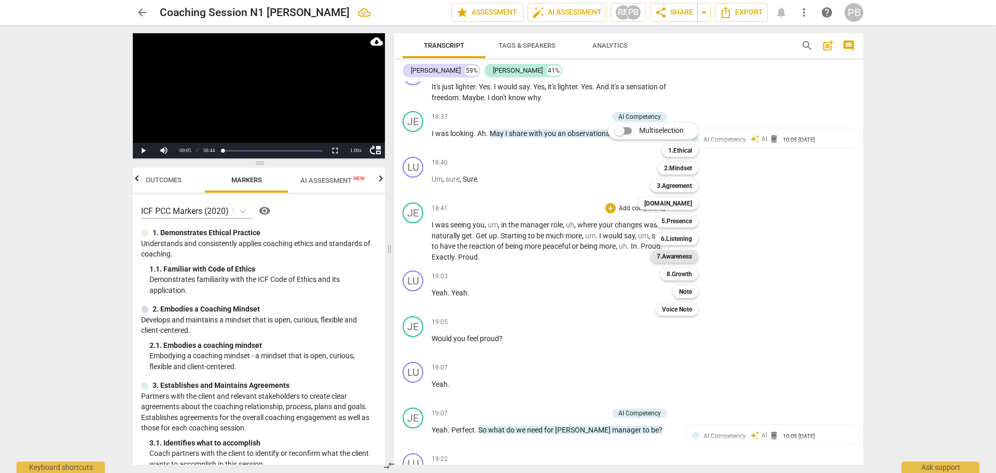
click at [665, 259] on b "7.Awareness" at bounding box center [674, 256] width 35 height 12
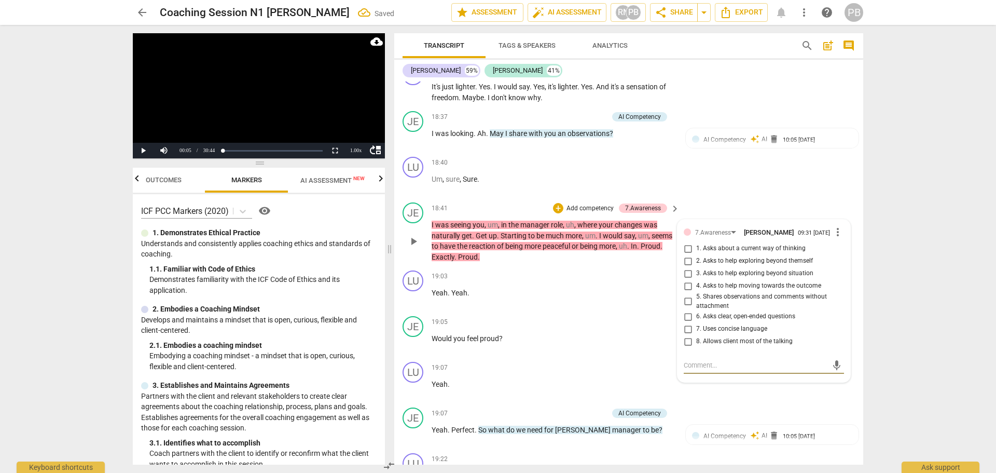
click at [685, 308] on input "5. Shares observations and comments without attachment" at bounding box center [688, 301] width 17 height 12
click at [739, 190] on div "LU play_arrow pause 18:40 + Add competency keyboard_arrow_right Um , sure , Sur…" at bounding box center [628, 176] width 469 height 46
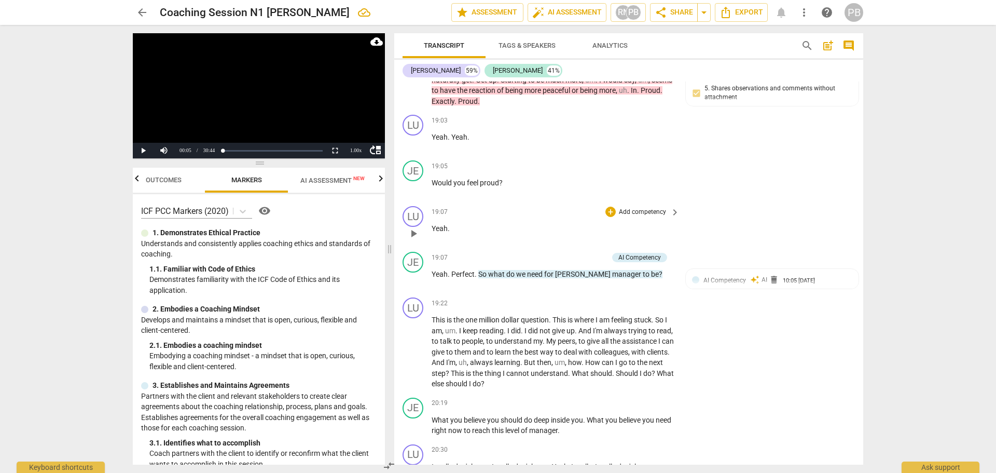
scroll to position [3996, 0]
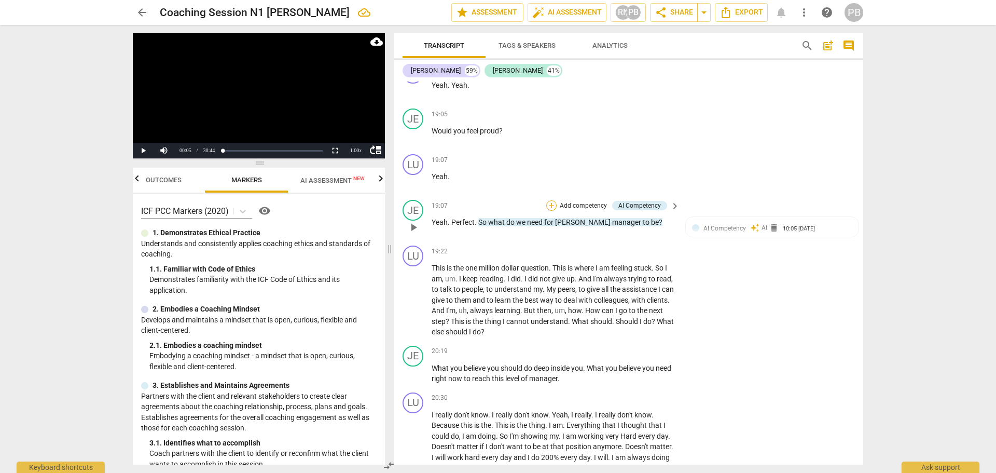
click at [549, 211] on div "+" at bounding box center [551, 205] width 10 height 10
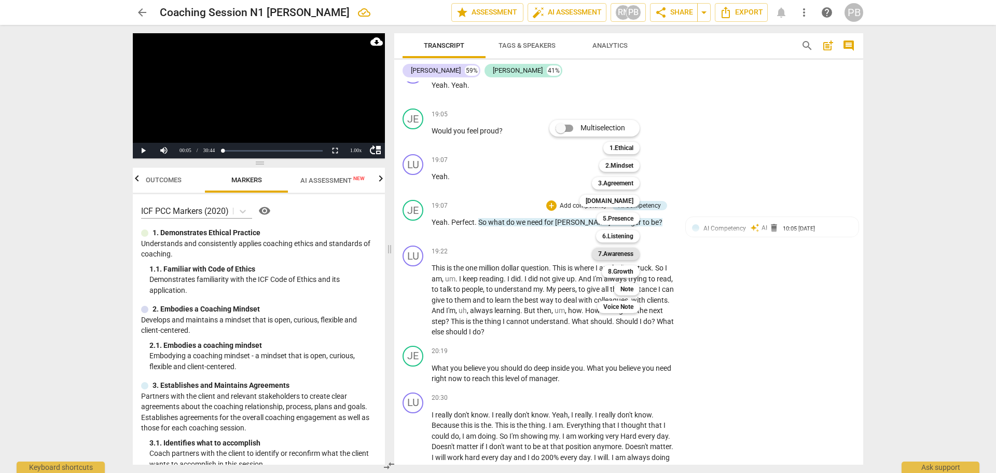
click at [611, 251] on b "7.Awareness" at bounding box center [615, 253] width 35 height 12
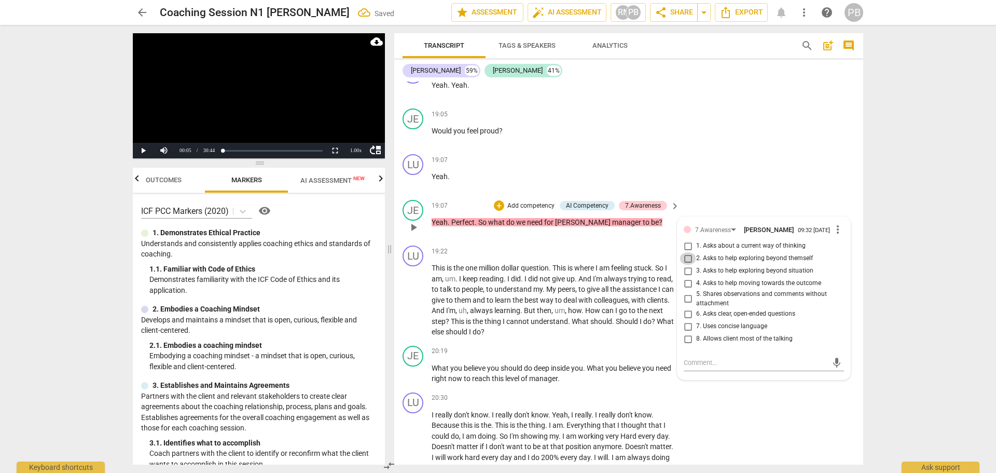
click at [684, 265] on input "2. Asks to help exploring beyond themself" at bounding box center [688, 258] width 17 height 12
click at [762, 91] on div "LU play_arrow pause 19:03 + Add competency keyboard_arrow_right Yeah . Yeah ." at bounding box center [628, 82] width 469 height 46
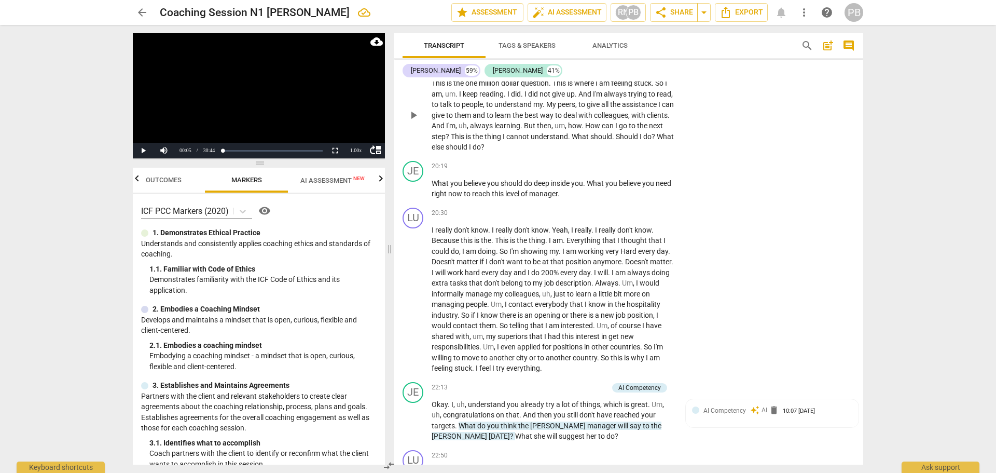
scroll to position [4204, 0]
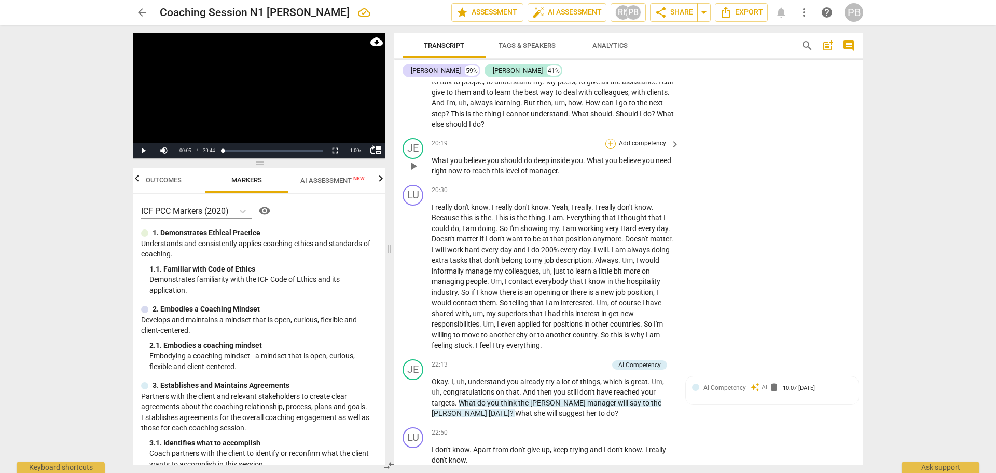
click at [609, 149] on div "+" at bounding box center [610, 144] width 10 height 10
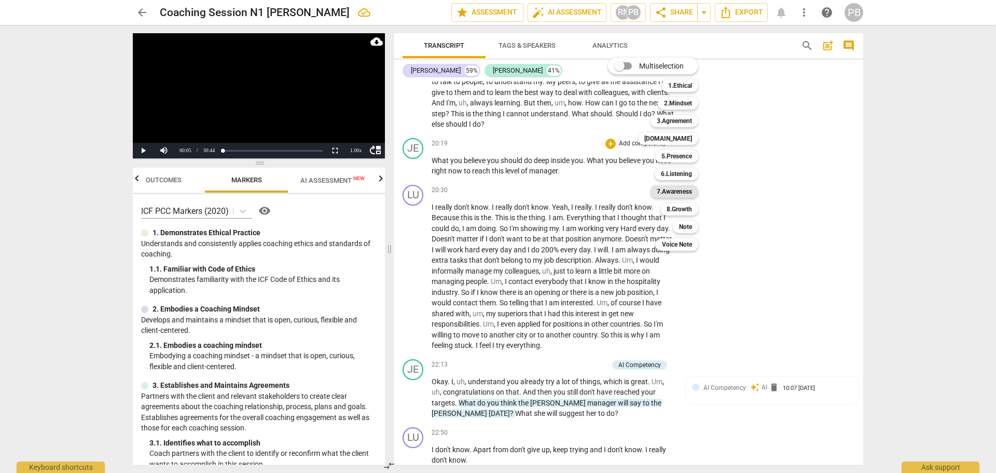
click at [677, 190] on b "7.Awareness" at bounding box center [674, 191] width 35 height 12
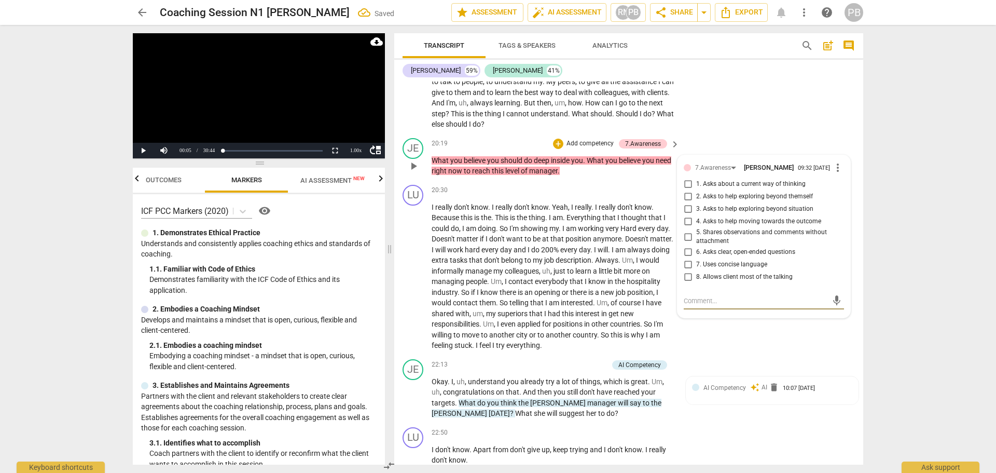
click at [681, 228] on input "4. Asks to help moving towards the outcome" at bounding box center [688, 221] width 17 height 12
click at [682, 203] on input "2. Asks to help exploring beyond themself" at bounding box center [688, 196] width 17 height 12
click at [758, 109] on div "LU play_arrow pause 19:22 + Add competency keyboard_arrow_right This is the one…" at bounding box center [628, 84] width 469 height 100
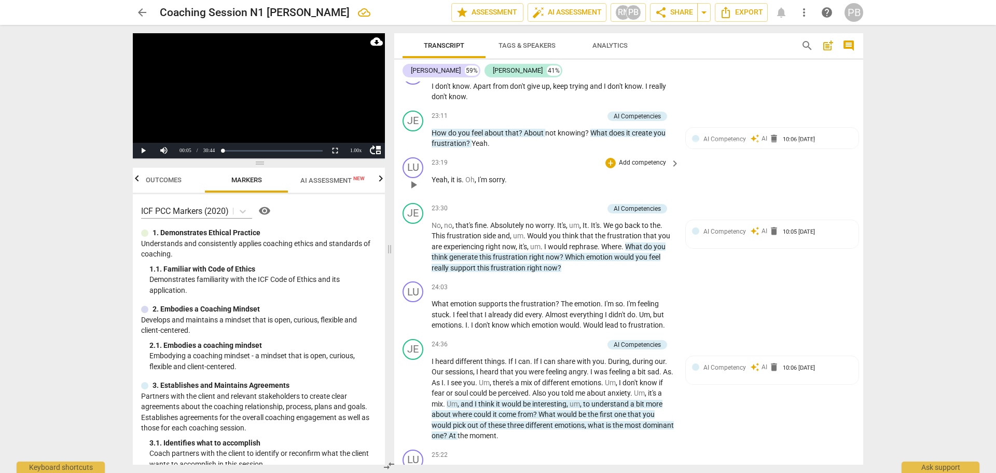
scroll to position [4515, 0]
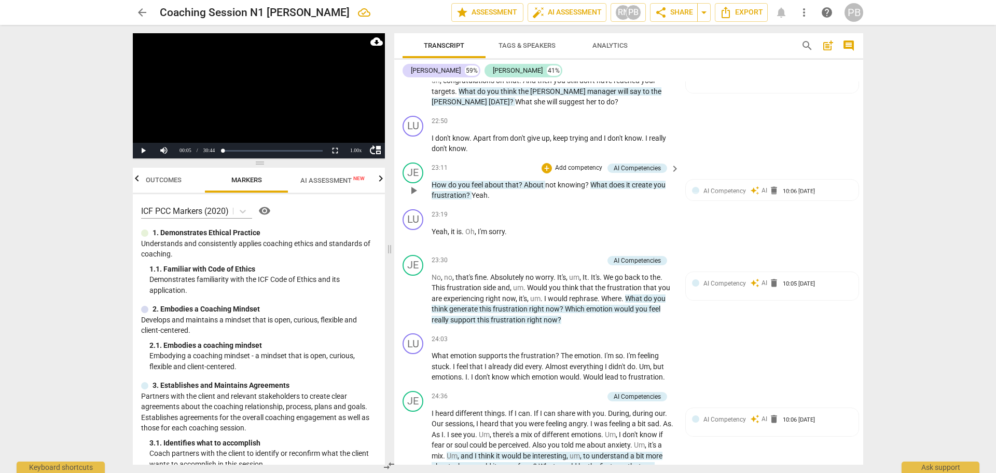
click at [585, 173] on p "Add competency" at bounding box center [578, 167] width 49 height 9
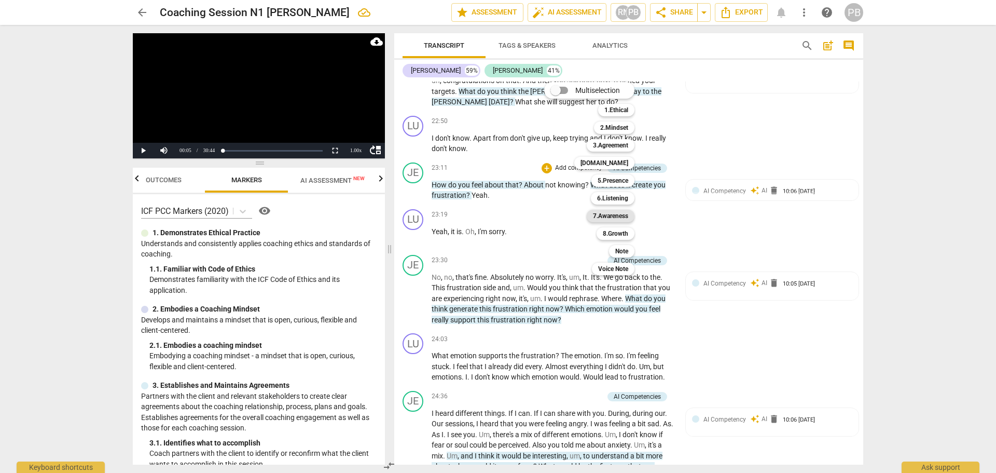
click at [594, 216] on b "7.Awareness" at bounding box center [610, 216] width 35 height 12
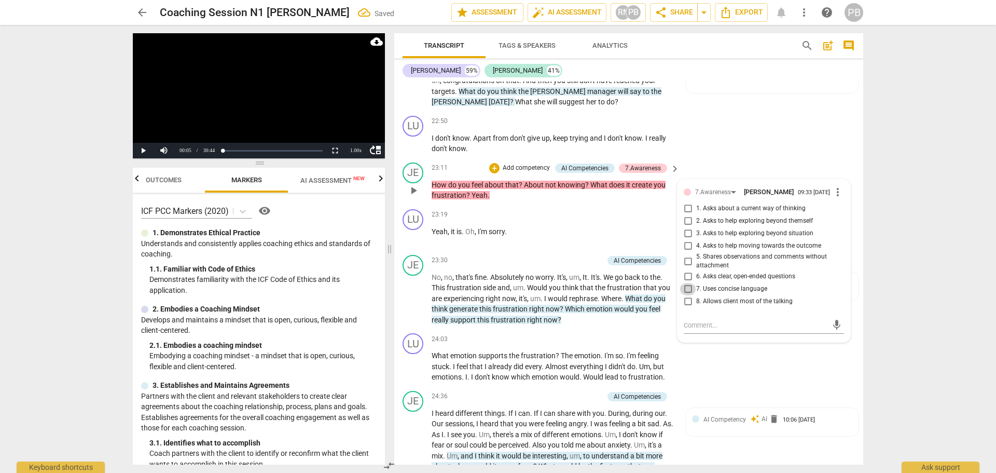
click at [685, 295] on input "7. Uses concise language" at bounding box center [688, 289] width 17 height 12
click at [686, 283] on input "6. Asks clear, open-ended questions" at bounding box center [688, 276] width 17 height 12
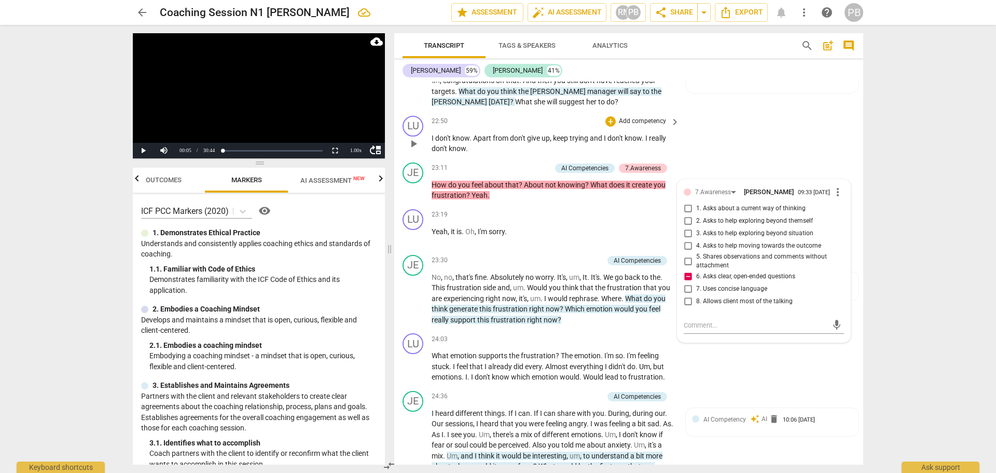
click at [744, 158] on div "LU play_arrow pause 22:50 + Add competency keyboard_arrow_right I don't know . …" at bounding box center [628, 135] width 469 height 47
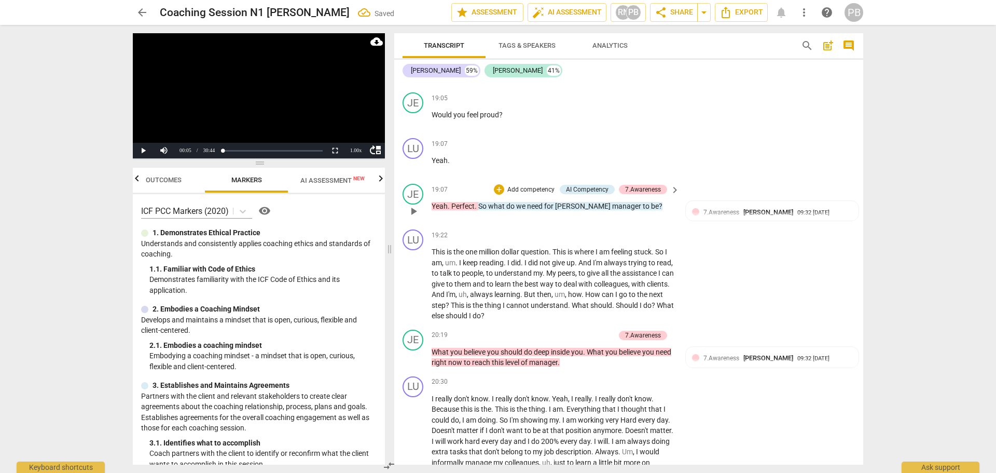
scroll to position [3996, 0]
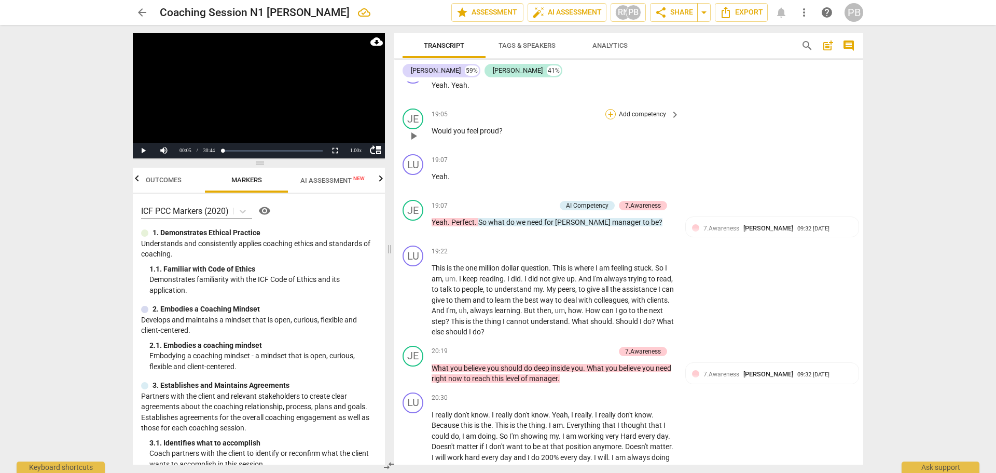
click at [610, 119] on div "+" at bounding box center [610, 114] width 10 height 10
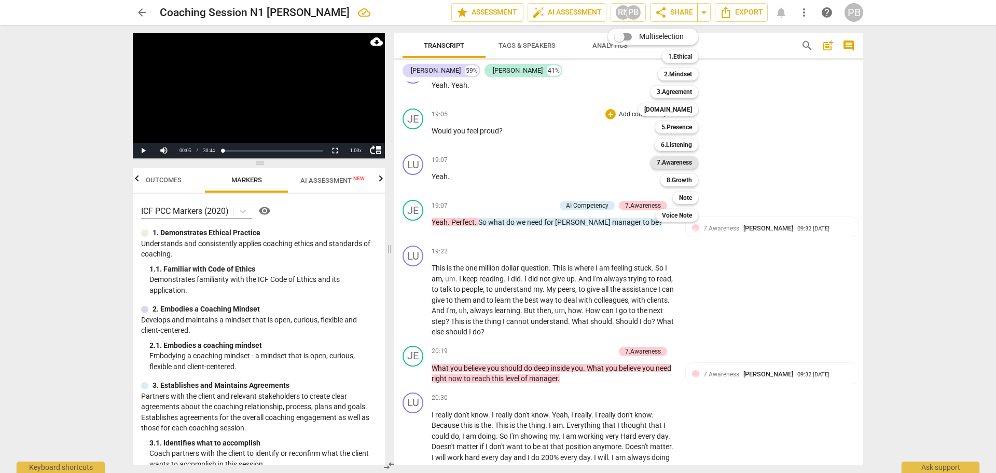
click at [676, 162] on b "7.Awareness" at bounding box center [674, 162] width 35 height 12
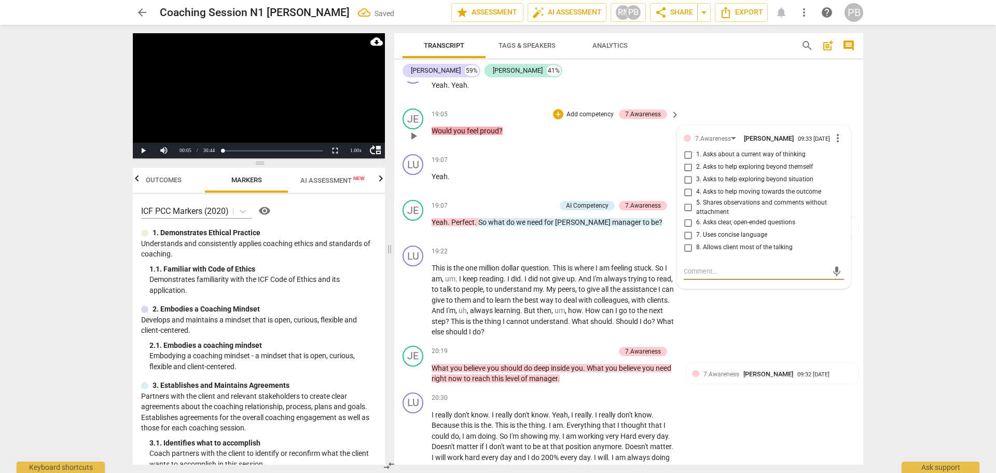
click at [687, 229] on input "6. Asks clear, open-ended questions" at bounding box center [688, 222] width 17 height 12
click at [737, 119] on div "JE play_arrow pause 19:05 + Add competency 7.Awareness keyboard_arrow_right Wou…" at bounding box center [628, 127] width 469 height 46
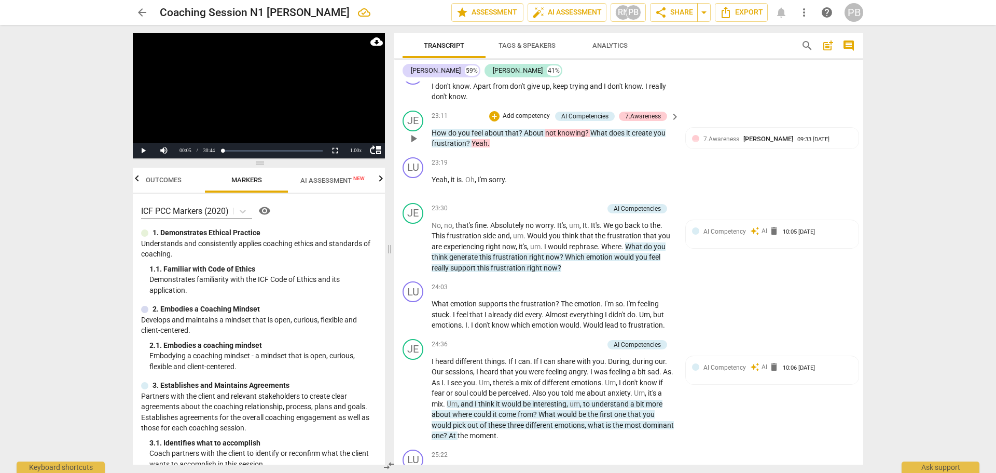
scroll to position [4619, 0]
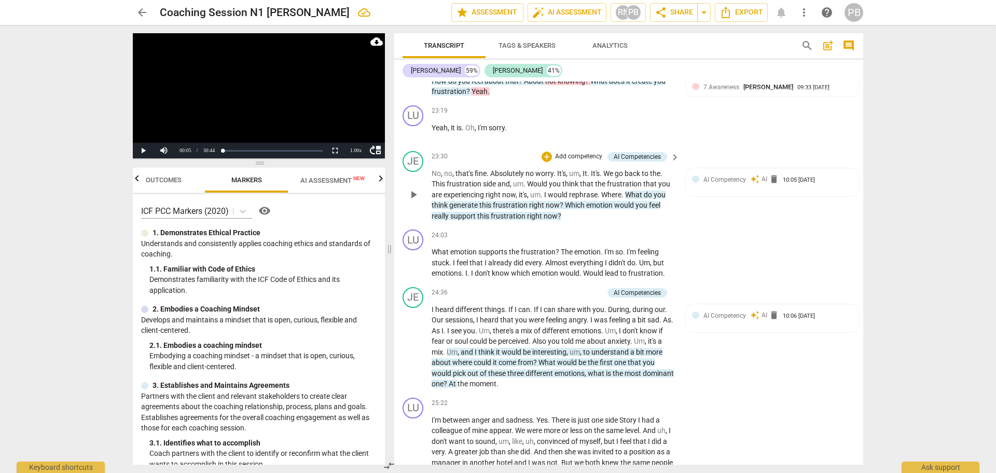
click at [584, 161] on p "Add competency" at bounding box center [578, 156] width 49 height 9
click at [605, 201] on b "7.Awareness" at bounding box center [610, 204] width 35 height 12
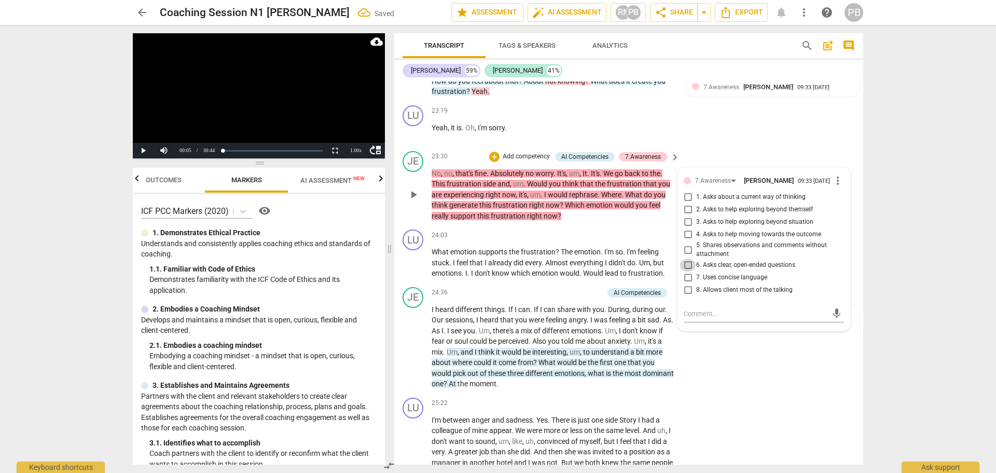
click at [685, 271] on input "6. Asks clear, open-ended questions" at bounding box center [688, 265] width 17 height 12
click at [730, 147] on div "LU play_arrow pause 23:19 + Add competency keyboard_arrow_right Yeah , it is . …" at bounding box center [628, 124] width 469 height 46
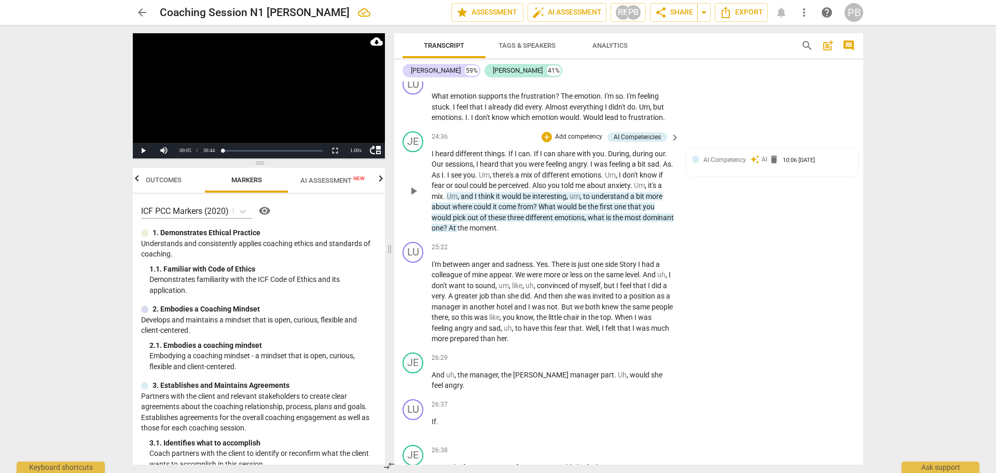
scroll to position [4826, 0]
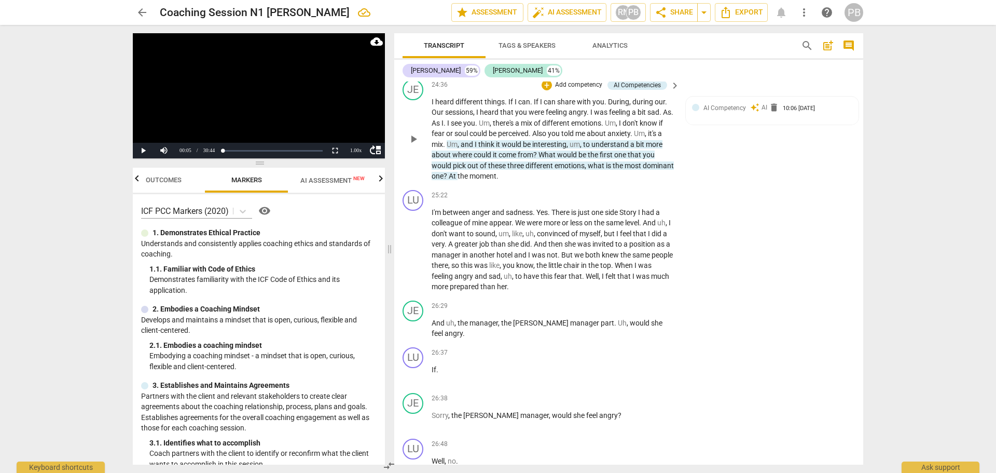
click at [563, 90] on p "Add competency" at bounding box center [578, 84] width 49 height 9
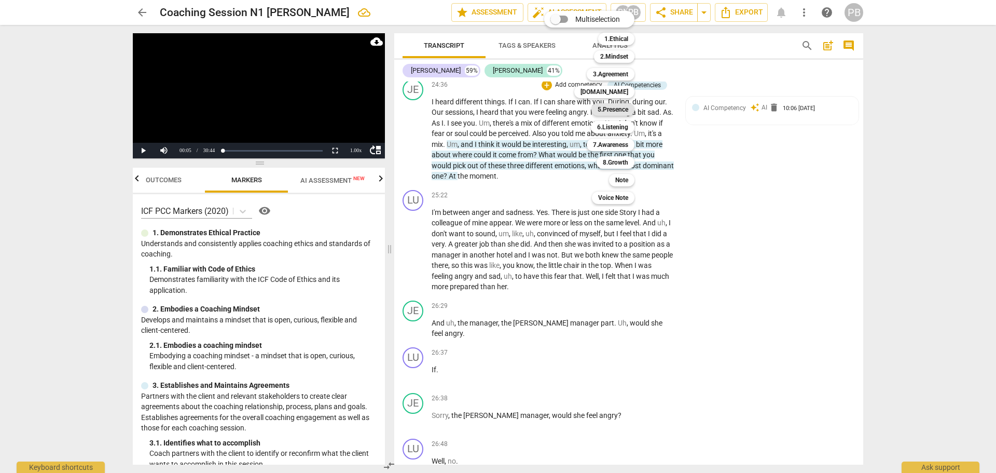
click at [609, 109] on b "5.Presence" at bounding box center [613, 109] width 31 height 12
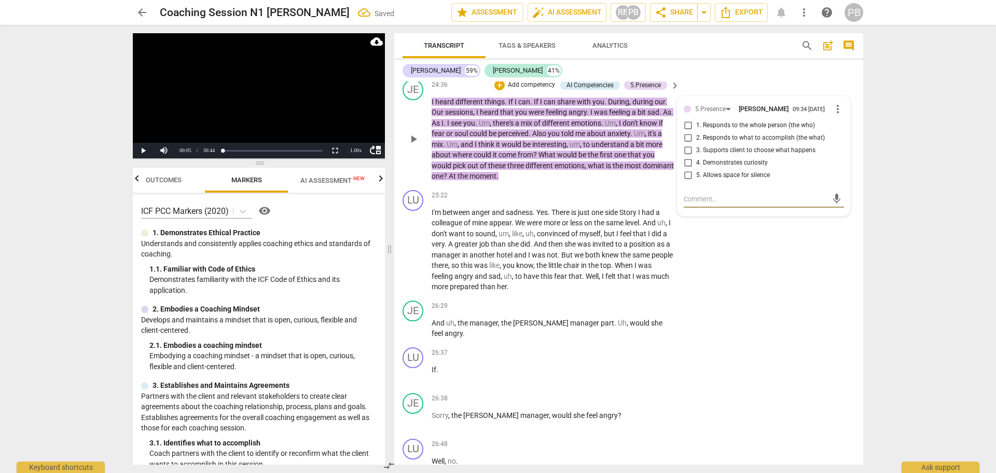
click at [689, 157] on input "3. Supports client to choose what happens" at bounding box center [688, 150] width 17 height 12
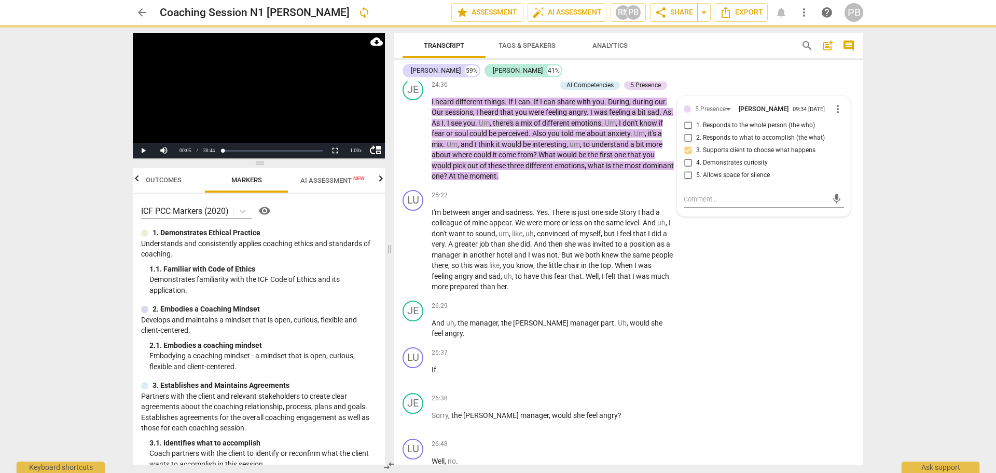
click at [742, 76] on div "Luciana 59% [PERSON_NAME] 41%" at bounding box center [629, 71] width 452 height 18
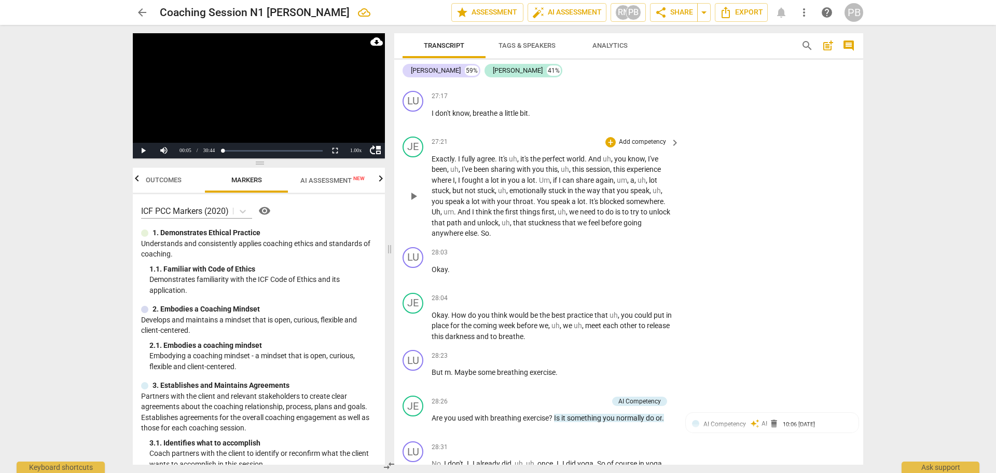
scroll to position [5501, 0]
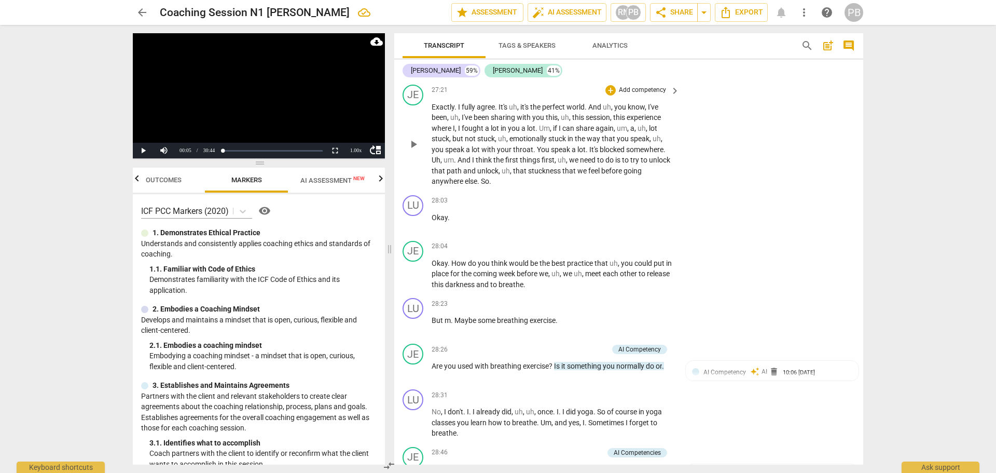
click at [612, 94] on div "+ Add competency" at bounding box center [636, 90] width 62 height 10
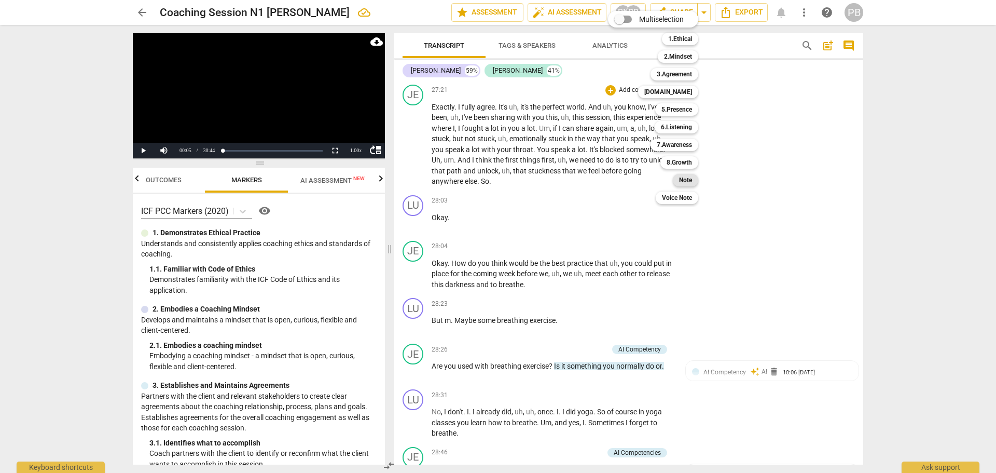
click at [688, 180] on b "Note" at bounding box center [685, 180] width 13 height 12
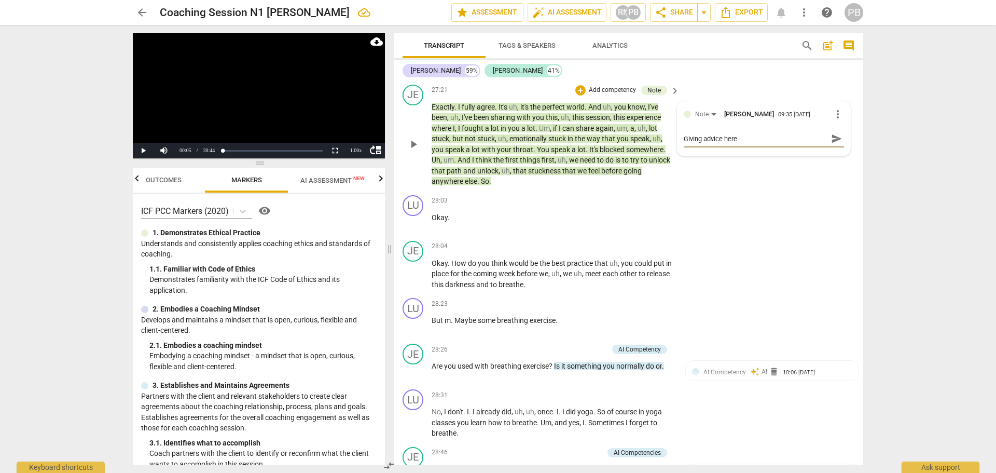
click at [747, 191] on div "JE play_arrow pause 27:21 + Add competency Note keyboard_arrow_right Exactly . …" at bounding box center [628, 135] width 469 height 110
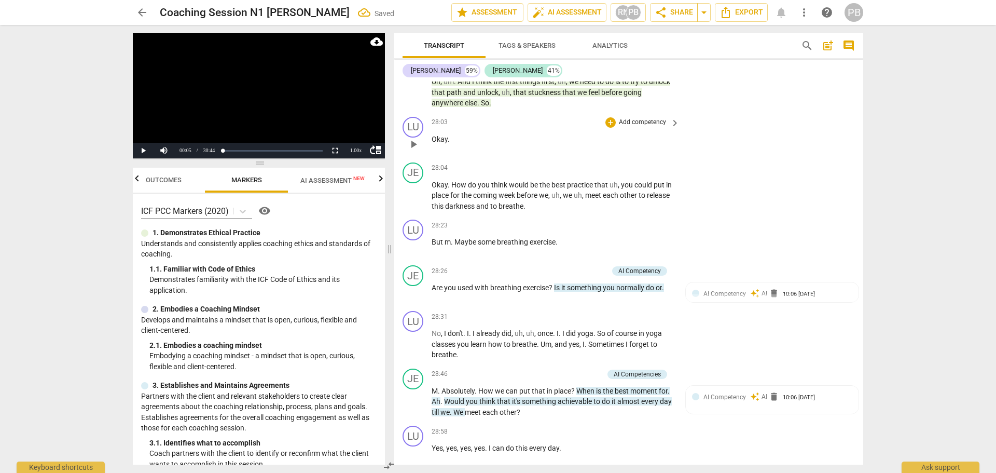
scroll to position [5604, 0]
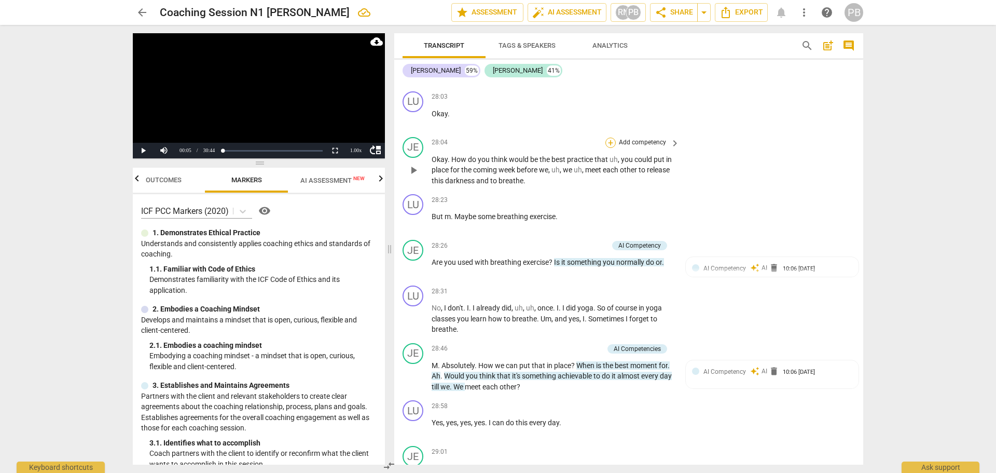
click at [613, 148] on div "+" at bounding box center [610, 142] width 10 height 10
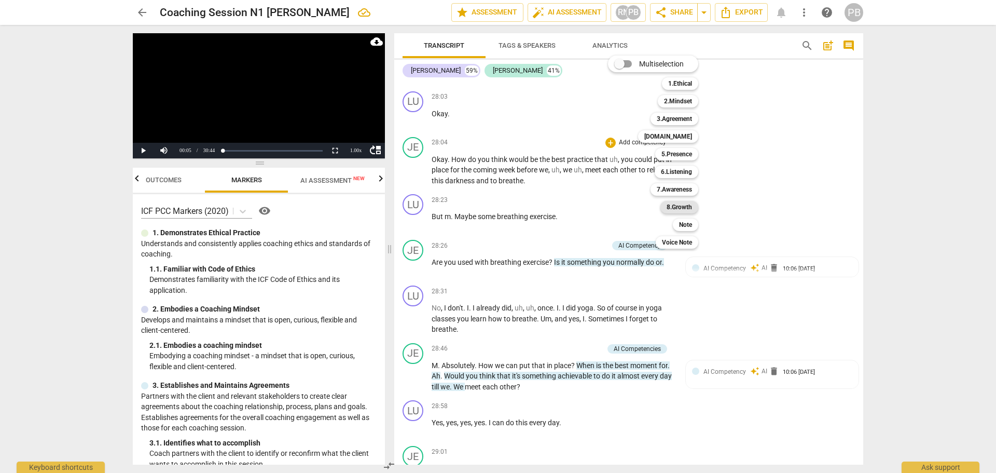
click at [680, 209] on b "8.Growth" at bounding box center [679, 207] width 25 height 12
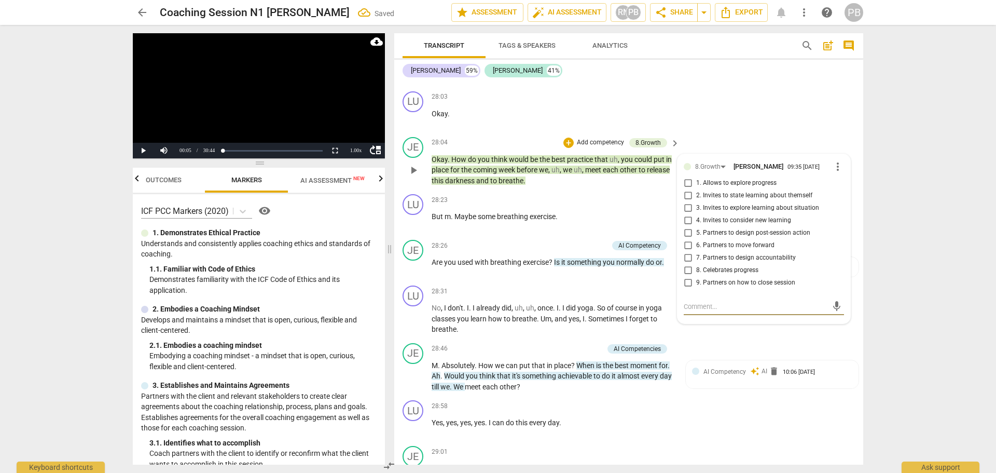
click at [685, 239] on input "5. Partners to design post-session action" at bounding box center [688, 233] width 17 height 12
click at [749, 116] on div "LU play_arrow pause 28:03 + Add competency keyboard_arrow_right Okay ." at bounding box center [628, 110] width 469 height 46
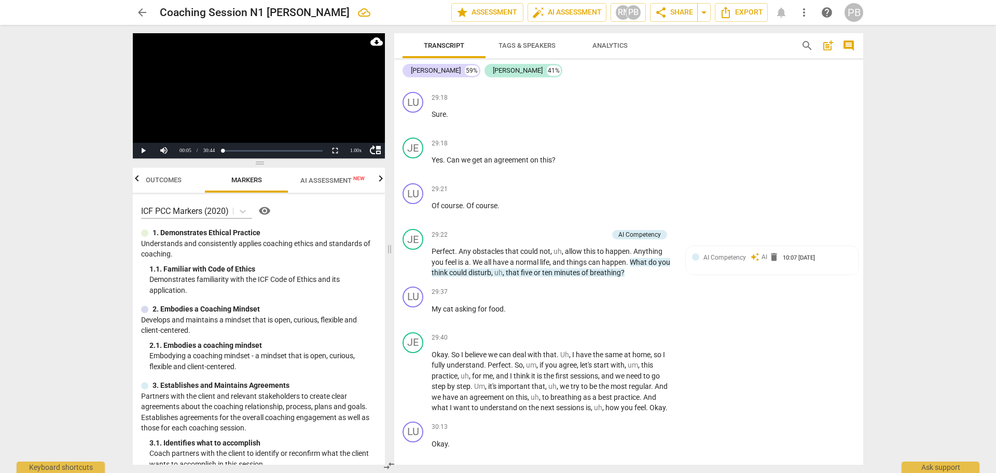
scroll to position [6331, 0]
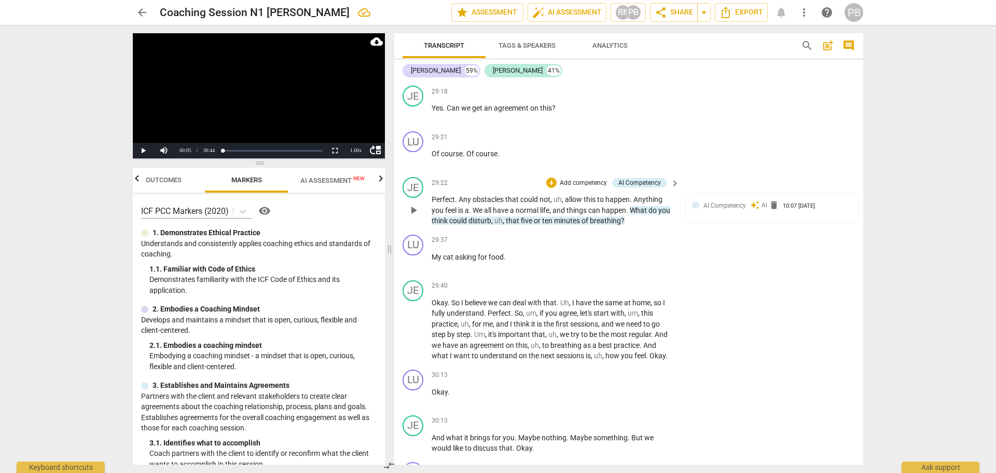
click at [591, 188] on p "Add competency" at bounding box center [583, 182] width 49 height 9
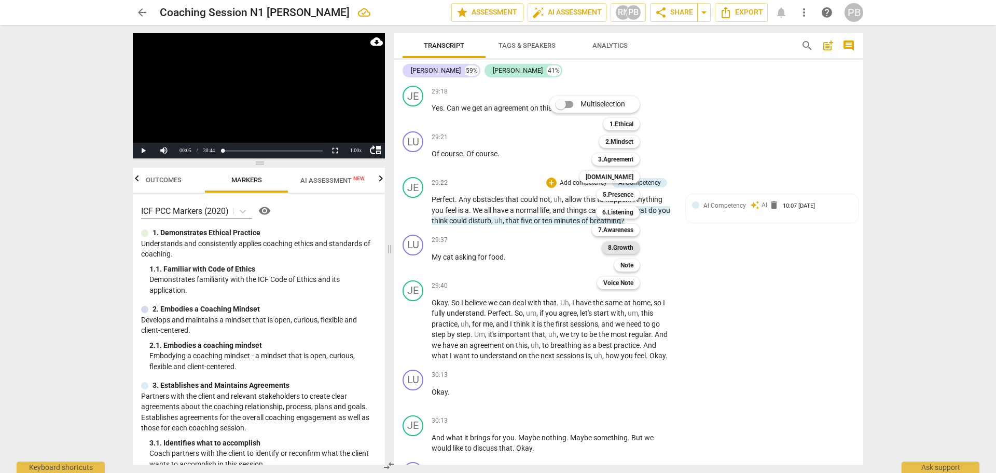
click at [611, 246] on b "8.Growth" at bounding box center [620, 247] width 25 height 12
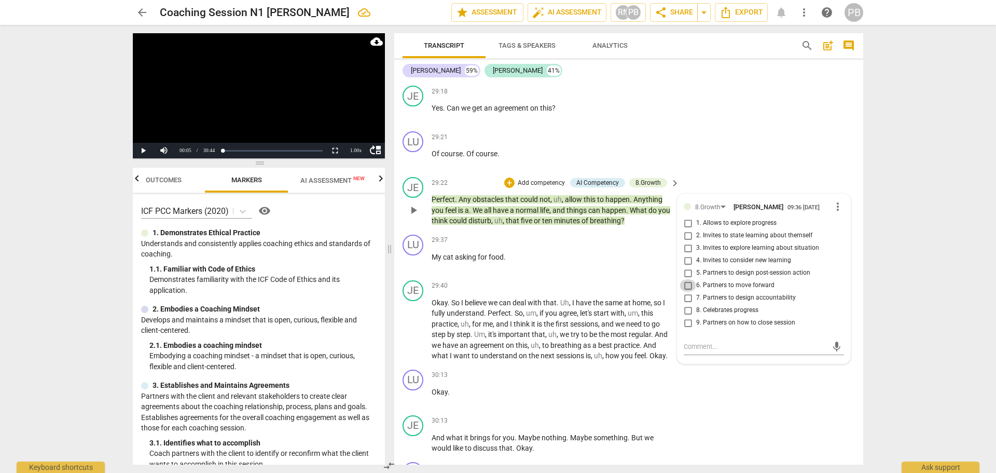
click at [687, 292] on input "6. Partners to move forward" at bounding box center [688, 285] width 17 height 12
click at [559, 289] on div "JE play_arrow pause 29:40 + Add competency keyboard_arrow_right Okay . So I bel…" at bounding box center [628, 320] width 469 height 89
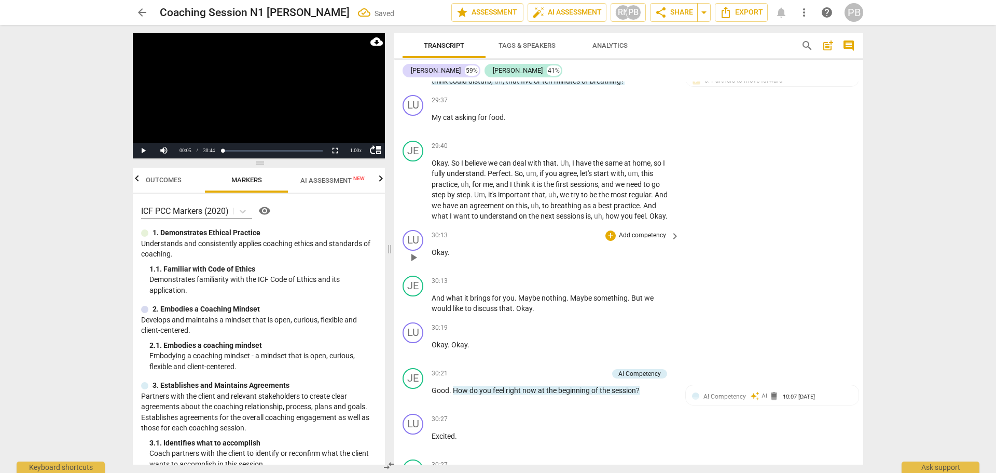
scroll to position [6486, 0]
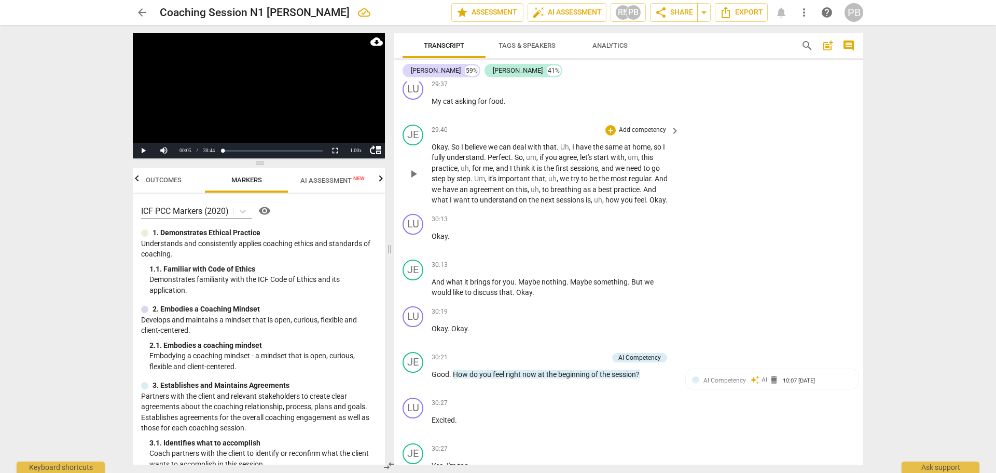
click at [631, 135] on p "Add competency" at bounding box center [642, 130] width 49 height 9
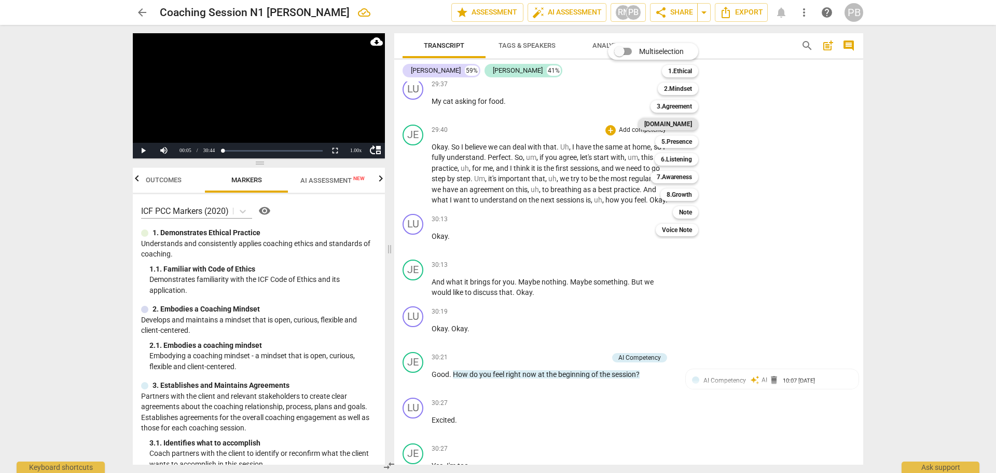
click at [680, 128] on b "[DOMAIN_NAME]" at bounding box center [668, 124] width 48 height 12
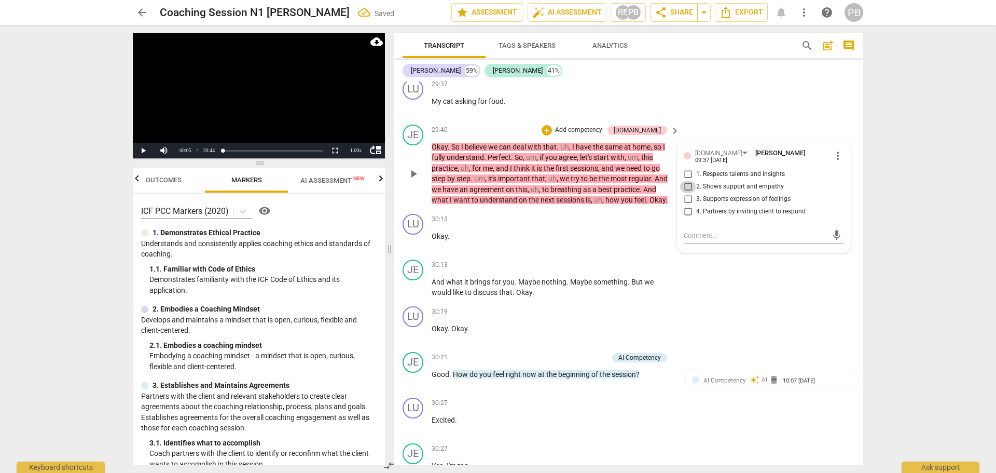
click at [684, 193] on input "2. Shows support and empathy" at bounding box center [688, 187] width 17 height 12
click at [704, 117] on div "LU play_arrow pause 29:37 + Add competency keyboard_arrow_right My cat asking f…" at bounding box center [628, 98] width 469 height 46
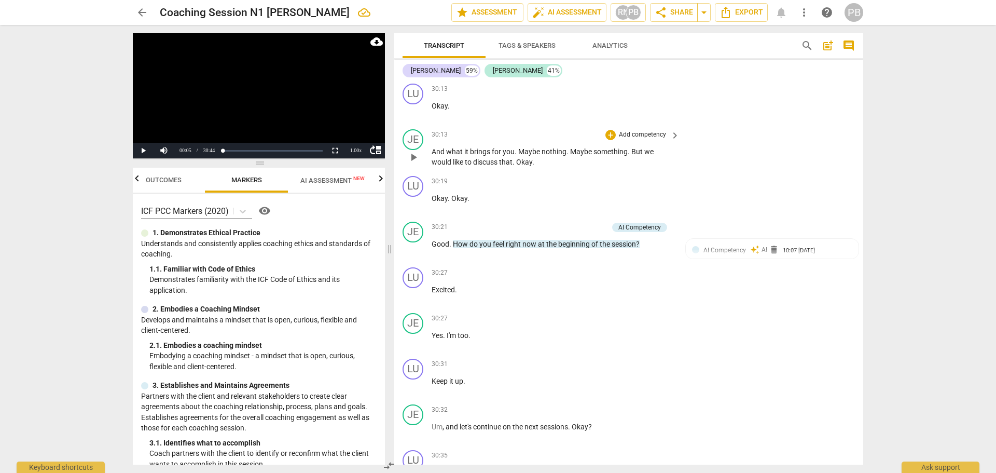
scroll to position [6642, 0]
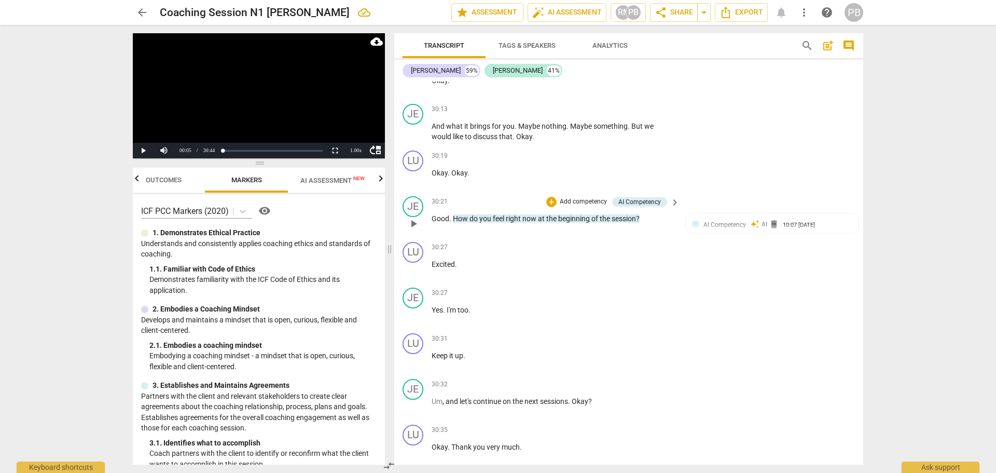
click at [588, 206] on p "Add competency" at bounding box center [583, 201] width 49 height 9
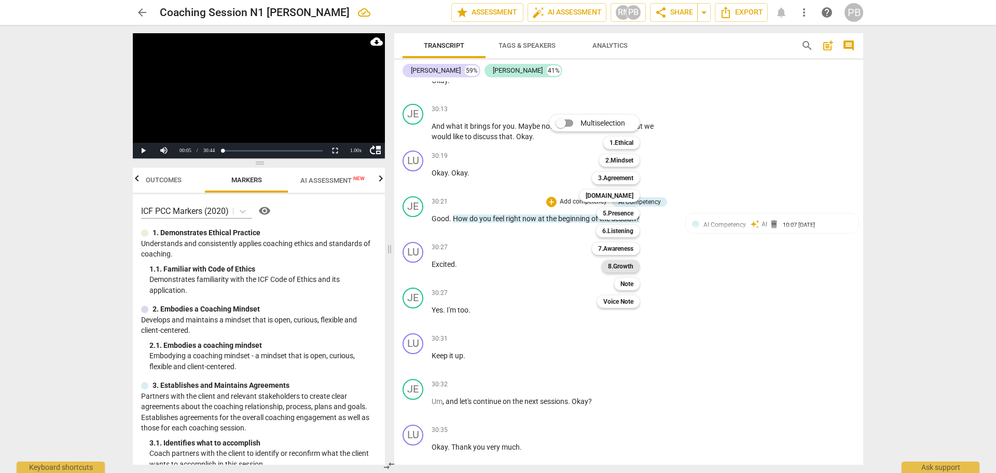
click at [620, 262] on b "8.Growth" at bounding box center [620, 266] width 25 height 12
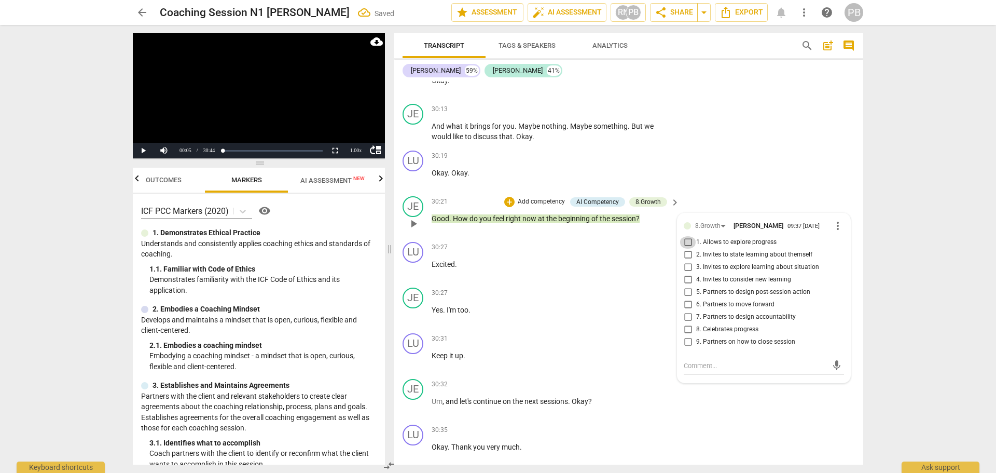
click at [682, 248] on input "1. Allows to explore progress" at bounding box center [688, 242] width 17 height 12
click at [700, 172] on div "LU play_arrow pause 30:19 + Add competency keyboard_arrow_right Okay . Okay ." at bounding box center [628, 169] width 469 height 46
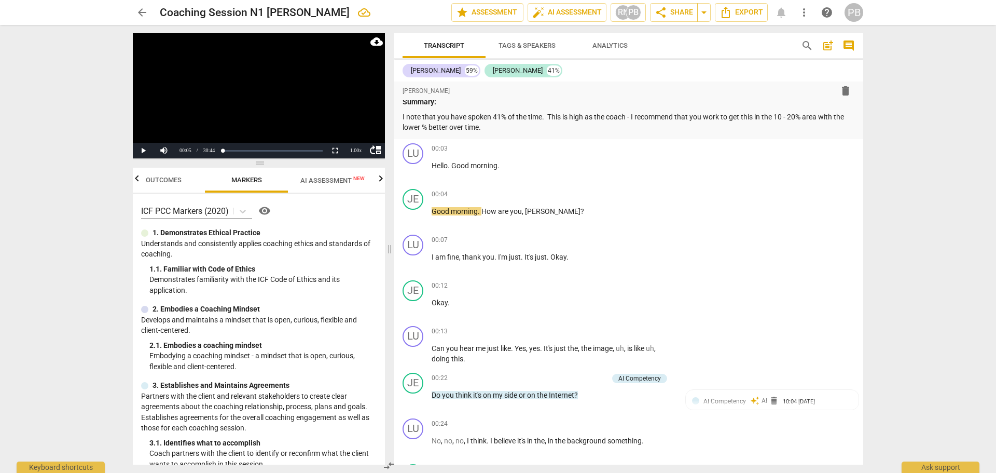
scroll to position [0, 0]
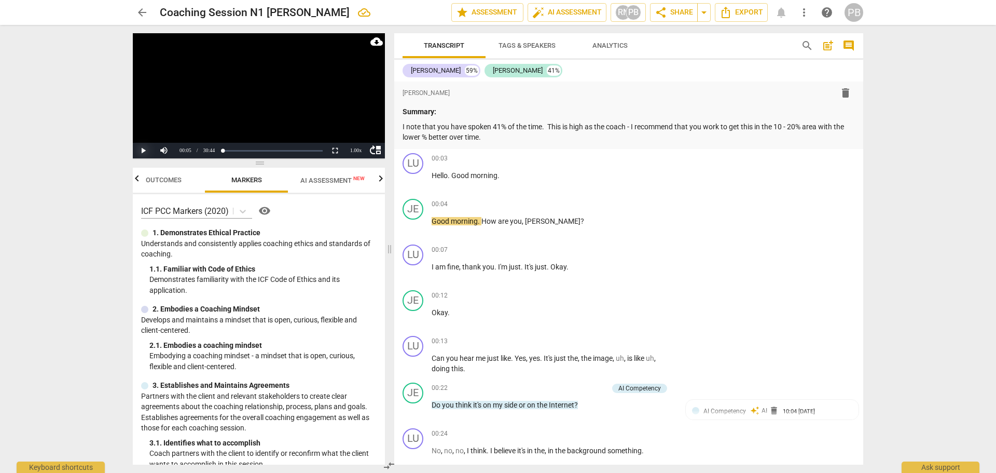
click at [142, 149] on button "Play" at bounding box center [143, 151] width 21 height 16
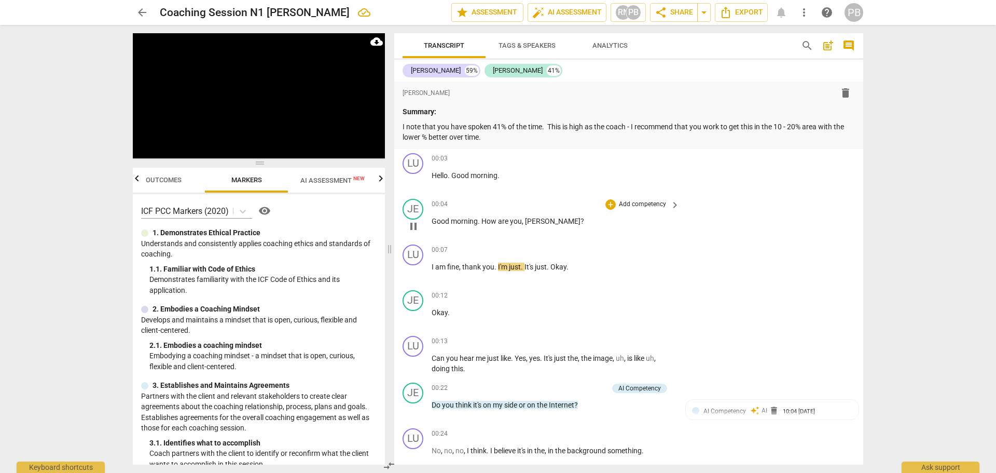
click at [615, 201] on div "+ Add competency" at bounding box center [636, 204] width 62 height 10
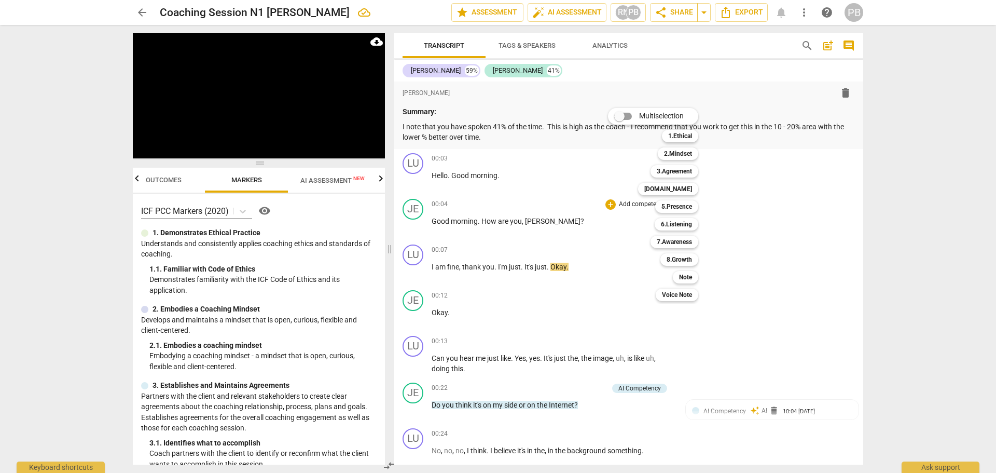
click at [684, 181] on div "[DOMAIN_NAME] 4" at bounding box center [674, 189] width 80 height 18
click at [683, 185] on b "[DOMAIN_NAME]" at bounding box center [668, 189] width 48 height 12
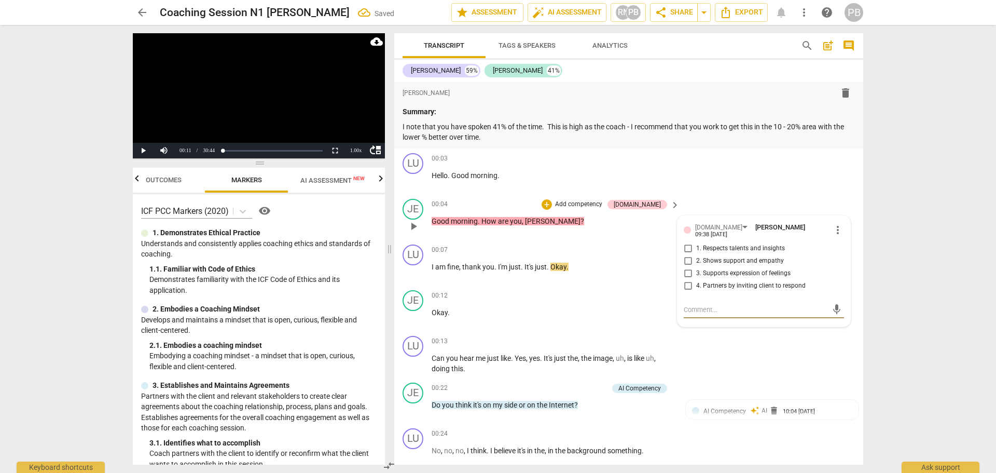
click at [686, 263] on input "2. Shows support and empathy" at bounding box center [688, 261] width 17 height 12
click at [779, 171] on div "LU play_arrow pause 00:03 + Add competency keyboard_arrow_right Hello . Good mo…" at bounding box center [628, 172] width 469 height 46
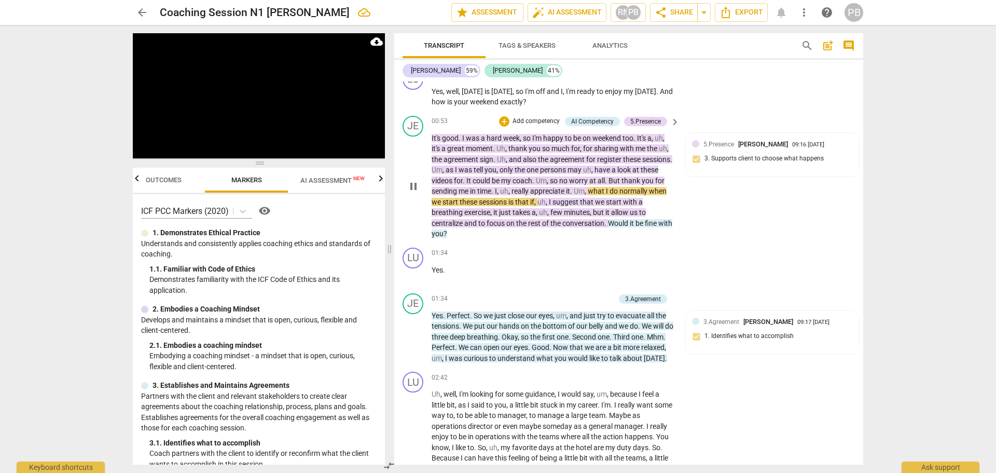
scroll to position [622, 0]
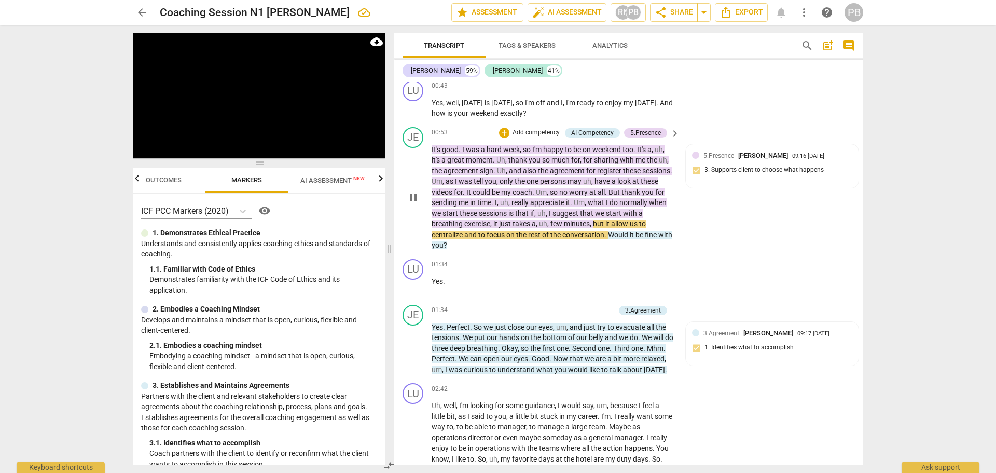
click at [536, 135] on p "Add competency" at bounding box center [535, 132] width 49 height 9
drag, startPoint x: 577, startPoint y: 206, endPoint x: 771, endPoint y: 249, distance: 199.2
click at [577, 205] on b "Note" at bounding box center [579, 205] width 13 height 12
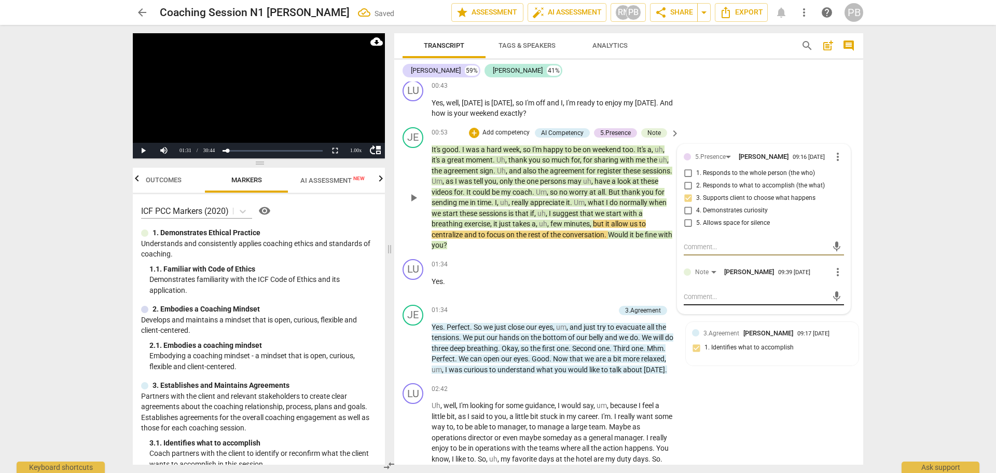
click at [703, 300] on textarea at bounding box center [756, 297] width 144 height 10
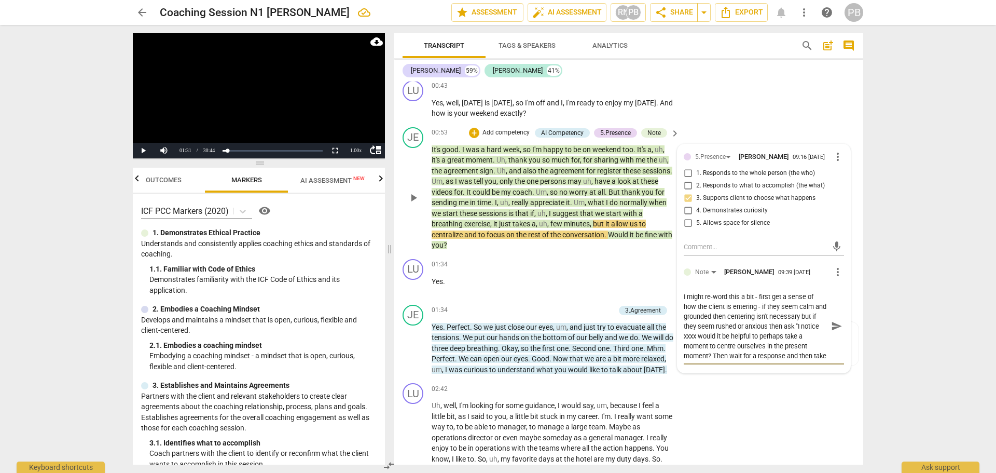
scroll to position [9, 0]
click at [835, 331] on span "send" at bounding box center [836, 325] width 11 height 11
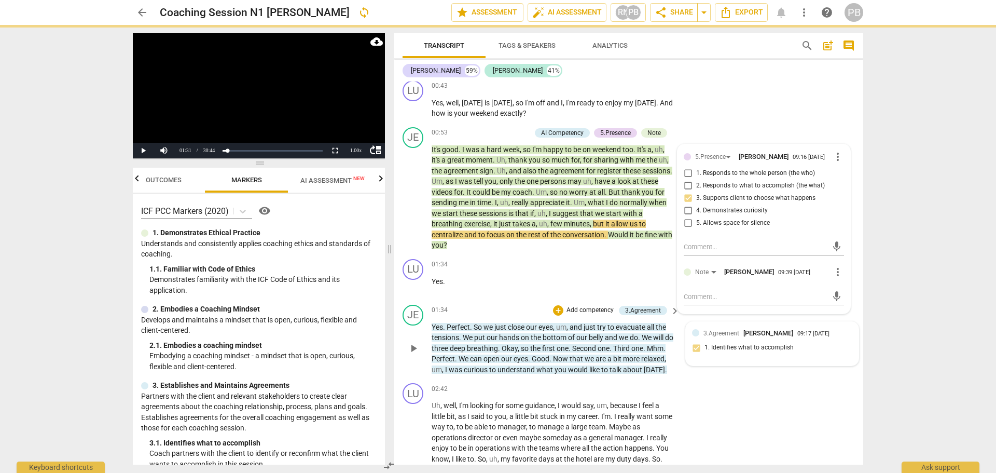
scroll to position [0, 0]
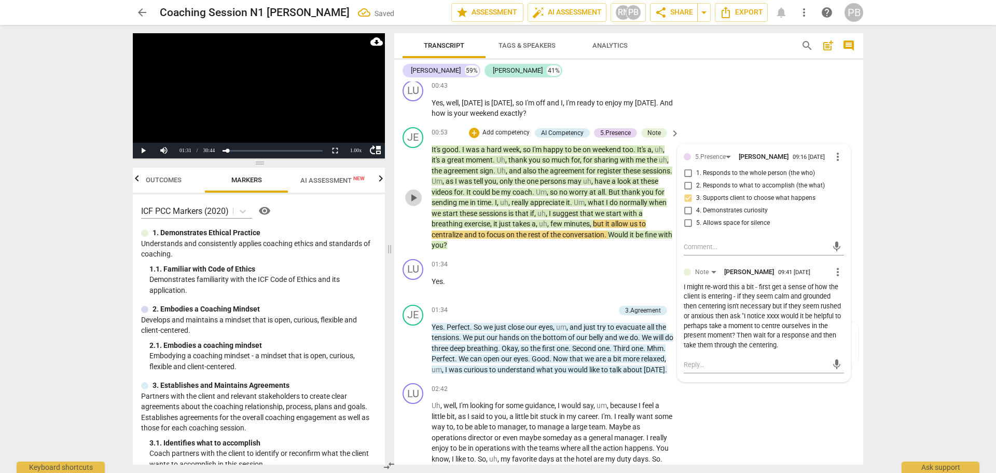
click at [412, 198] on span "play_arrow" at bounding box center [413, 197] width 12 height 12
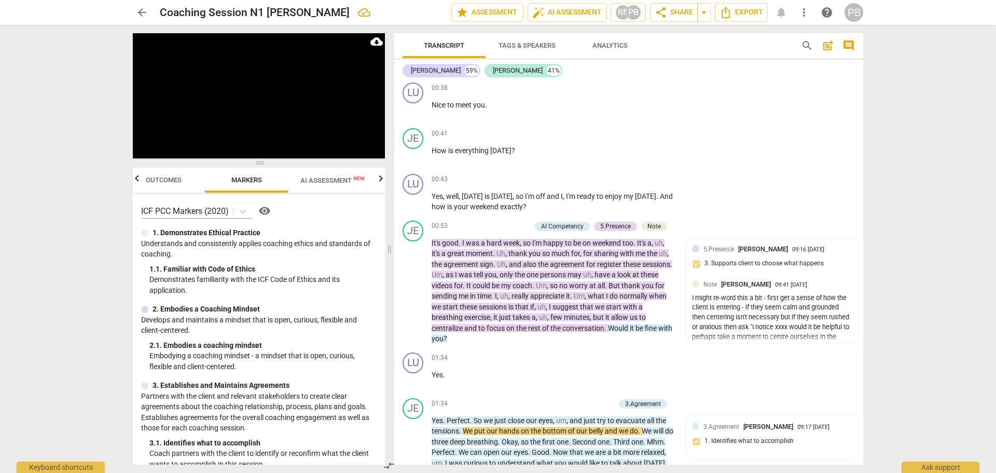
scroll to position [571, 0]
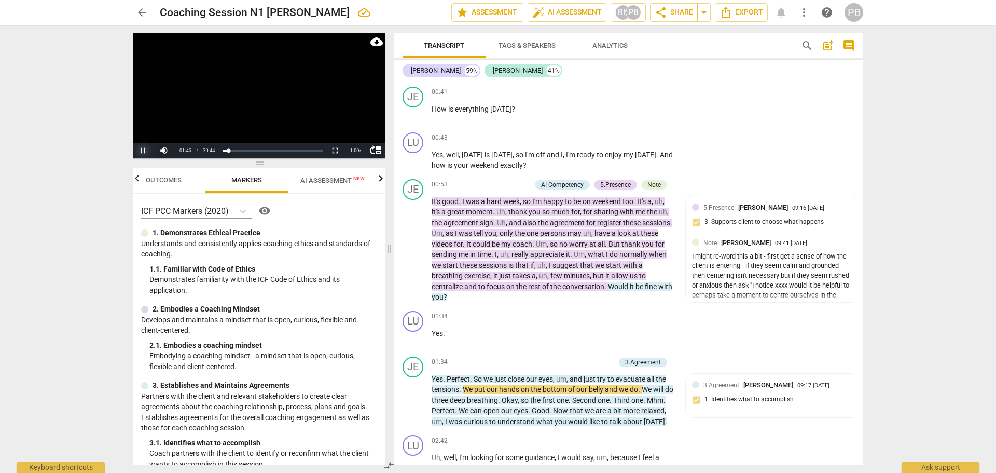
click at [146, 153] on button "Pause" at bounding box center [143, 151] width 21 height 16
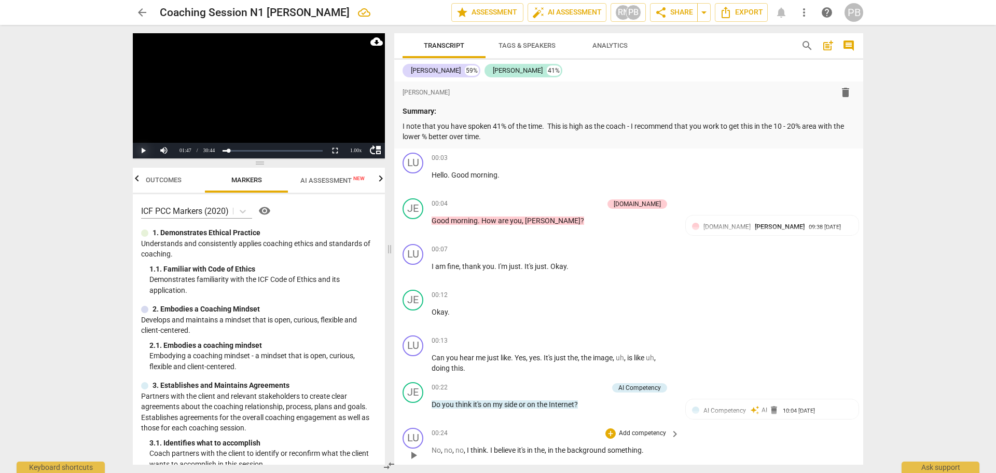
scroll to position [0, 0]
click at [448, 110] on p "Summary:" at bounding box center [629, 111] width 452 height 11
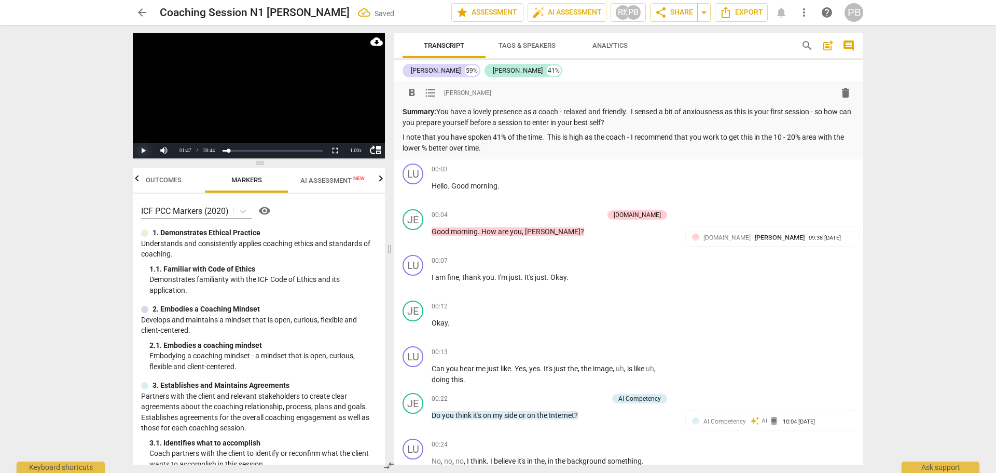
click at [139, 149] on button "Play" at bounding box center [143, 151] width 21 height 16
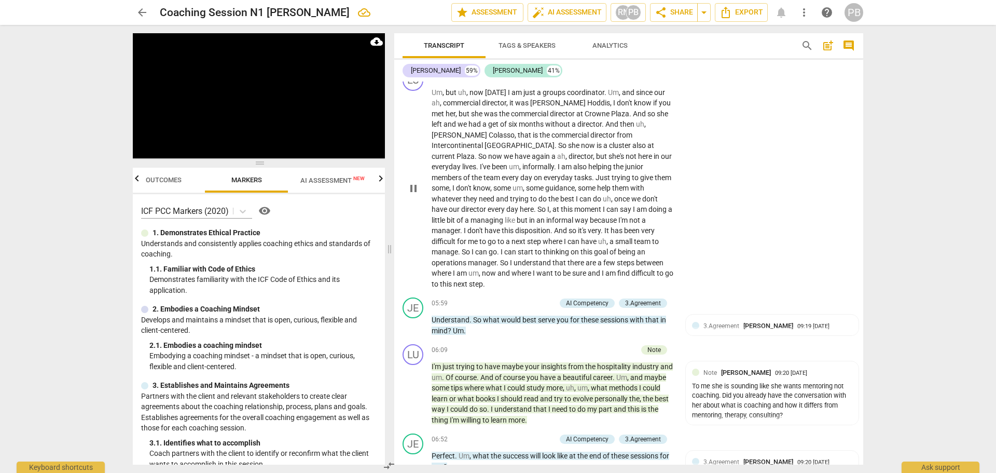
scroll to position [1141, 0]
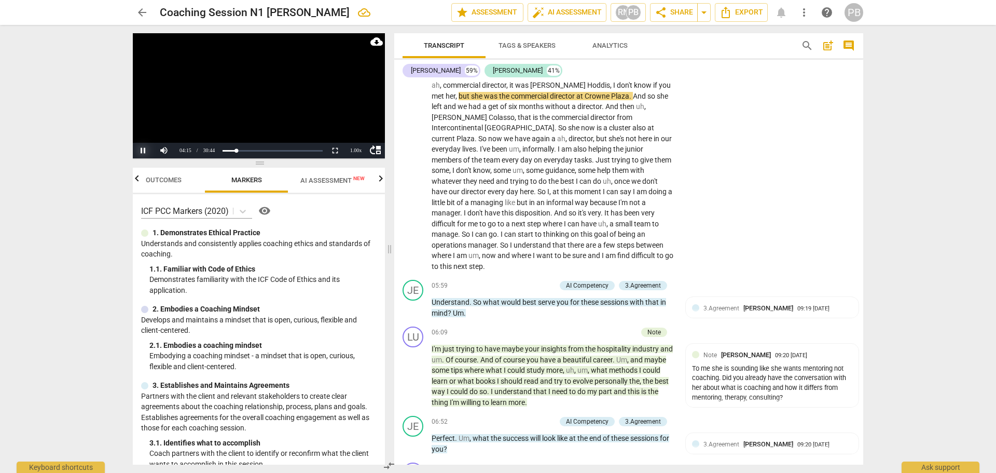
click at [144, 153] on button "Pause" at bounding box center [143, 151] width 21 height 16
drag, startPoint x: 143, startPoint y: 147, endPoint x: 157, endPoint y: 146, distance: 14.0
click at [143, 147] on button "Play" at bounding box center [143, 151] width 21 height 16
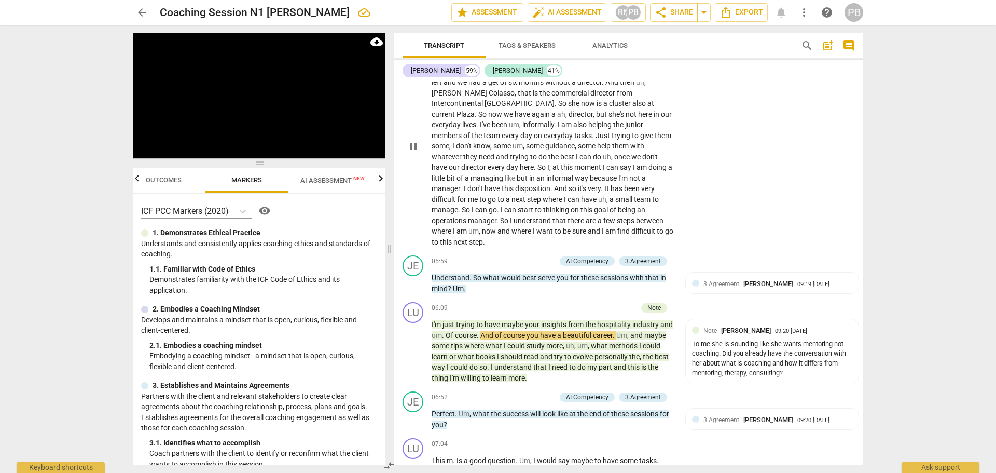
scroll to position [1089, 0]
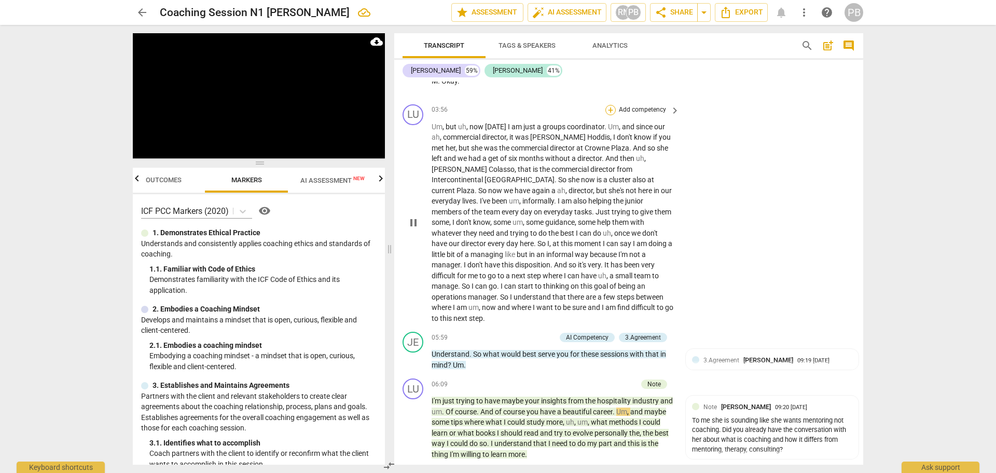
click at [610, 115] on div "+" at bounding box center [610, 110] width 10 height 10
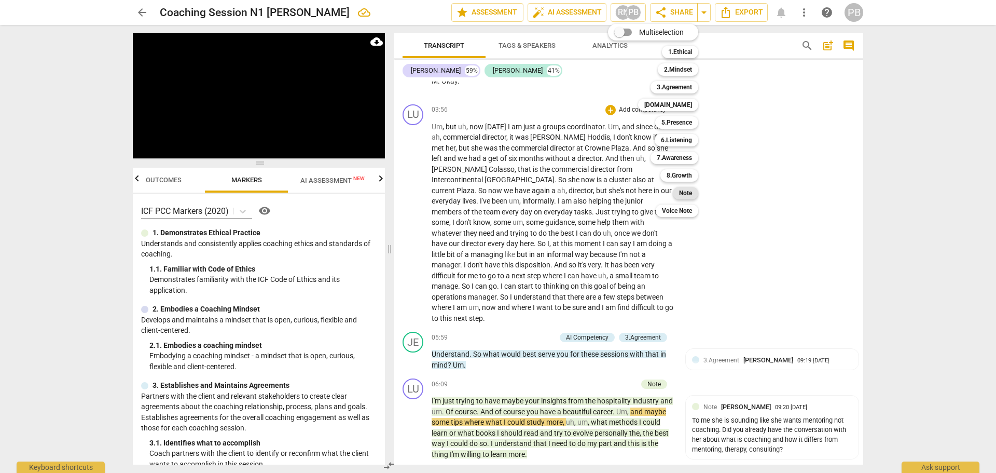
click at [686, 195] on b "Note" at bounding box center [685, 193] width 13 height 12
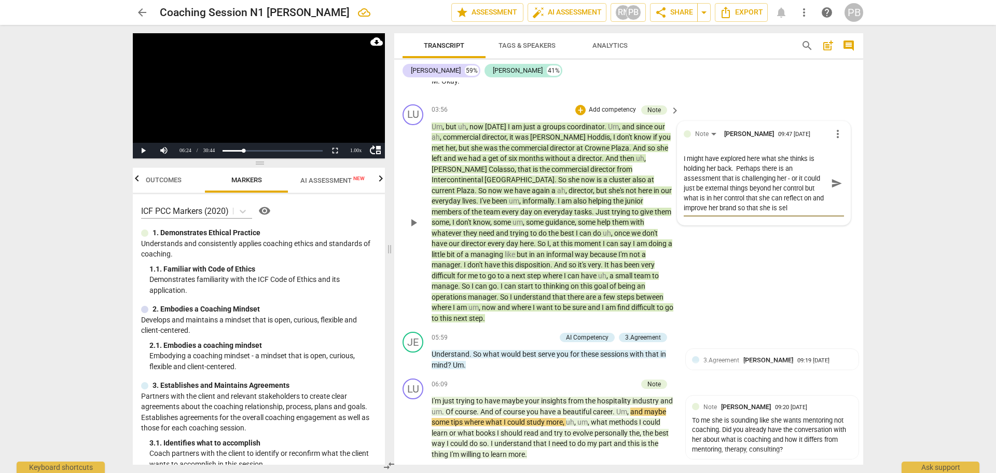
scroll to position [0, 0]
click at [831, 189] on span "send" at bounding box center [836, 182] width 11 height 11
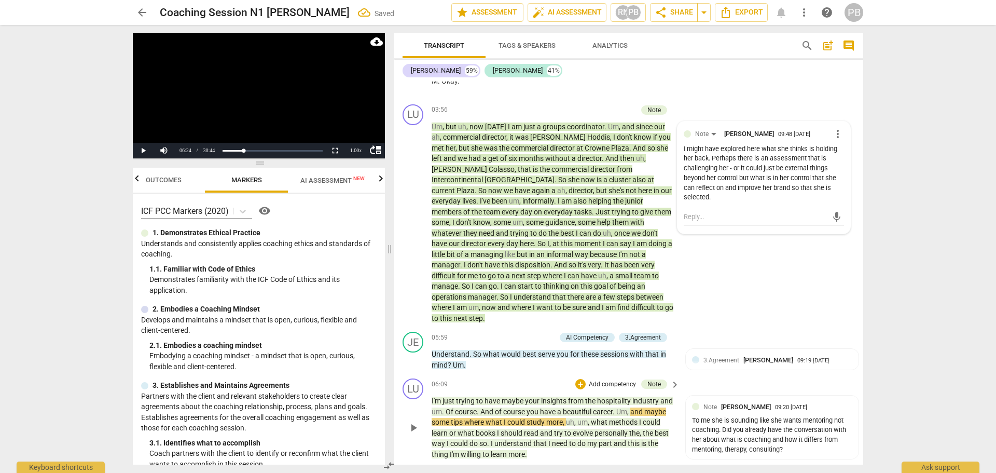
click at [410, 425] on span "play_arrow" at bounding box center [413, 427] width 12 height 12
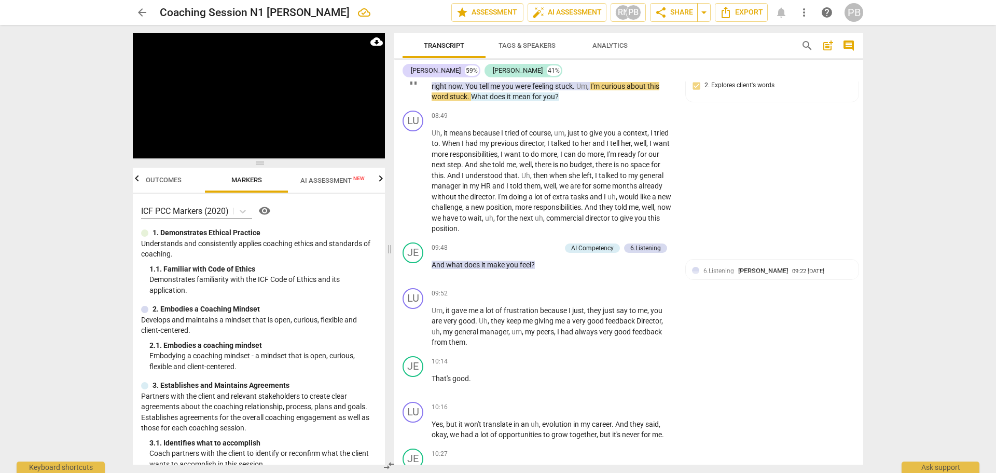
scroll to position [1867, 0]
click at [609, 115] on div "+" at bounding box center [610, 114] width 10 height 10
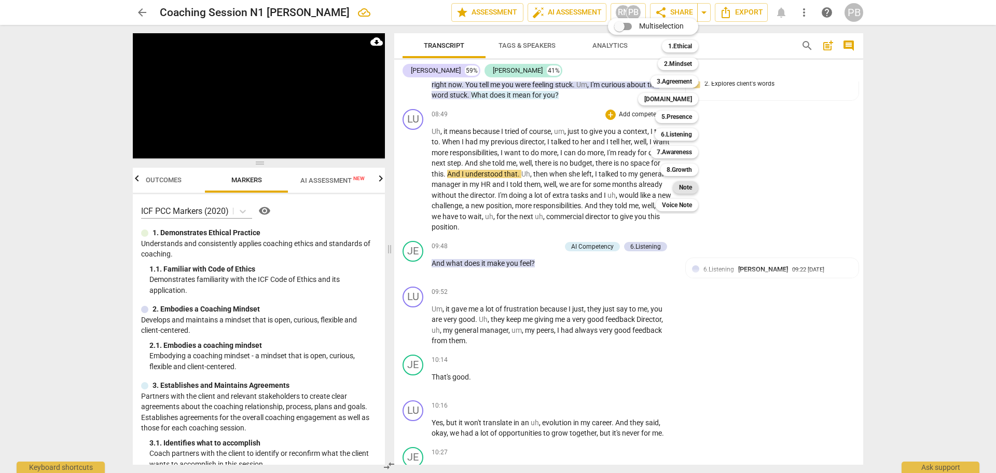
click at [676, 183] on div "Note" at bounding box center [685, 187] width 25 height 12
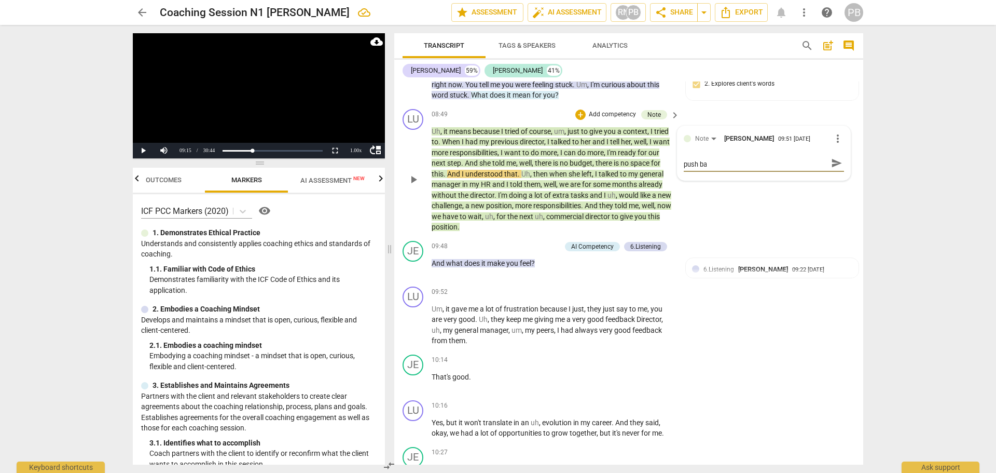
scroll to position [0, 0]
click at [832, 174] on span "send" at bounding box center [836, 167] width 11 height 11
click at [417, 182] on span "play_arrow" at bounding box center [413, 179] width 12 height 12
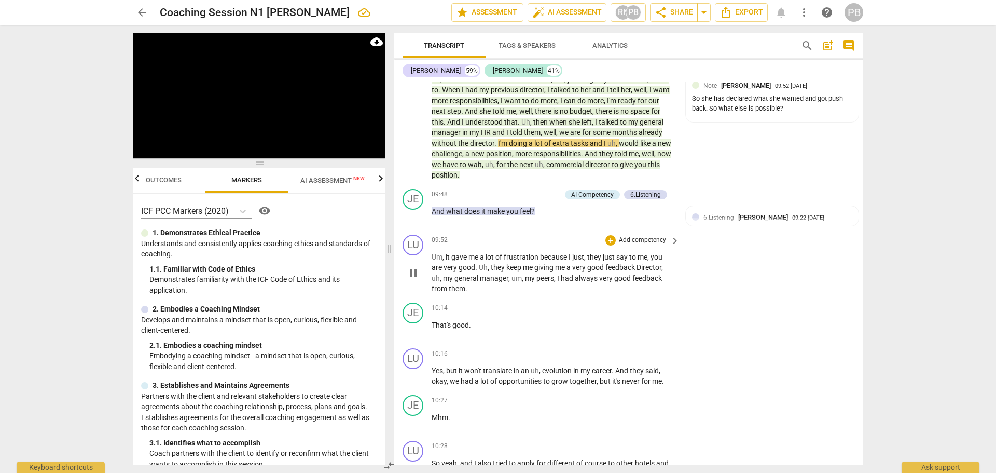
scroll to position [1971, 0]
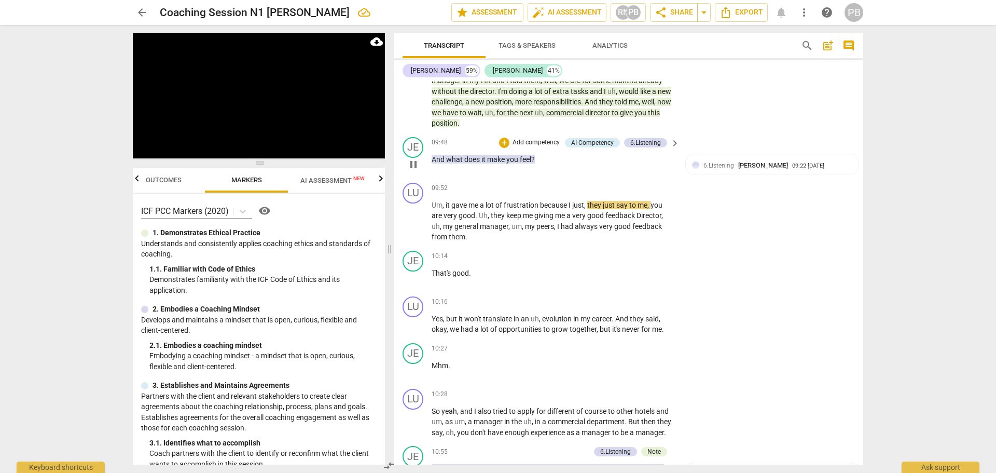
click at [528, 143] on p "Add competency" at bounding box center [535, 142] width 49 height 9
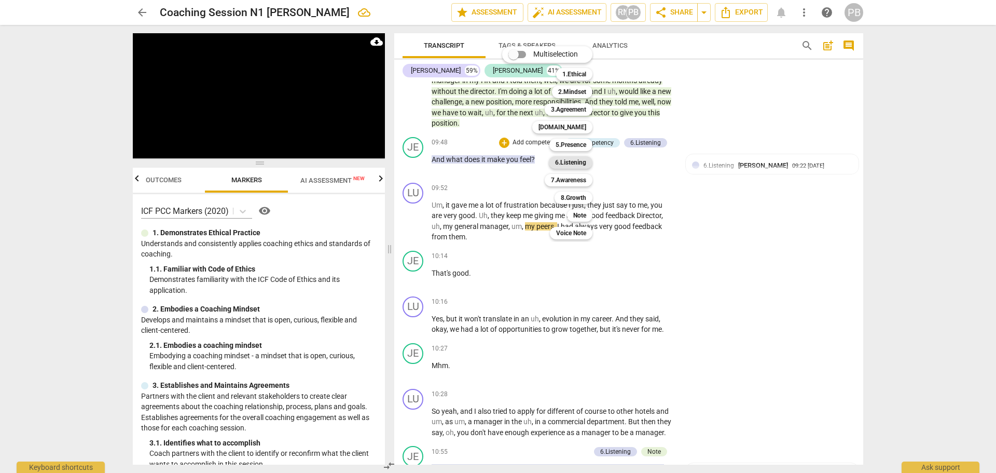
click at [557, 159] on b "6.Listening" at bounding box center [570, 162] width 31 height 12
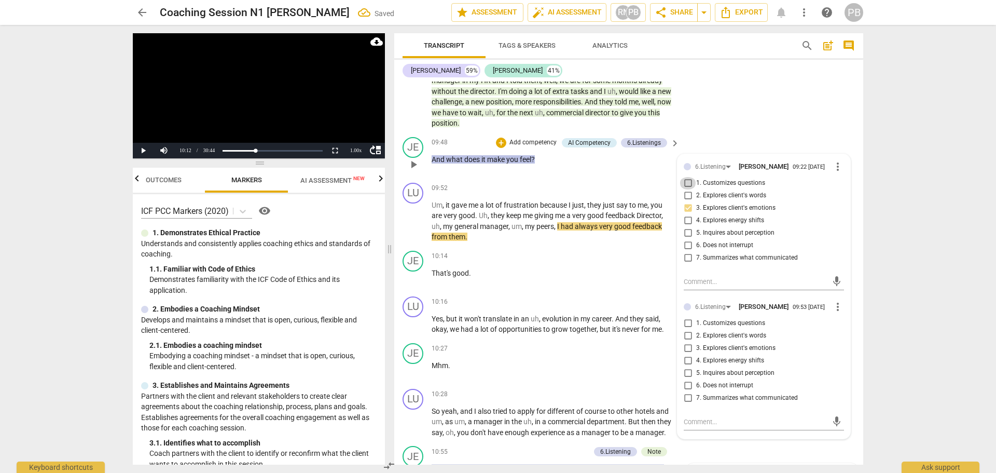
click at [685, 184] on input "1. Customizes questions" at bounding box center [688, 183] width 17 height 12
click at [533, 141] on p "Add competency" at bounding box center [532, 142] width 49 height 9
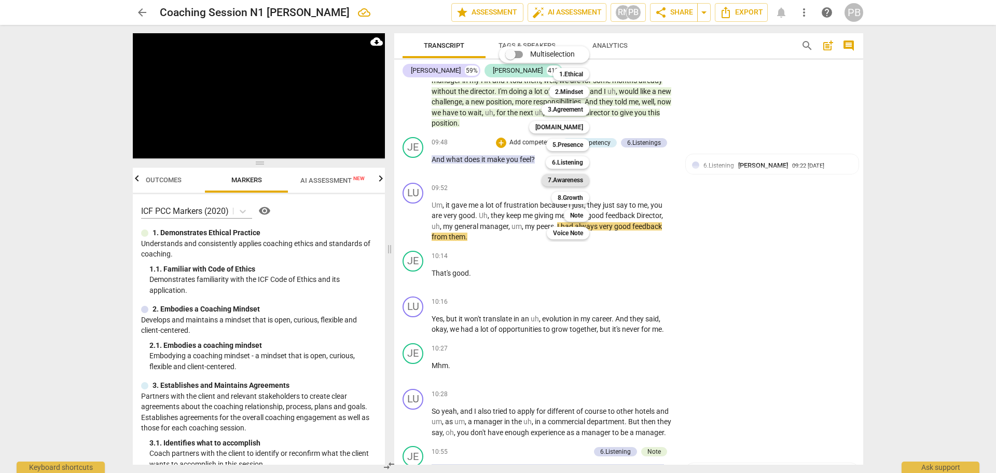
click at [557, 176] on b "7.Awareness" at bounding box center [565, 180] width 35 height 12
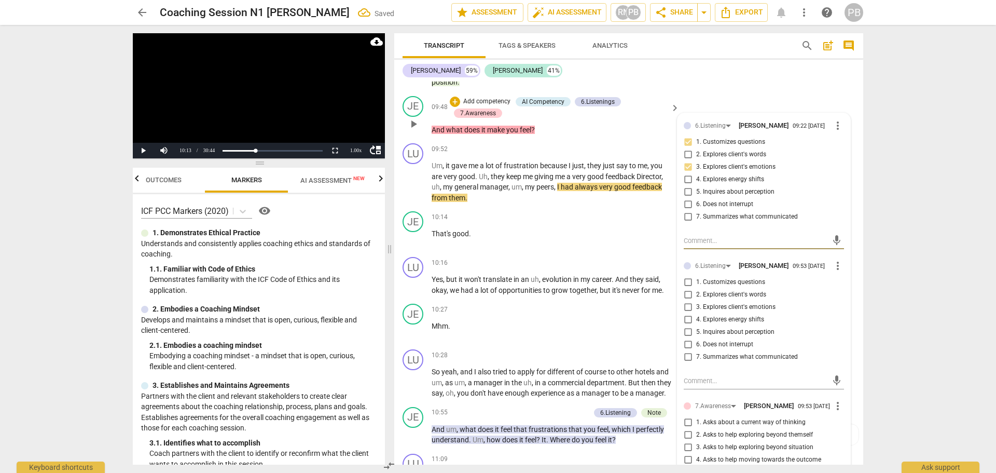
scroll to position [2023, 0]
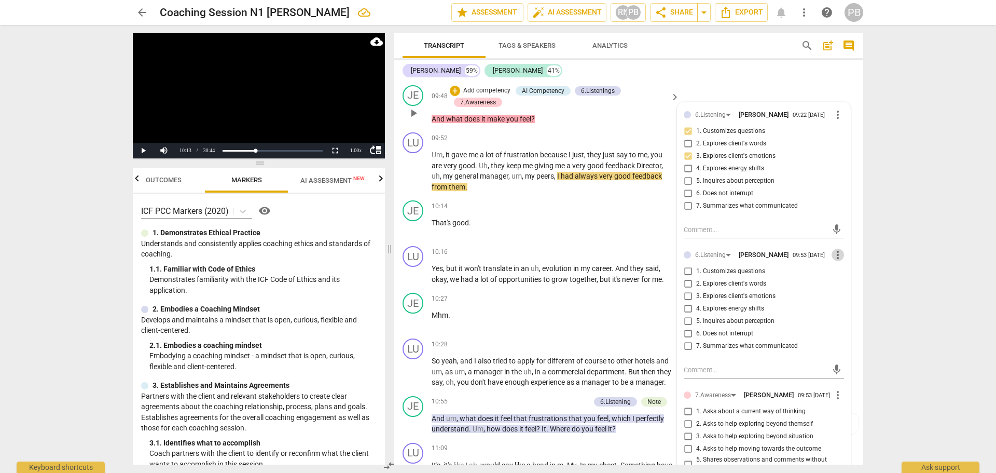
click at [832, 258] on span "more_vert" at bounding box center [838, 254] width 12 height 12
click at [834, 278] on li "Delete" at bounding box center [846, 280] width 36 height 20
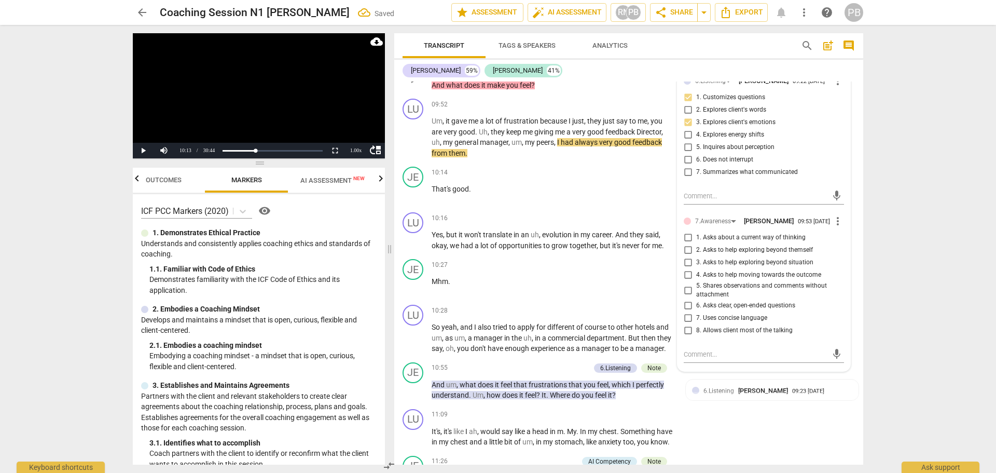
scroll to position [2075, 0]
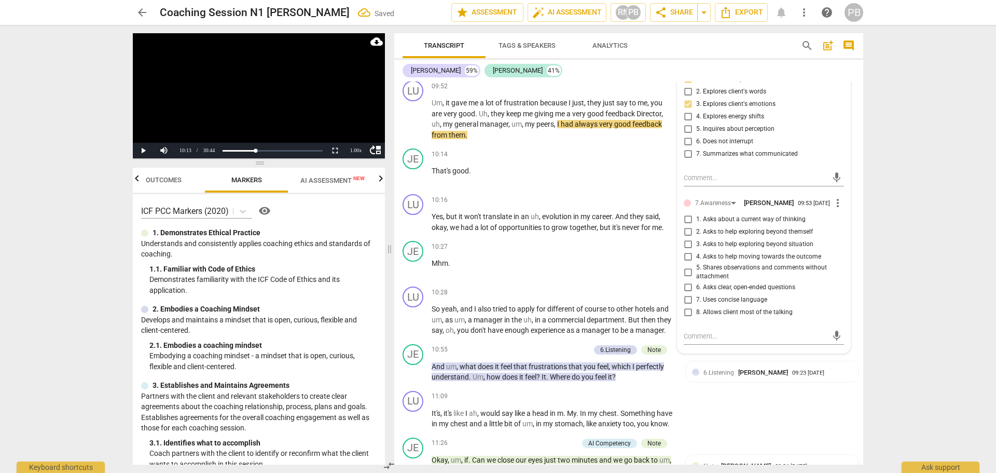
click at [686, 226] on input "1. Asks about a current way of thinking" at bounding box center [688, 219] width 17 height 12
click at [139, 149] on button "Play" at bounding box center [143, 151] width 21 height 16
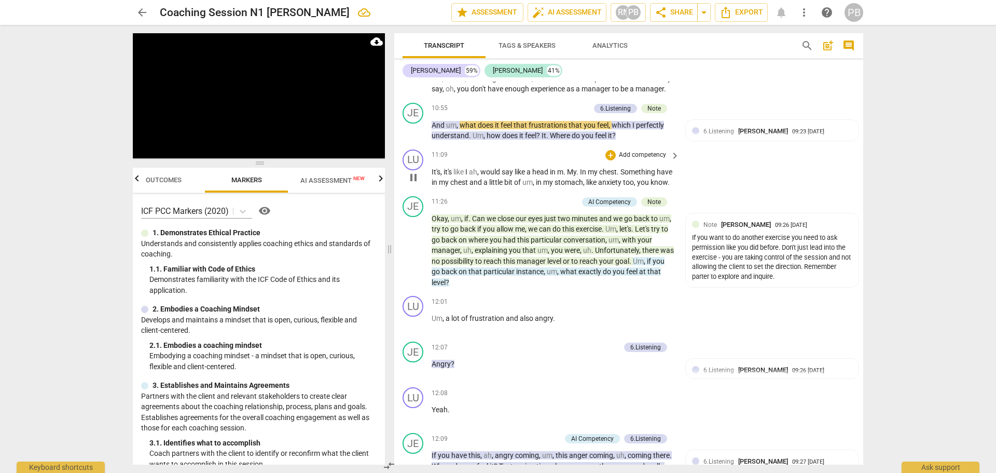
scroll to position [2334, 0]
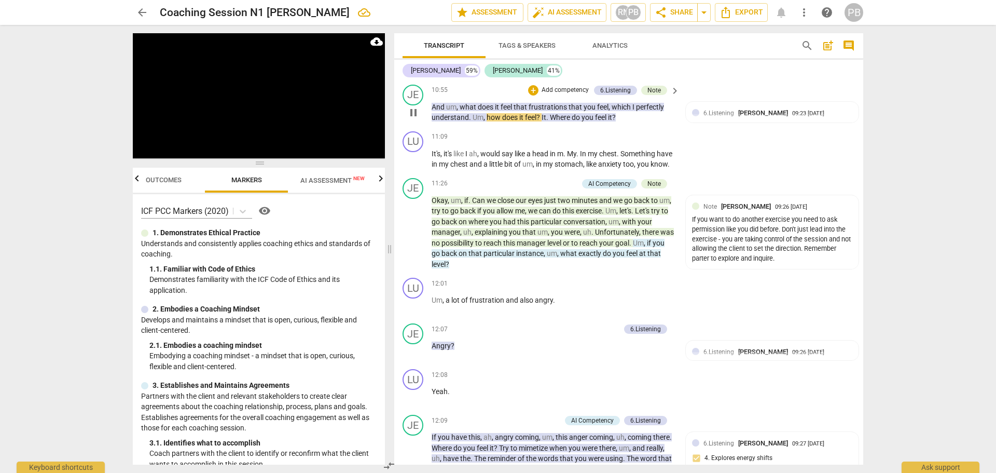
click at [544, 95] on p "Add competency" at bounding box center [565, 90] width 49 height 9
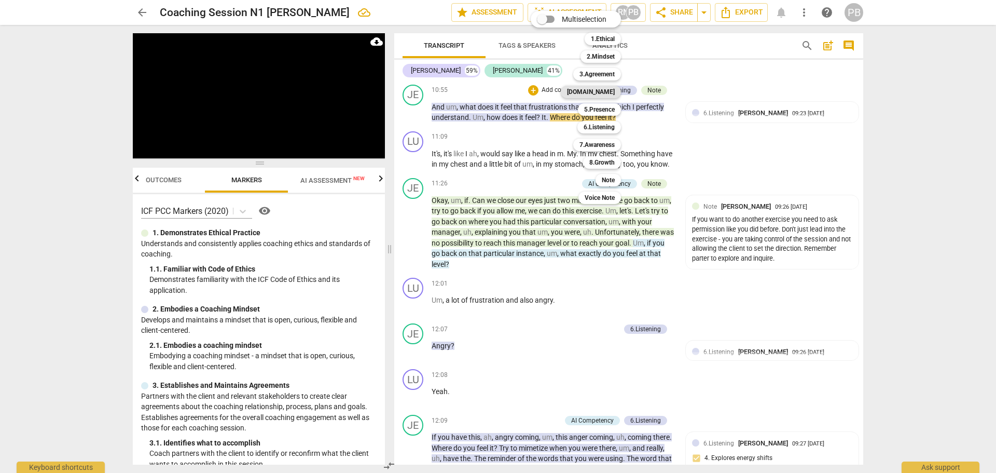
click at [598, 89] on b "[DOMAIN_NAME]" at bounding box center [591, 92] width 48 height 12
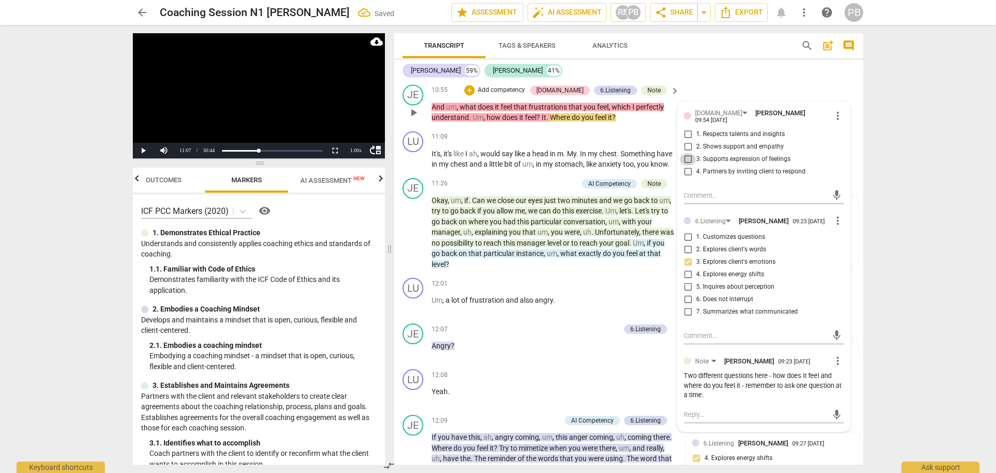
click at [685, 165] on input "3. Supports expression of feelings" at bounding box center [688, 159] width 17 height 12
click at [693, 75] on div "Luciana 59% [PERSON_NAME] 41%" at bounding box center [629, 71] width 452 height 18
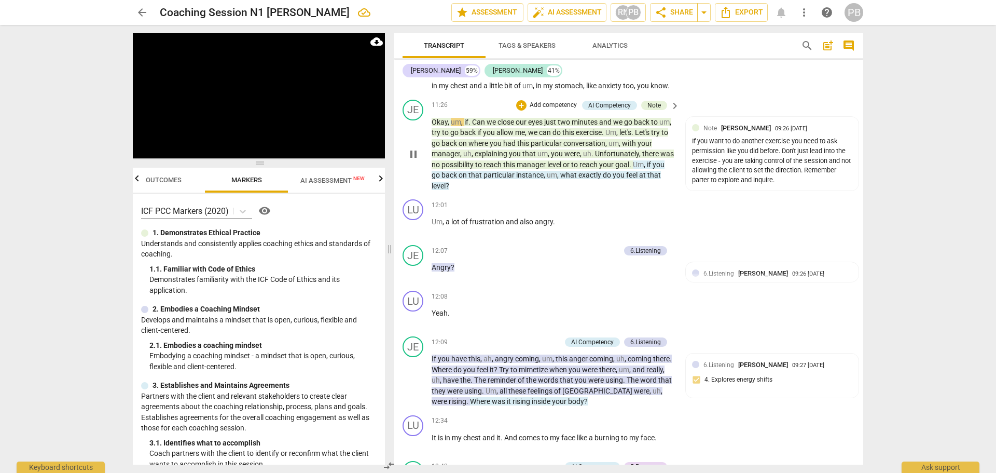
scroll to position [2438, 0]
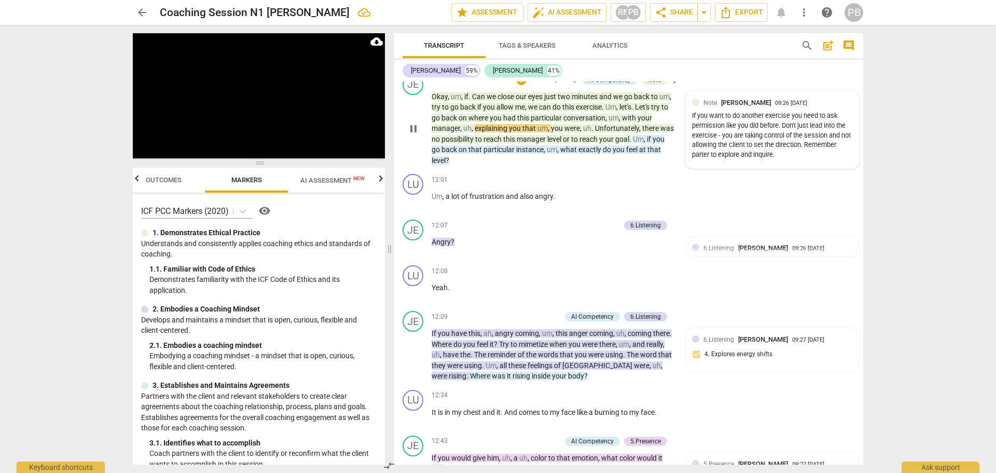
click at [759, 136] on div "If you want to do another exercise you need to ask permission like you did befo…" at bounding box center [772, 135] width 160 height 49
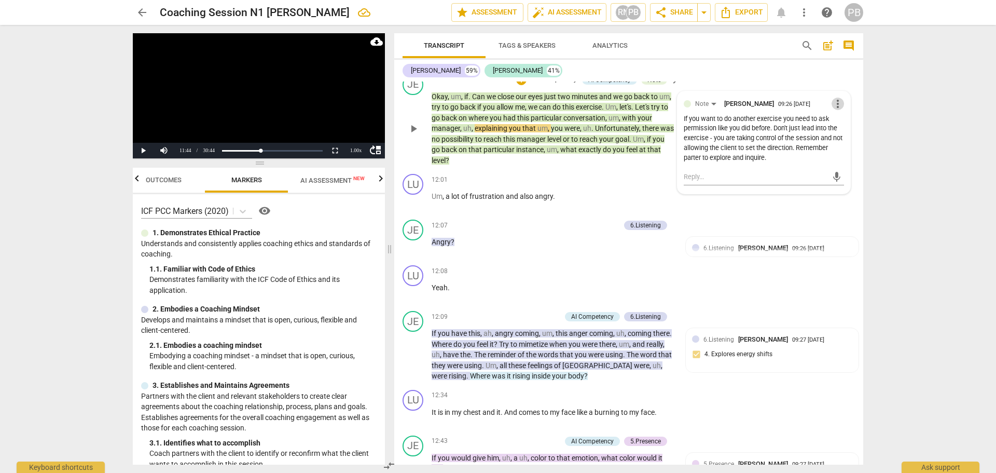
click at [832, 110] on span "more_vert" at bounding box center [838, 104] width 12 height 12
click at [809, 115] on div at bounding box center [498, 236] width 996 height 473
click at [832, 110] on span "more_vert" at bounding box center [838, 104] width 12 height 12
click at [836, 142] on li "Delete" at bounding box center [846, 146] width 36 height 20
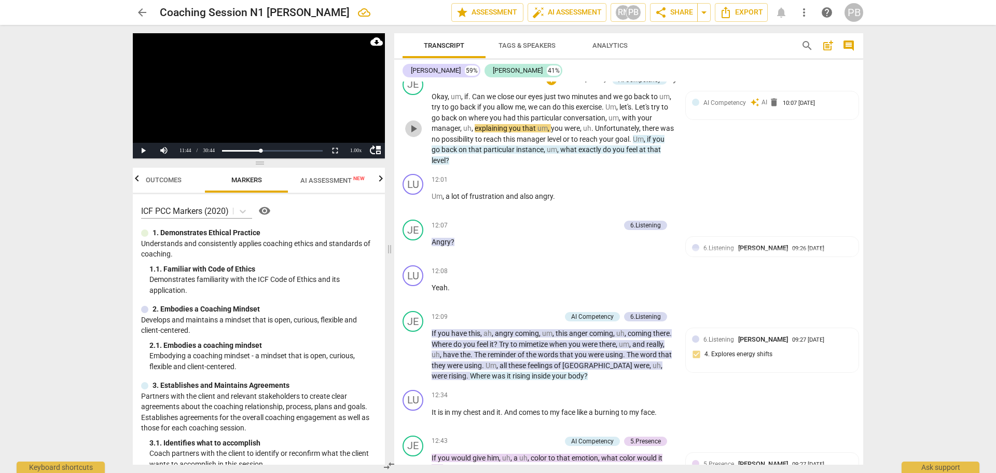
click at [412, 135] on span "play_arrow" at bounding box center [413, 128] width 12 height 12
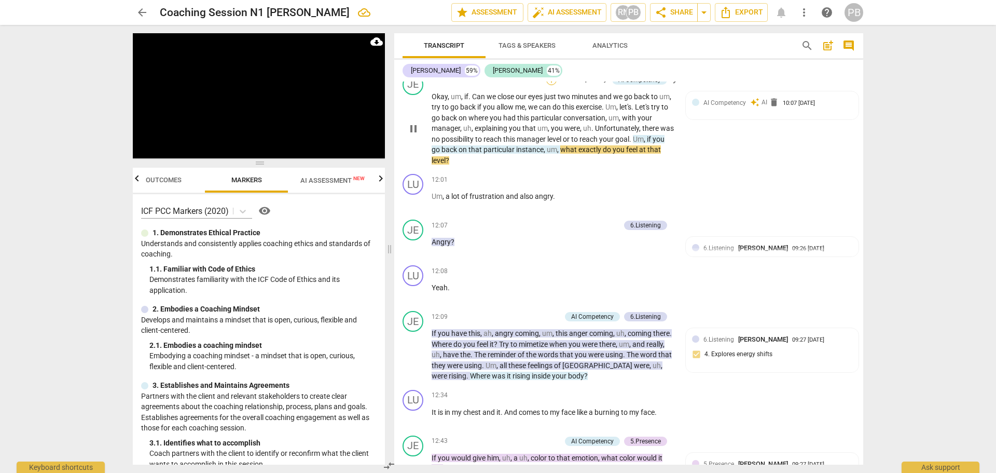
click at [553, 85] on div "+" at bounding box center [551, 80] width 10 height 10
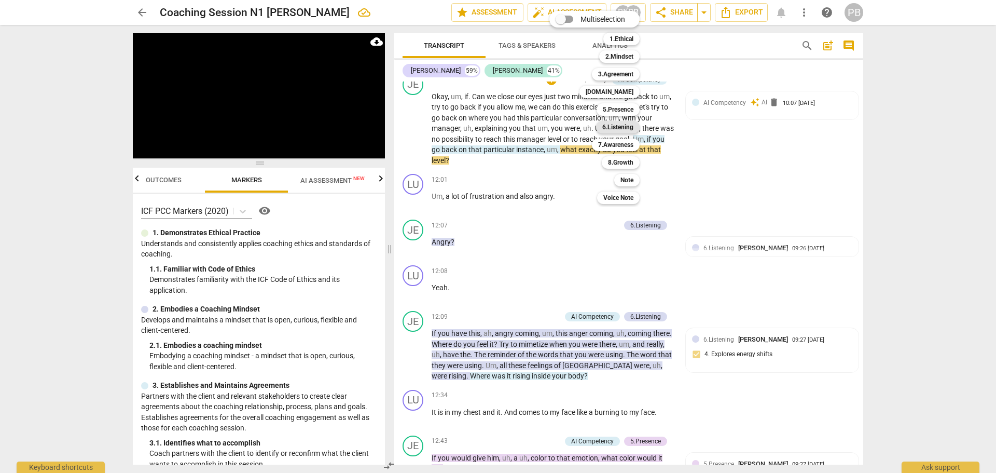
click at [612, 130] on b "6.Listening" at bounding box center [617, 127] width 31 height 12
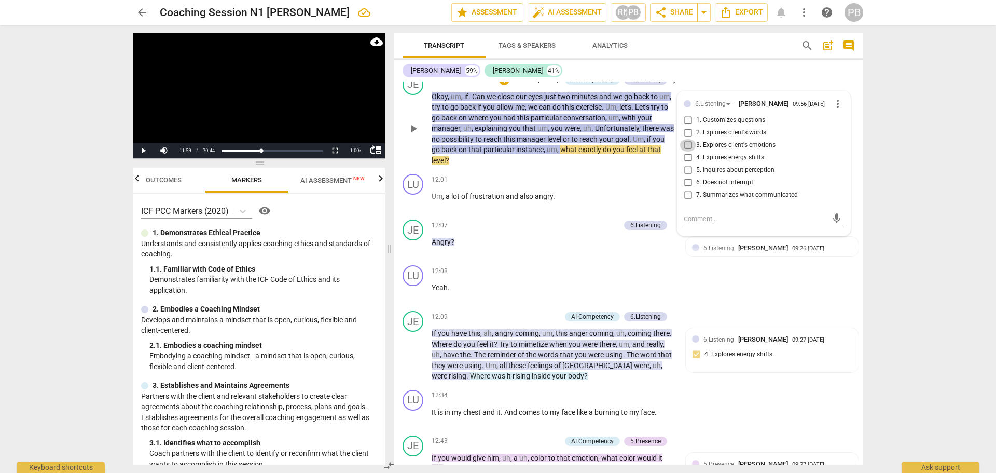
click at [684, 151] on input "3. Explores client's emotions" at bounding box center [688, 145] width 17 height 12
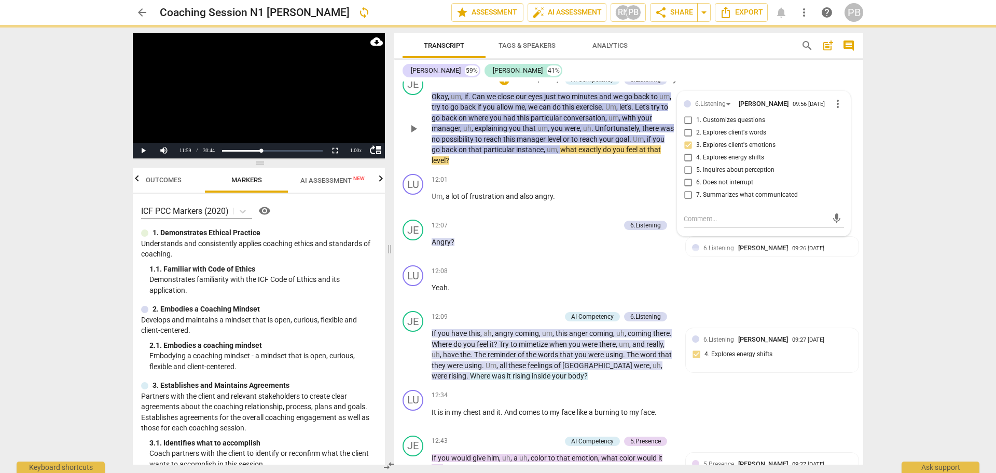
click at [684, 127] on input "1. Customizes questions" at bounding box center [688, 120] width 17 height 12
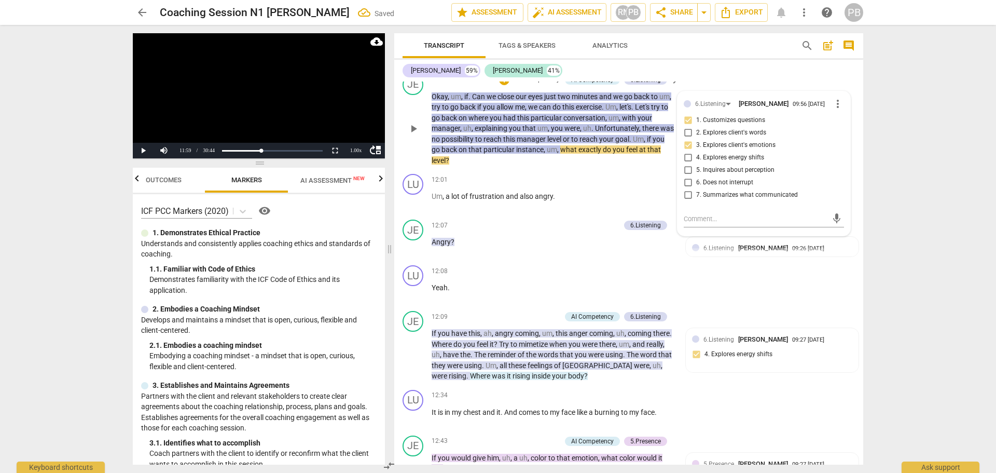
click at [411, 135] on span "play_arrow" at bounding box center [413, 128] width 12 height 12
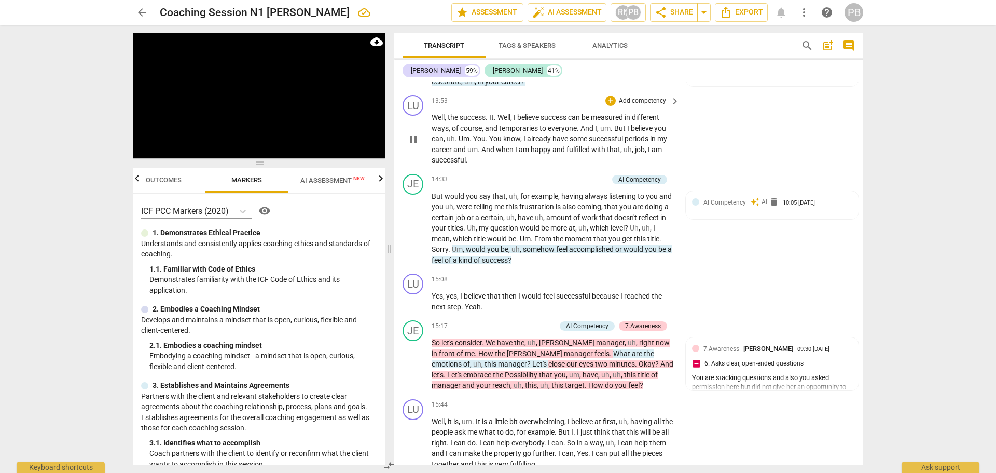
scroll to position [3061, 0]
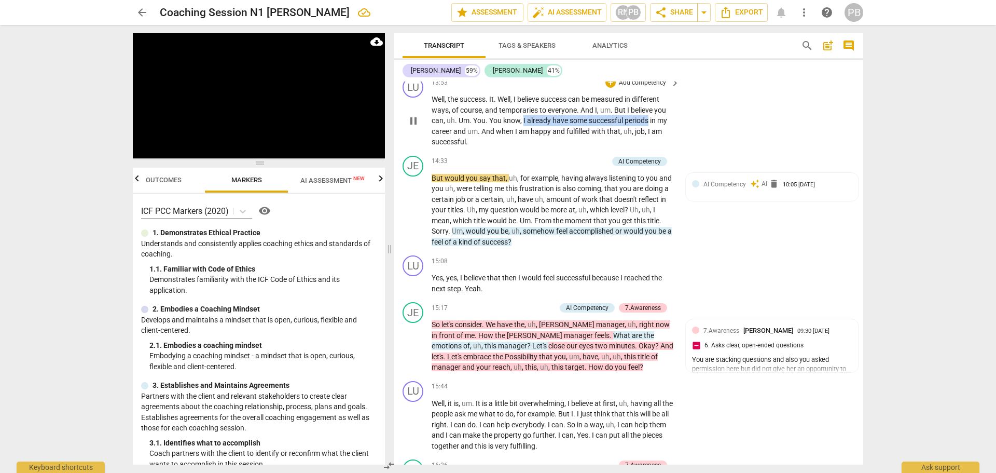
drag, startPoint x: 524, startPoint y: 138, endPoint x: 650, endPoint y: 139, distance: 126.6
click at [650, 139] on p "Well , the success . It . Well , I believe success can be measured in different…" at bounding box center [553, 120] width 243 height 53
click at [674, 126] on icon "button" at bounding box center [676, 128] width 10 height 12
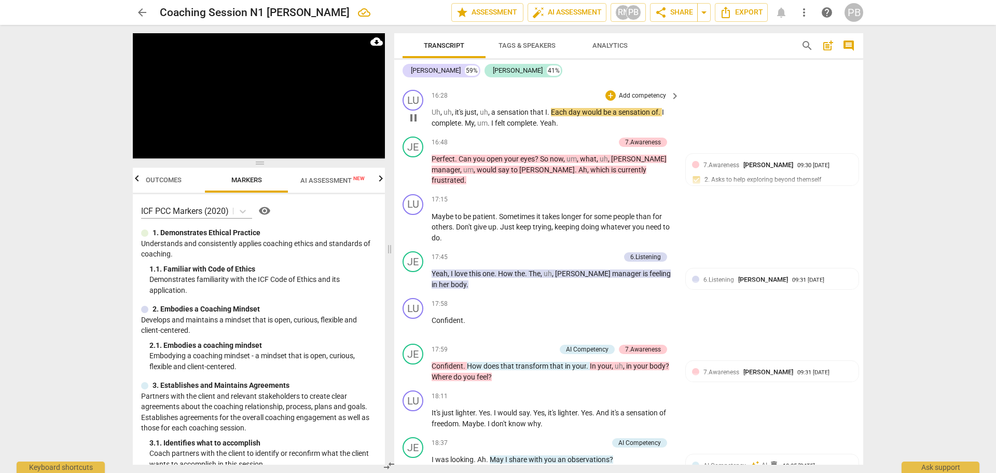
scroll to position [3527, 0]
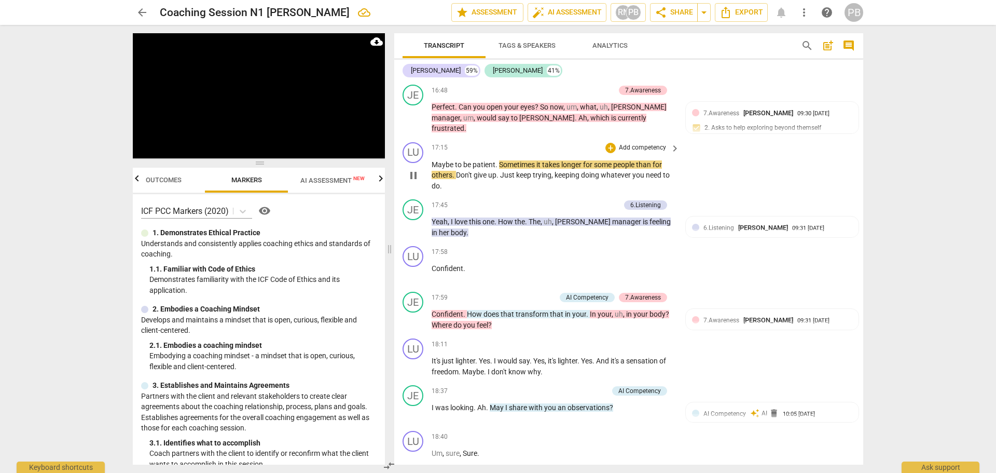
click at [432, 169] on span "Maybe" at bounding box center [443, 164] width 23 height 8
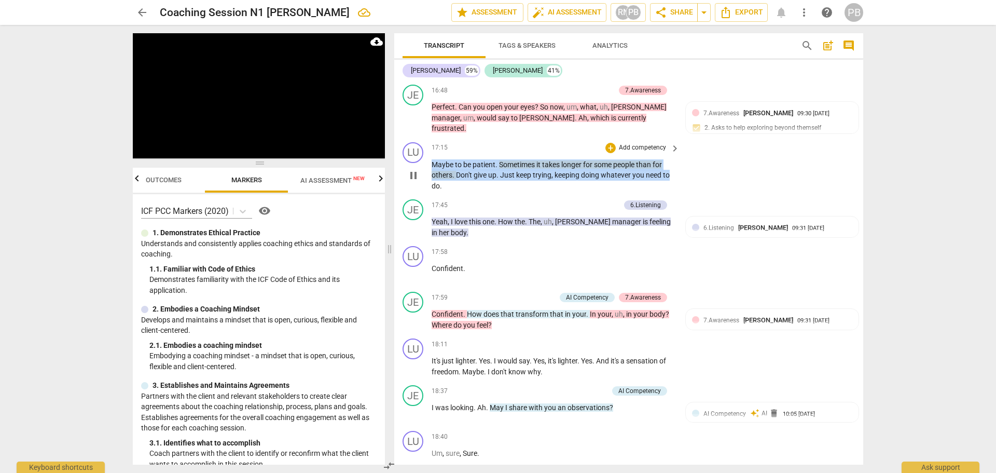
drag, startPoint x: 432, startPoint y: 172, endPoint x: 681, endPoint y: 183, distance: 249.2
click at [681, 183] on div "LU play_arrow pause 17:15 + Add competency keyboard_arrow_right Maybe to be pat…" at bounding box center [628, 167] width 469 height 58
click at [633, 153] on p "Add competency" at bounding box center [642, 147] width 49 height 9
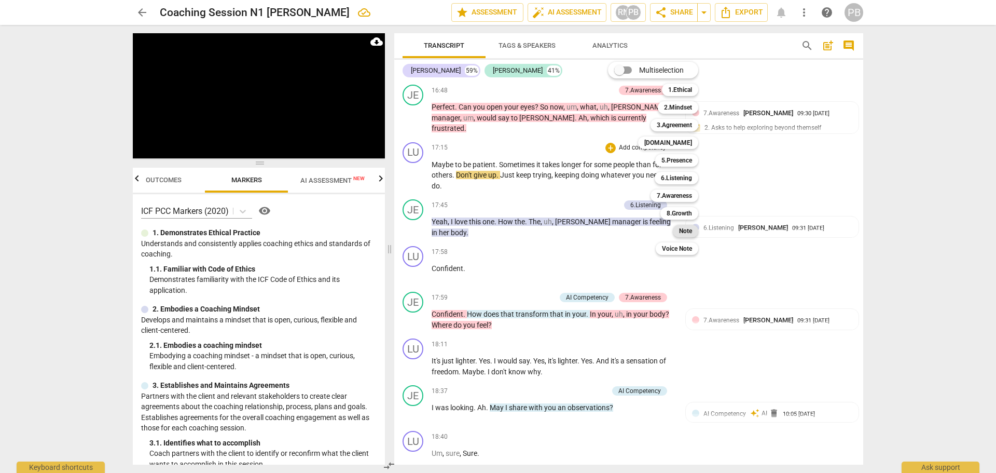
click at [680, 231] on b "Note" at bounding box center [685, 231] width 13 height 12
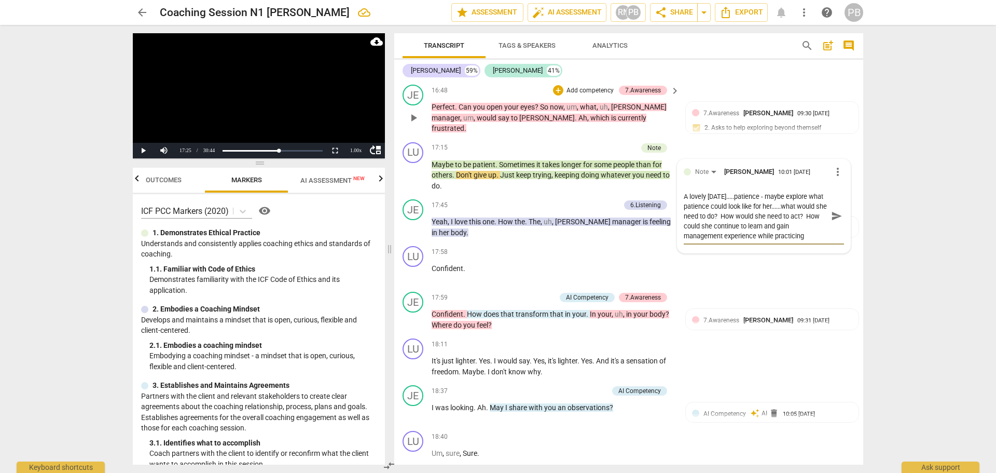
scroll to position [9, 0]
click at [829, 222] on span "send" at bounding box center [836, 216] width 15 height 12
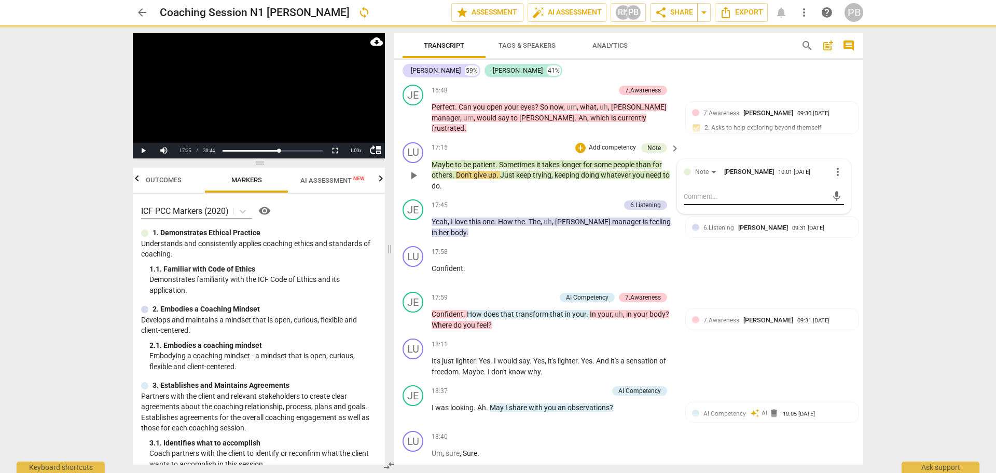
scroll to position [0, 0]
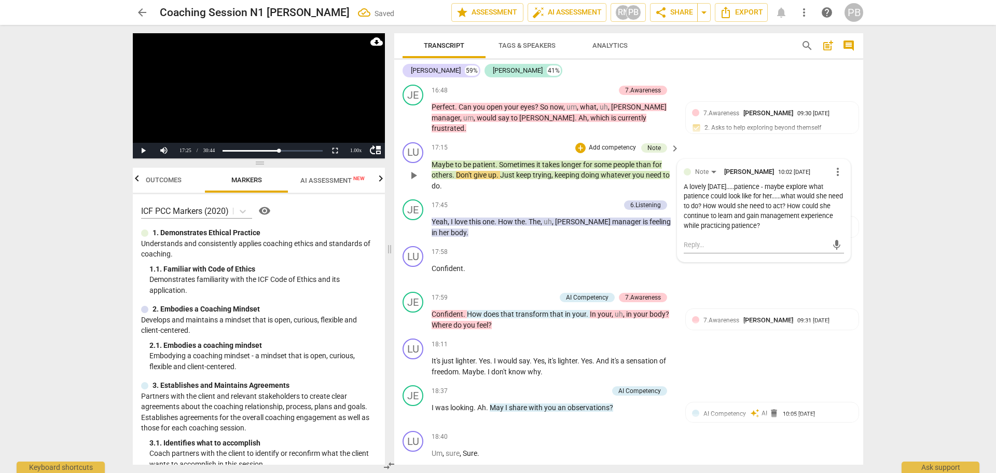
click at [412, 182] on span "play_arrow" at bounding box center [413, 175] width 12 height 12
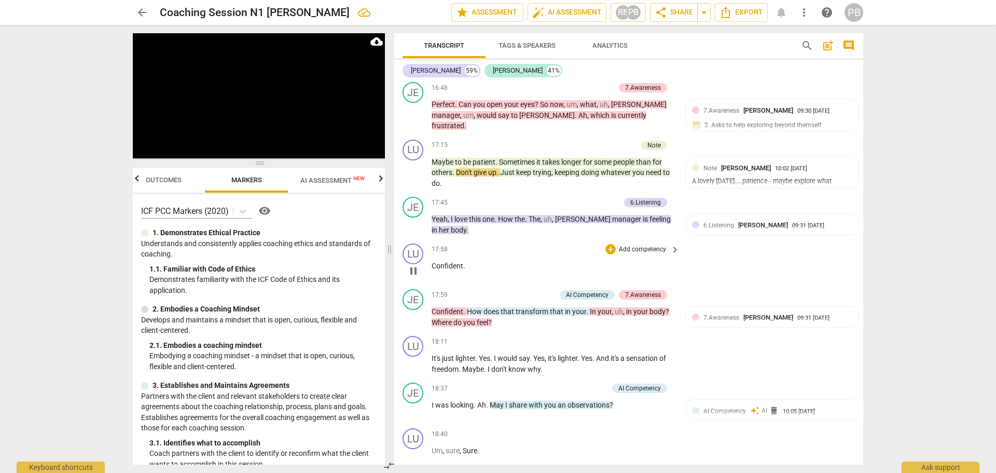
scroll to position [3527, 0]
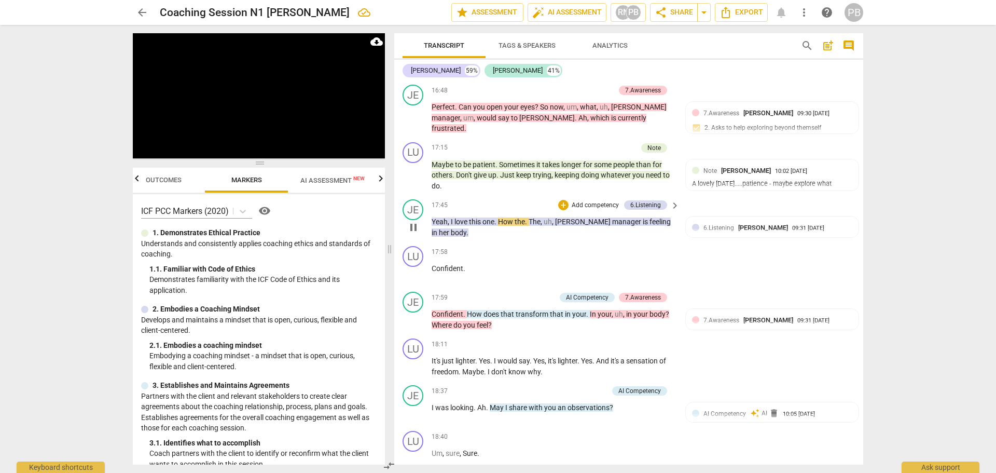
click at [579, 210] on p "Add competency" at bounding box center [595, 205] width 49 height 9
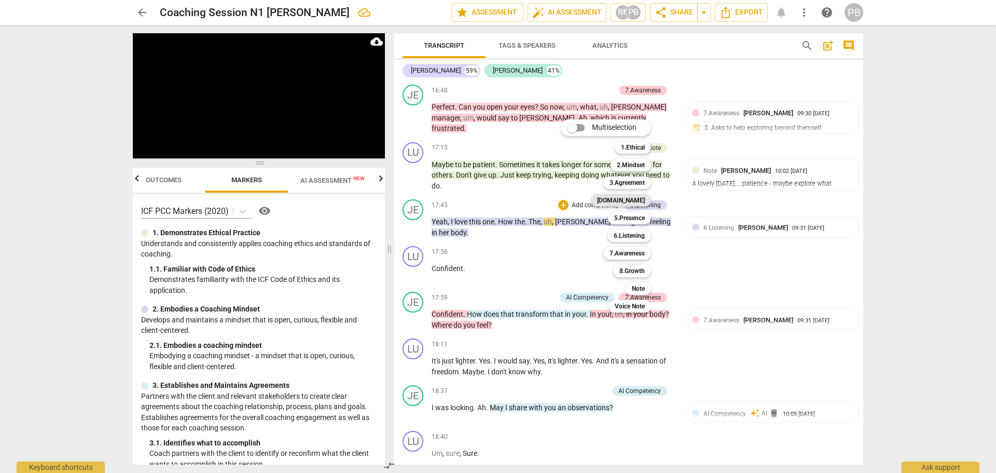
click at [626, 203] on b "[DOMAIN_NAME]" at bounding box center [621, 200] width 48 height 12
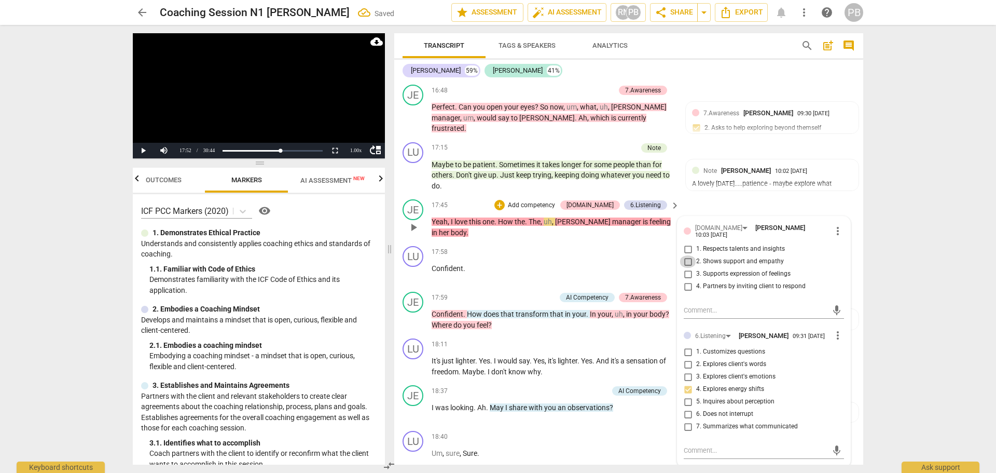
click at [686, 268] on input "2. Shows support and empathy" at bounding box center [688, 261] width 17 height 12
click at [686, 280] on input "3. Supports expression of feelings" at bounding box center [688, 274] width 17 height 12
click at [519, 253] on div "LU play_arrow pause 17:58 + Add competency keyboard_arrow_right Confident ." at bounding box center [628, 265] width 469 height 46
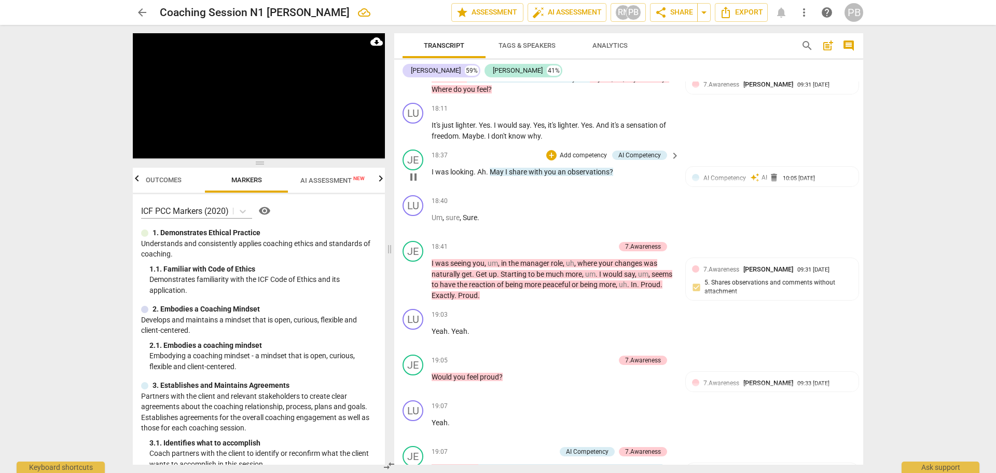
scroll to position [3787, 0]
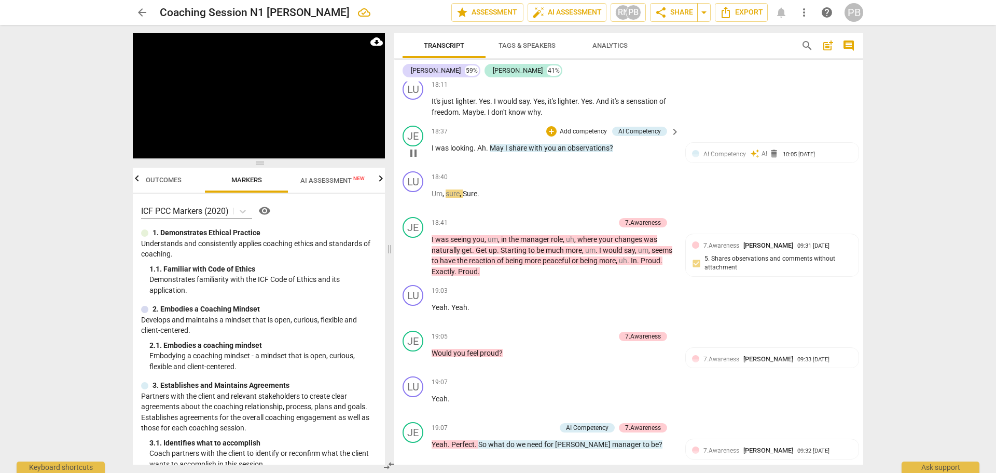
click at [573, 136] on p "Add competency" at bounding box center [583, 131] width 49 height 9
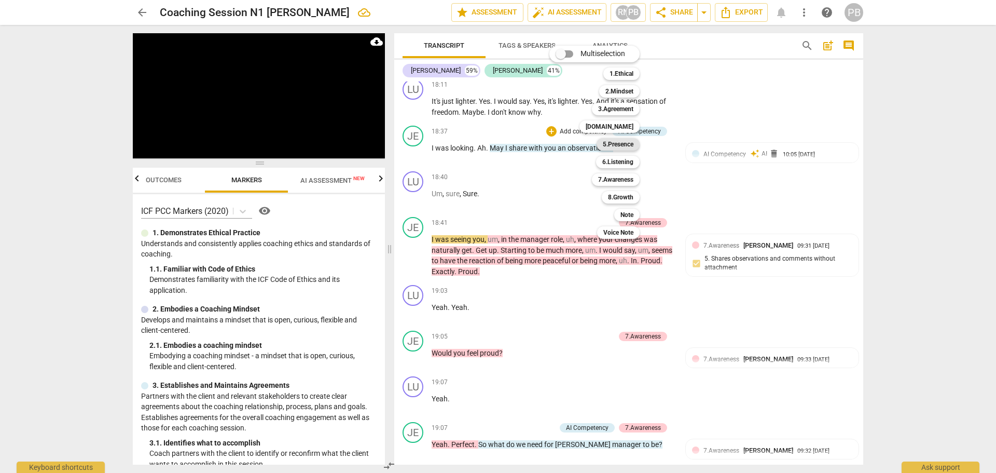
click at [628, 146] on b "5.Presence" at bounding box center [618, 144] width 31 height 12
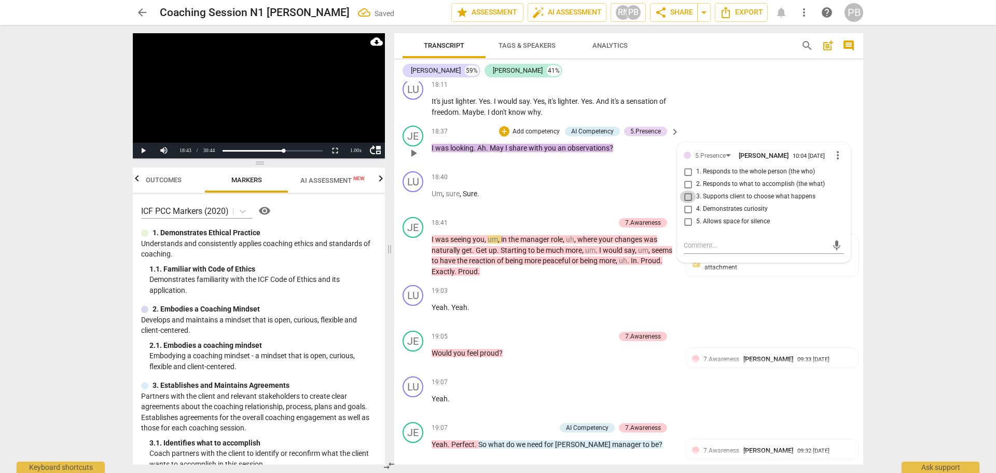
click at [685, 203] on input "3. Supports client to choose what happens" at bounding box center [688, 196] width 17 height 12
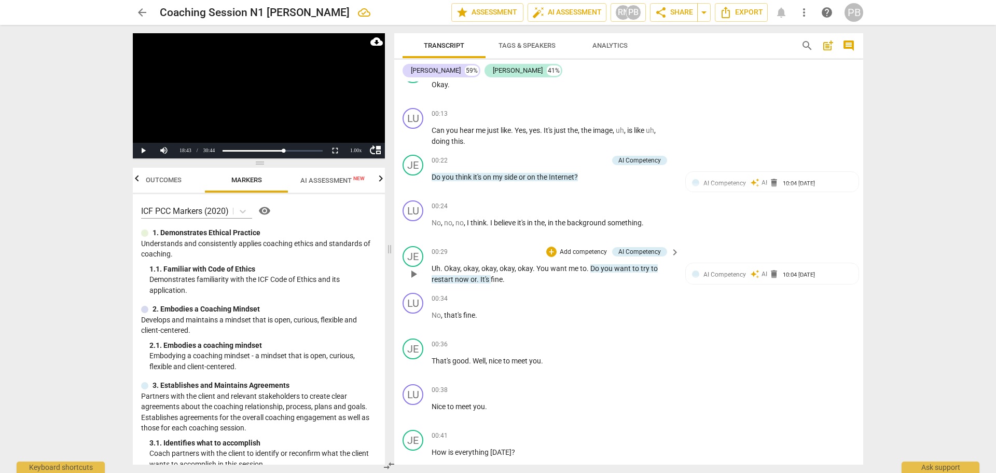
scroll to position [0, 0]
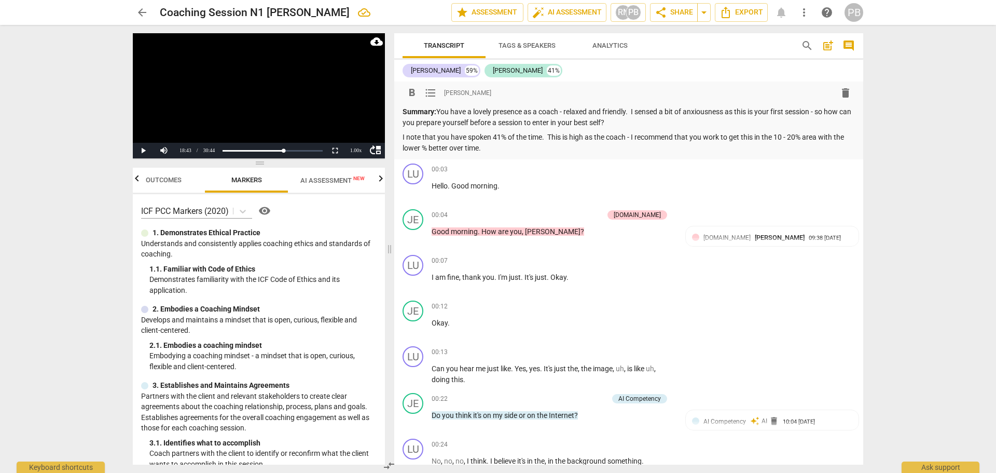
click at [504, 146] on p "I note that you have spoken 41% of the time. This is high as the coach - I reco…" at bounding box center [629, 142] width 452 height 21
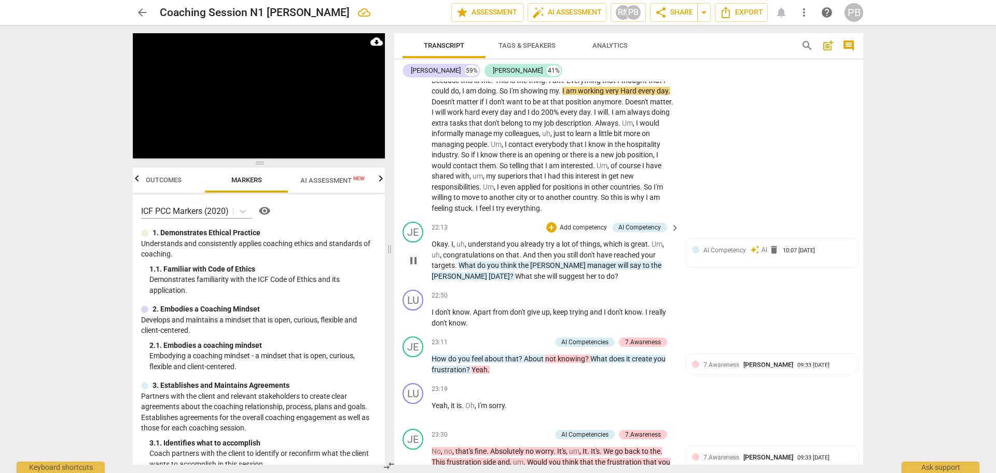
scroll to position [4357, 0]
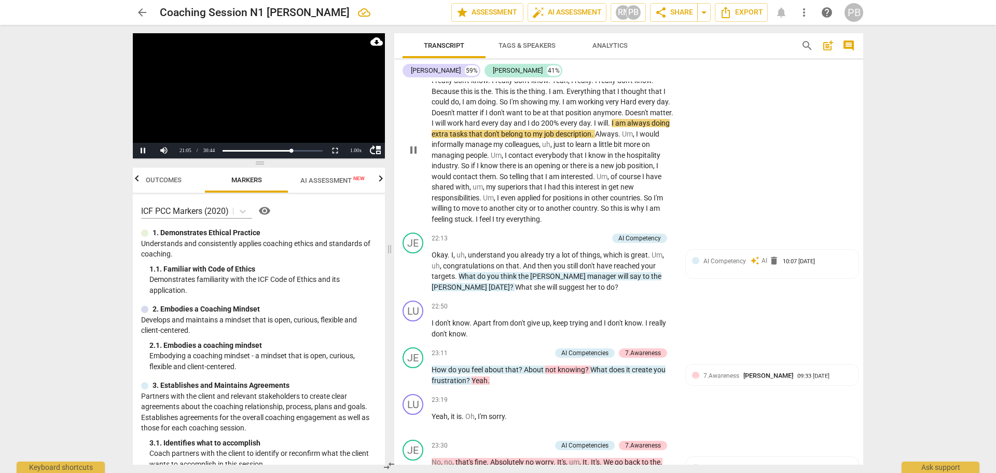
drag, startPoint x: 414, startPoint y: 162, endPoint x: 531, endPoint y: 163, distance: 117.2
click at [414, 156] on span "pause" at bounding box center [413, 150] width 12 height 12
click at [144, 148] on button "Play" at bounding box center [143, 151] width 21 height 16
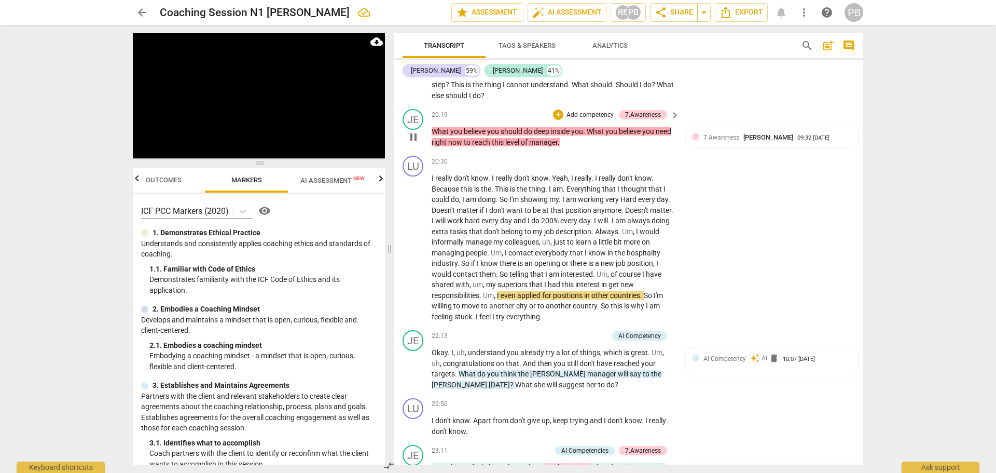
scroll to position [4254, 0]
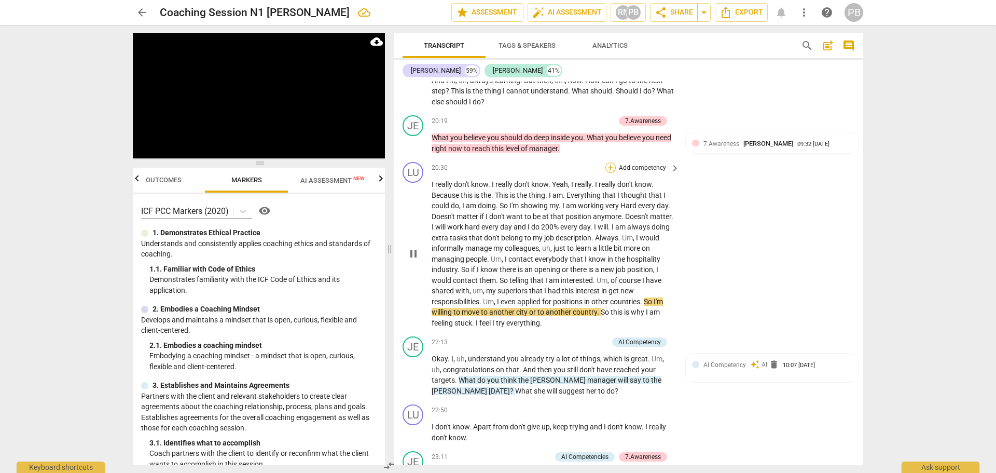
click at [610, 173] on div "+" at bounding box center [610, 167] width 10 height 10
click at [685, 250] on b "Note" at bounding box center [685, 251] width 13 height 12
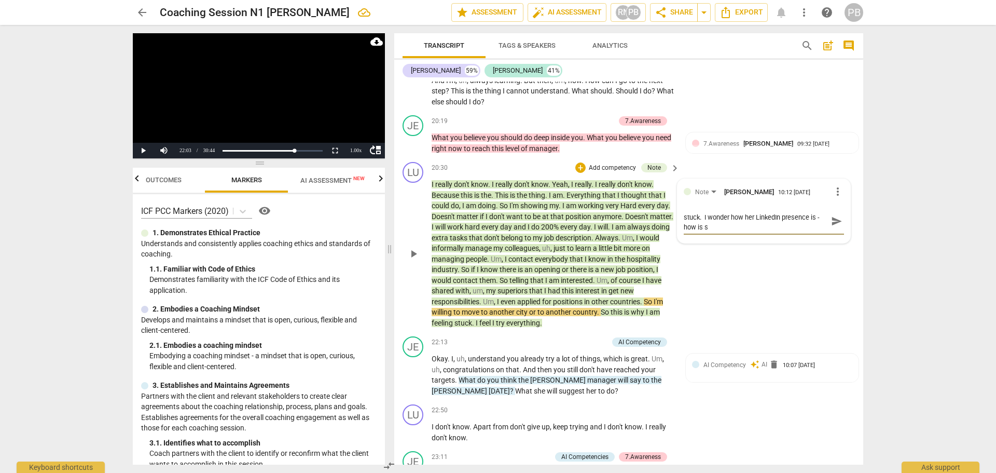
scroll to position [0, 0]
click at [832, 232] on span "send" at bounding box center [836, 225] width 11 height 11
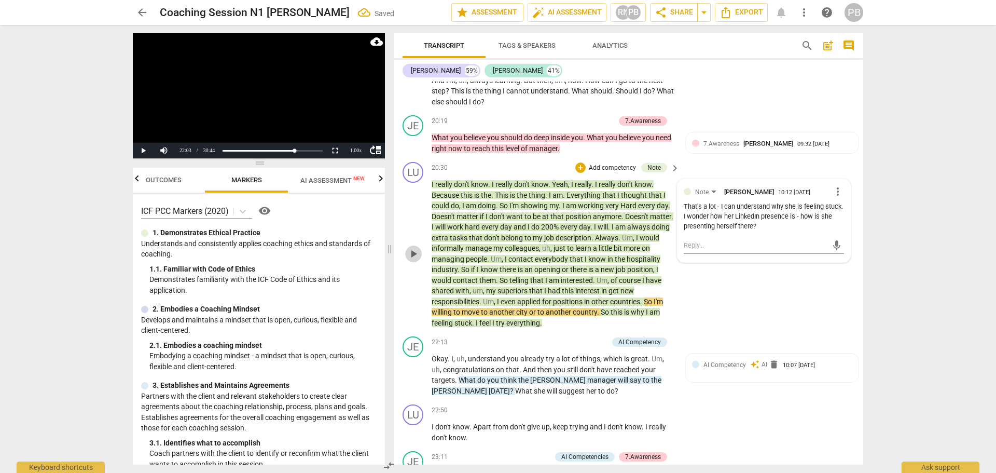
click at [412, 260] on span "play_arrow" at bounding box center [413, 253] width 12 height 12
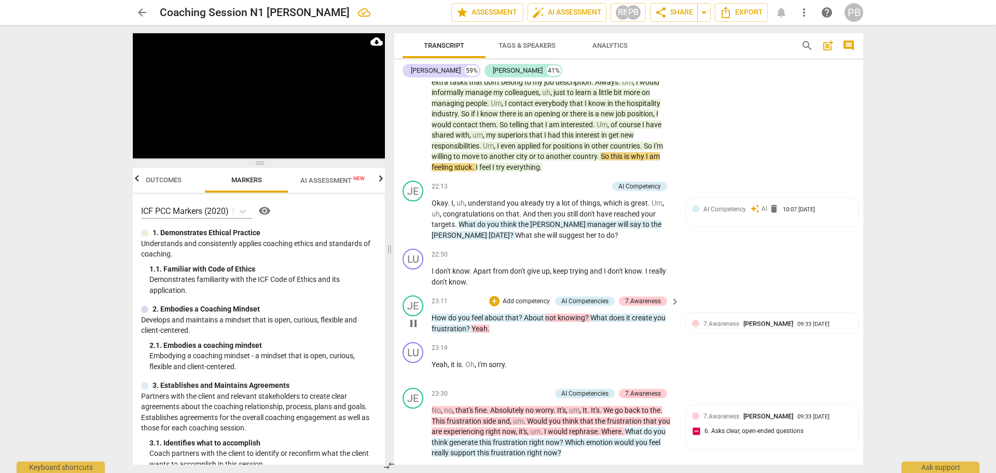
scroll to position [4461, 0]
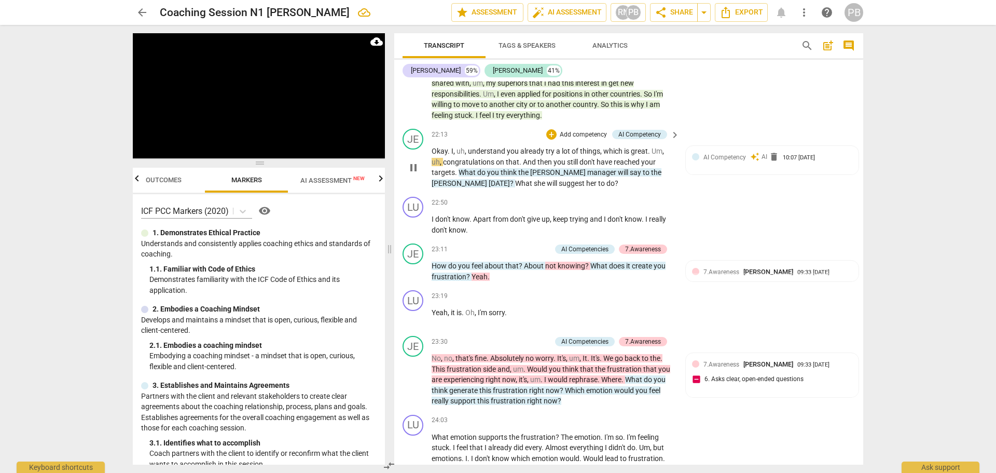
click at [587, 140] on p "Add competency" at bounding box center [583, 134] width 49 height 9
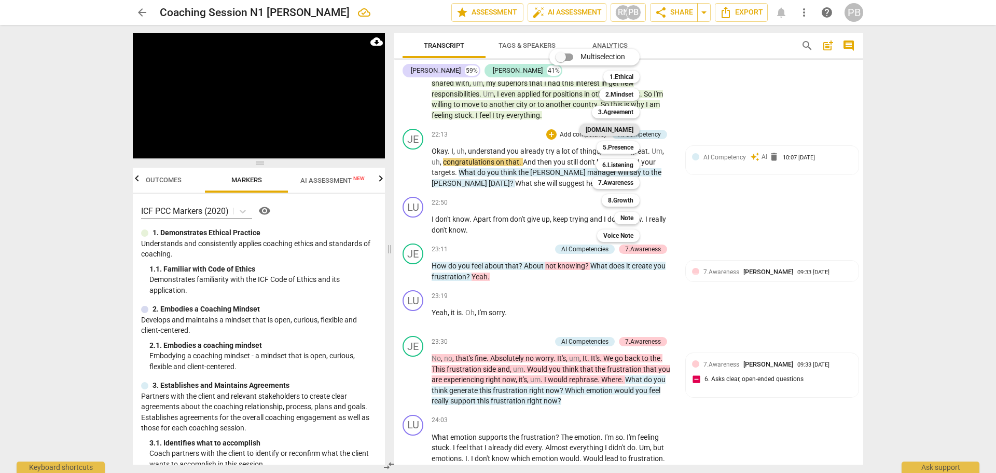
click at [632, 134] on b "[DOMAIN_NAME]" at bounding box center [610, 129] width 48 height 12
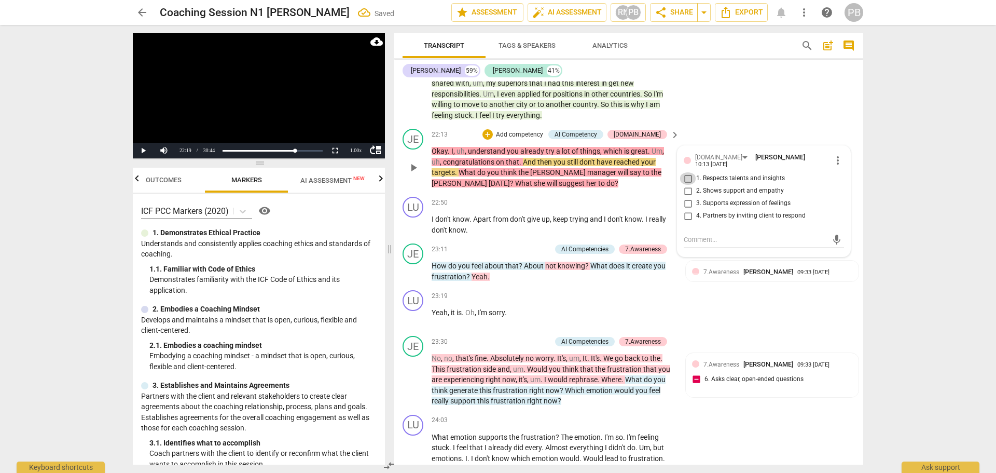
click at [683, 185] on input "1. Respects talents and insights" at bounding box center [688, 178] width 17 height 12
click at [683, 197] on input "2. Shows support and empathy" at bounding box center [688, 191] width 17 height 12
click at [684, 210] on input "3. Supports expression of feelings" at bounding box center [688, 203] width 17 height 12
click at [682, 222] on input "4. Partners by inviting client to respond" at bounding box center [688, 216] width 17 height 12
click at [707, 118] on div "LU play_arrow pause 20:30 + Add competency Note keyboard_arrow_right I really d…" at bounding box center [628, 37] width 469 height 174
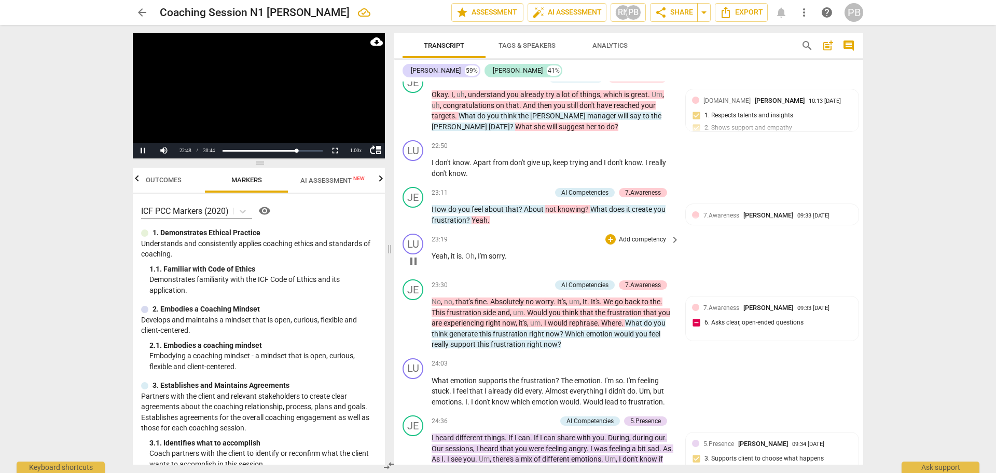
scroll to position [4513, 0]
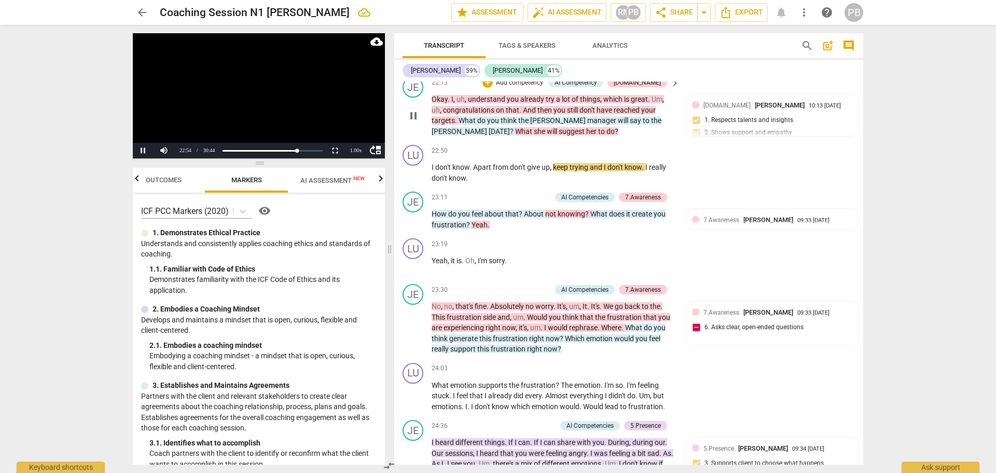
click at [544, 88] on p "Add competency" at bounding box center [519, 82] width 49 height 9
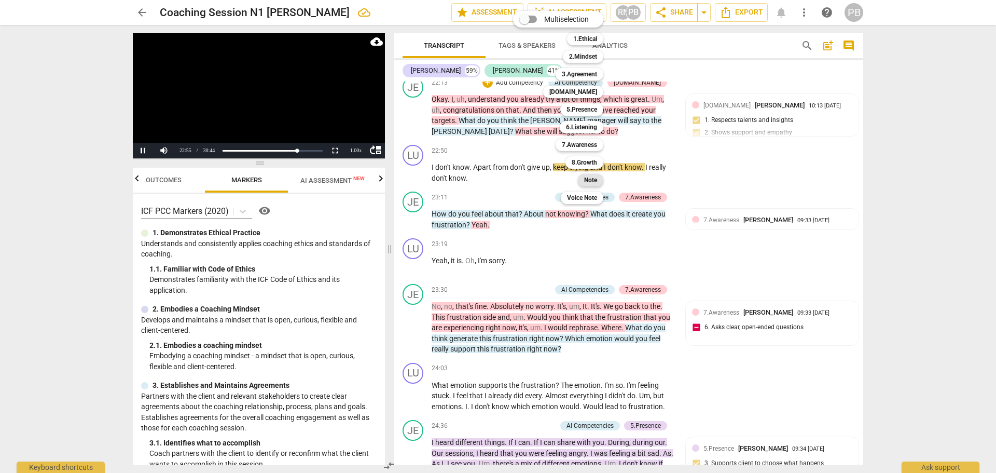
click at [594, 178] on b "Note" at bounding box center [590, 180] width 13 height 12
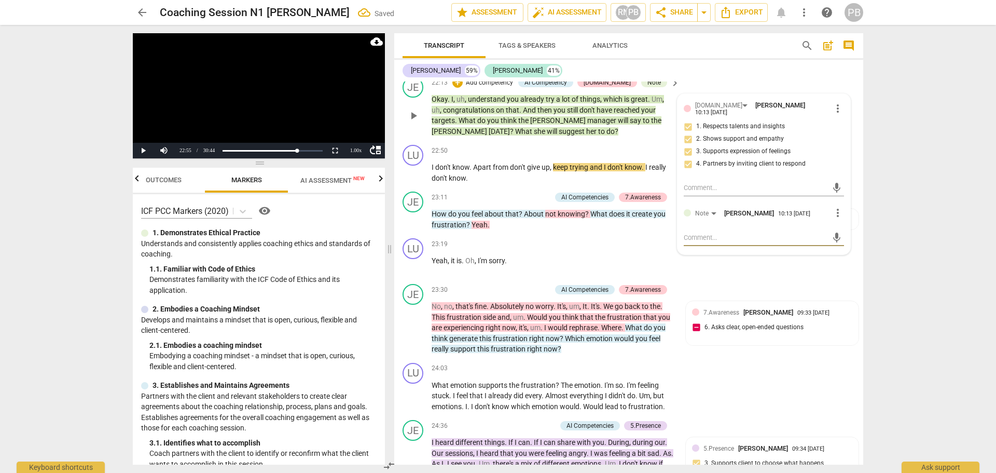
click at [709, 242] on textarea at bounding box center [756, 237] width 144 height 10
click at [836, 243] on span "send" at bounding box center [836, 237] width 11 height 11
click at [507, 88] on p "Add competency" at bounding box center [489, 82] width 49 height 9
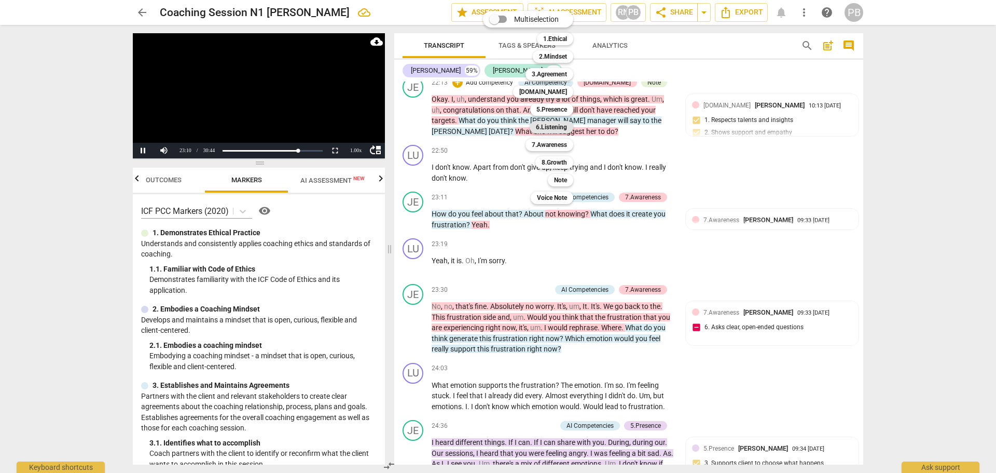
click at [564, 131] on b "6.Listening" at bounding box center [551, 127] width 31 height 12
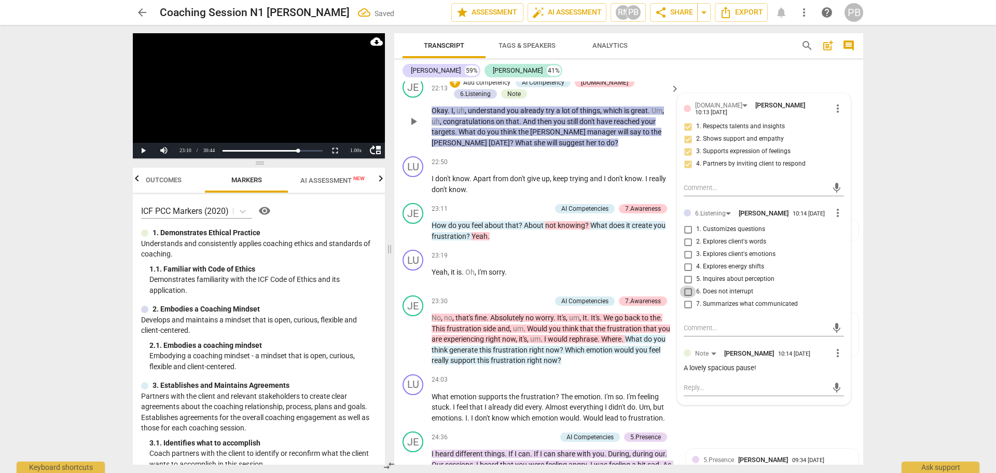
click at [685, 298] on input "6. Does not interrupt" at bounding box center [688, 291] width 17 height 12
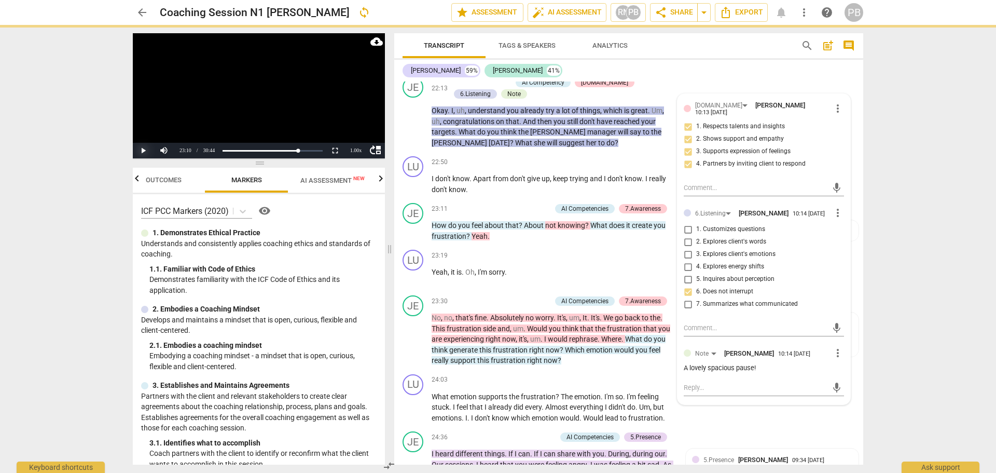
click at [143, 155] on button "Play" at bounding box center [143, 151] width 21 height 16
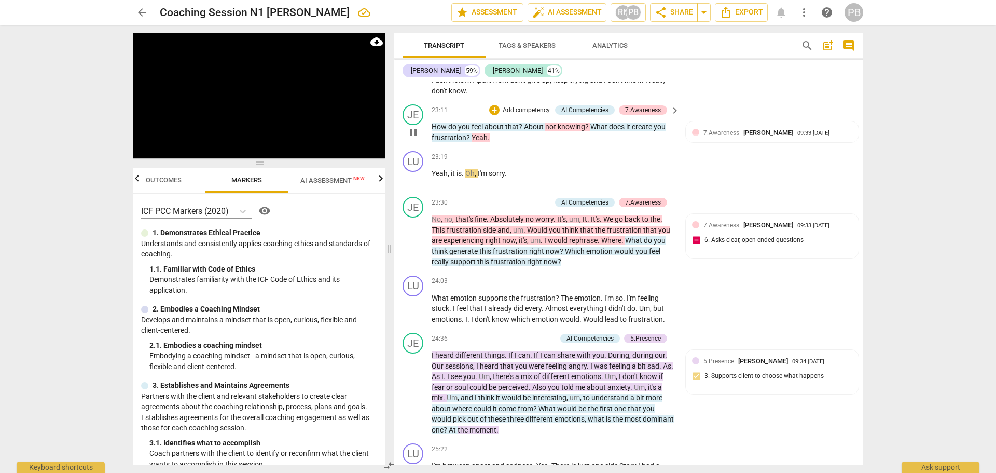
scroll to position [4617, 0]
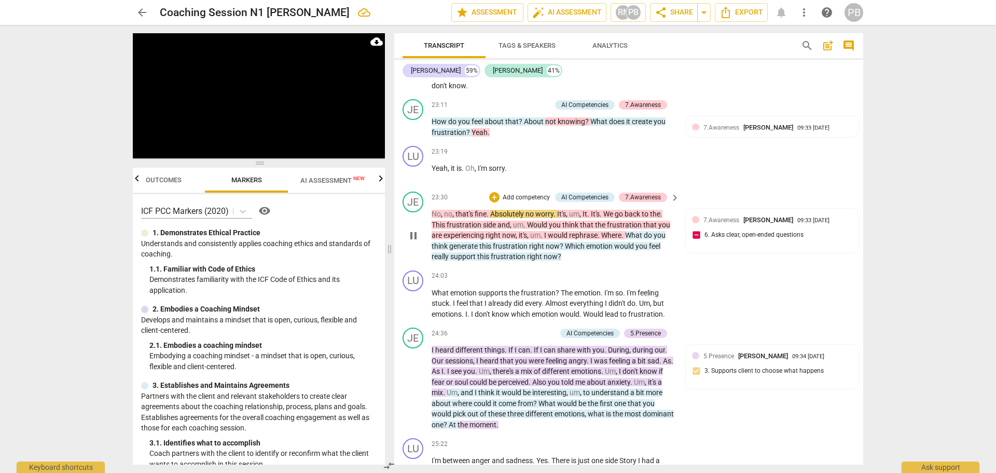
click at [529, 202] on p "Add competency" at bounding box center [526, 197] width 49 height 9
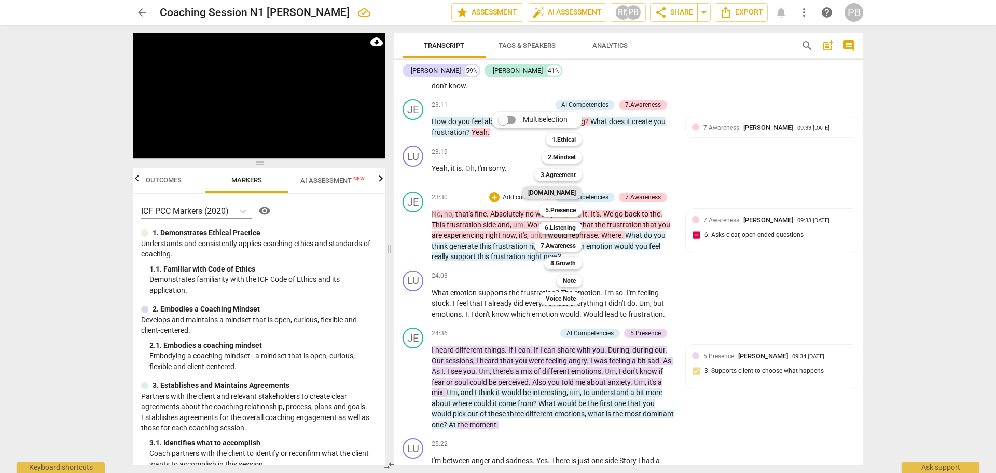
click at [560, 190] on b "[DOMAIN_NAME]" at bounding box center [552, 192] width 48 height 12
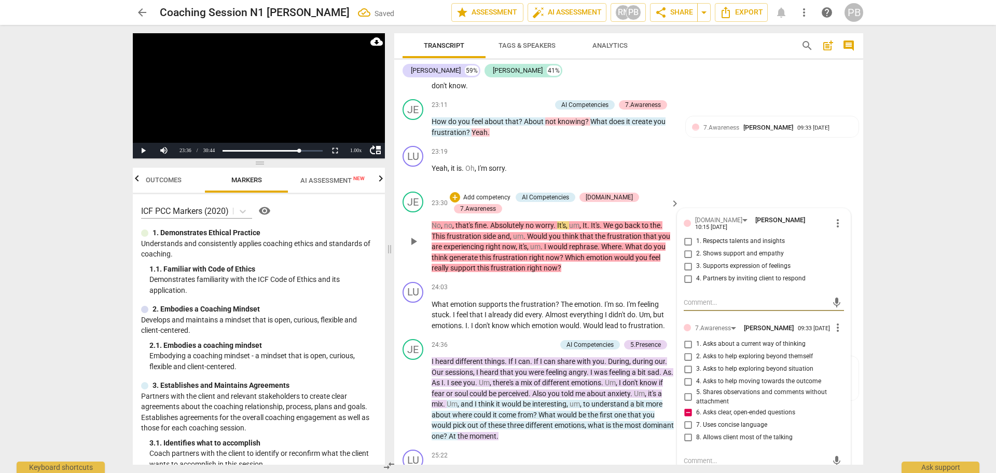
click at [687, 272] on input "3. Supports expression of feelings" at bounding box center [688, 266] width 17 height 12
